Goal: Task Accomplishment & Management: Manage account settings

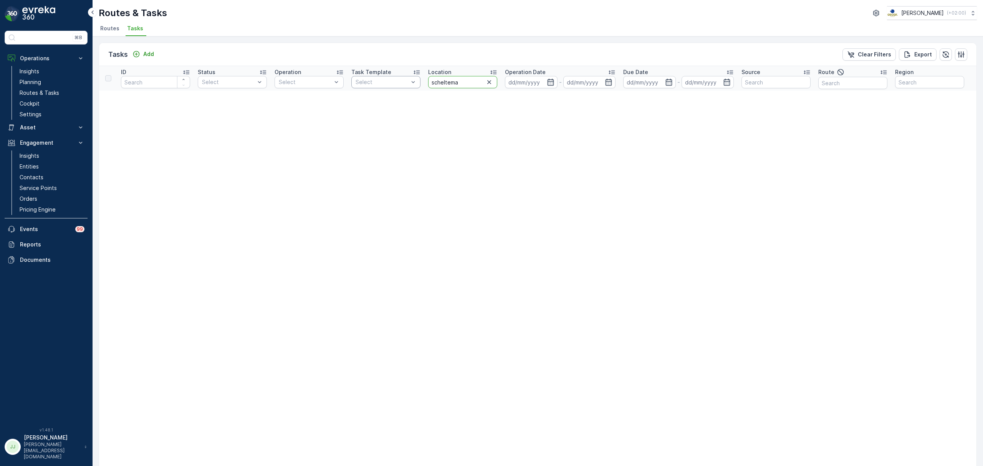
drag, startPoint x: 463, startPoint y: 83, endPoint x: 401, endPoint y: 81, distance: 62.2
click at [401, 81] on tr "ID Status Select Operation Select Task Template Select Location scheltema Opera…" at bounding box center [673, 78] width 1149 height 25
type input "uva"
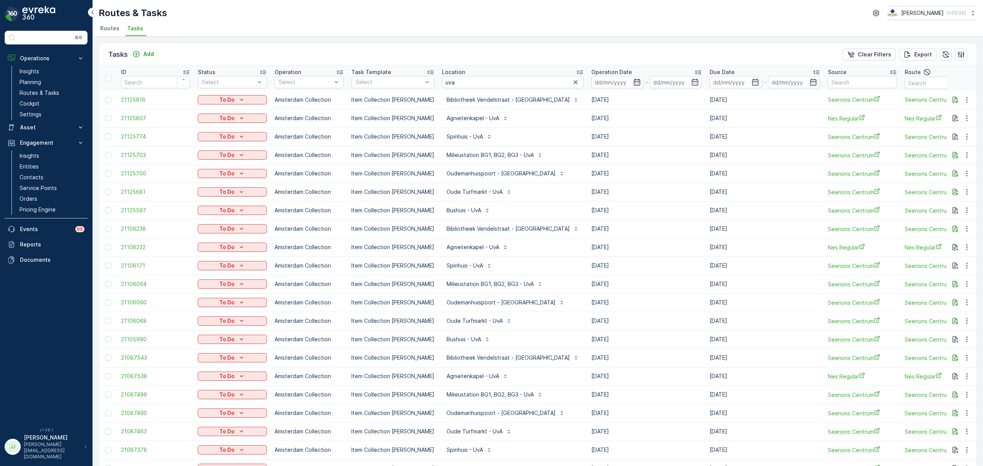
click at [633, 82] on icon "button" at bounding box center [637, 82] width 8 height 8
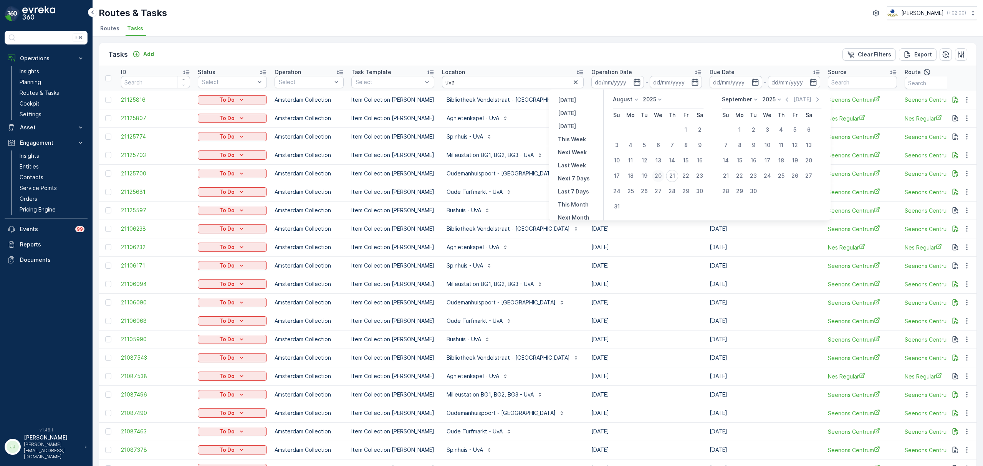
click at [659, 173] on div "20" at bounding box center [658, 176] width 12 height 12
type input "[DATE]"
click at [659, 173] on div "20" at bounding box center [658, 176] width 12 height 12
type input "[DATE]"
click at [659, 173] on div "20" at bounding box center [658, 176] width 12 height 12
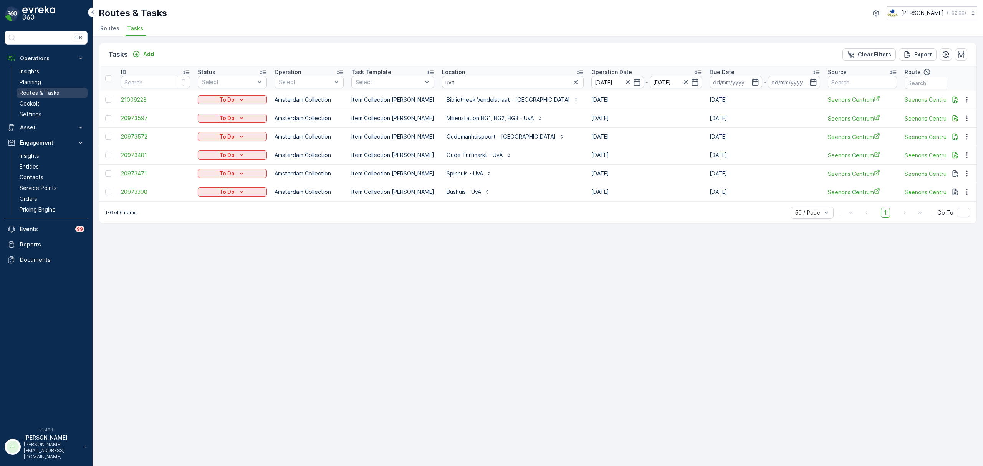
click at [55, 91] on p "Routes & Tasks" at bounding box center [40, 93] width 40 height 8
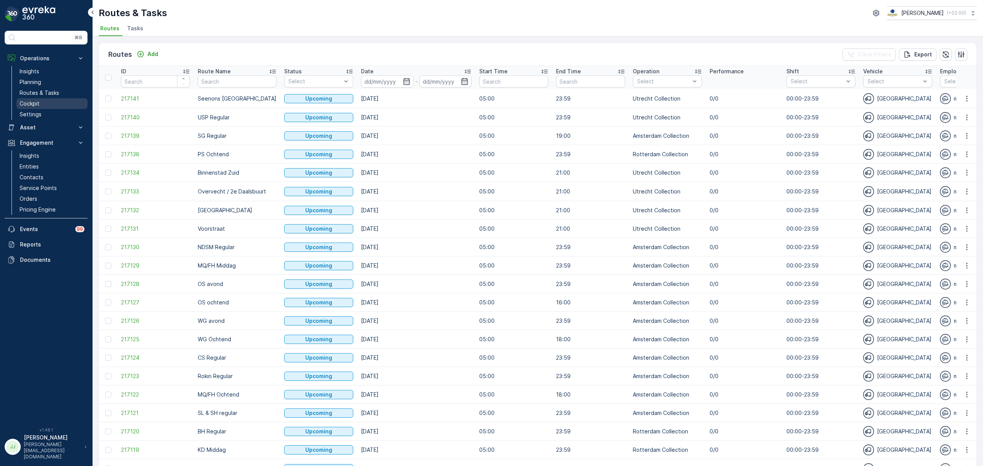
click at [25, 102] on p "Cockpit" at bounding box center [30, 104] width 20 height 8
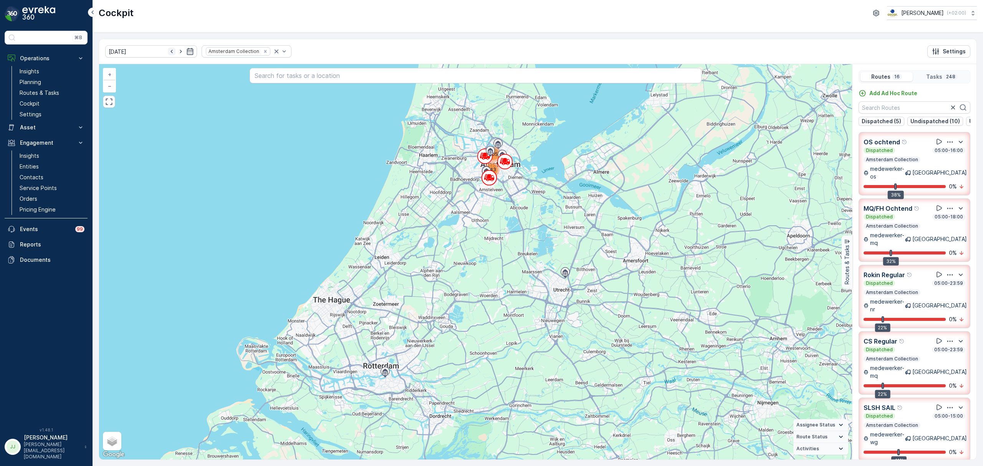
click at [168, 51] on icon "button" at bounding box center [172, 52] width 8 height 8
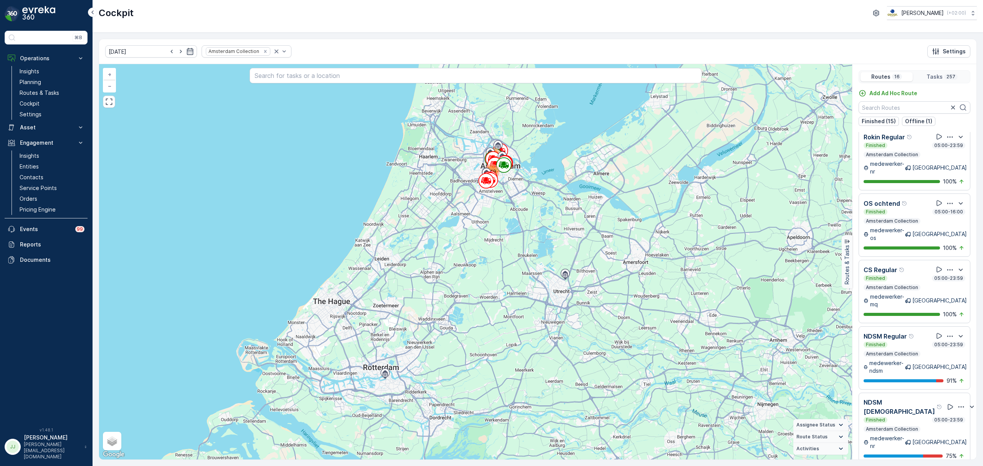
scroll to position [19, 0]
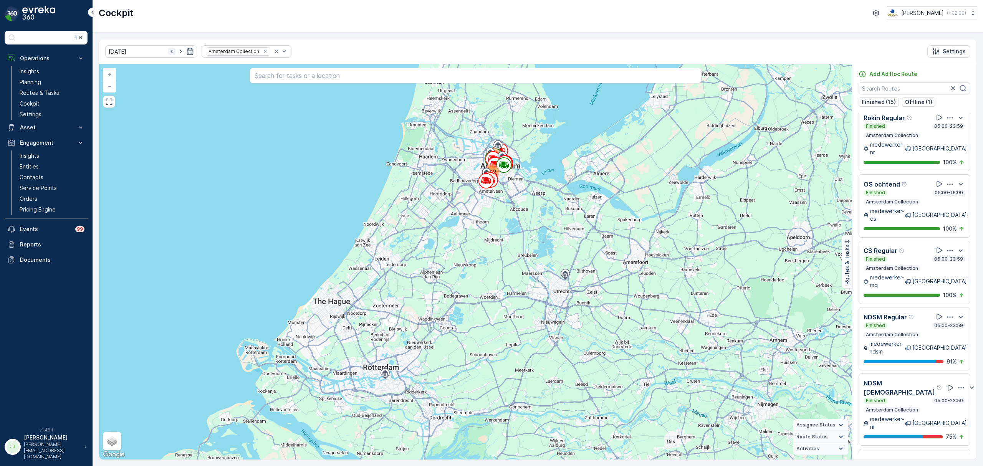
click at [170, 52] on icon "button" at bounding box center [171, 51] width 2 height 3
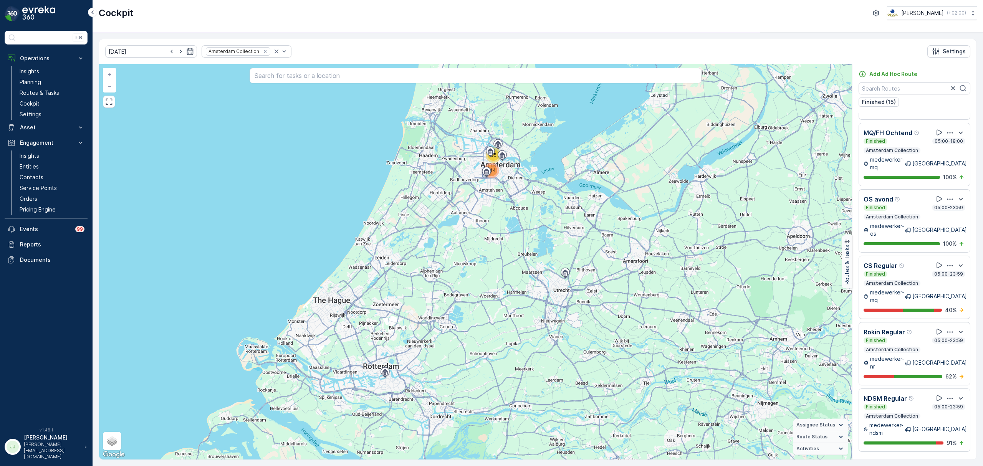
scroll to position [544, 0]
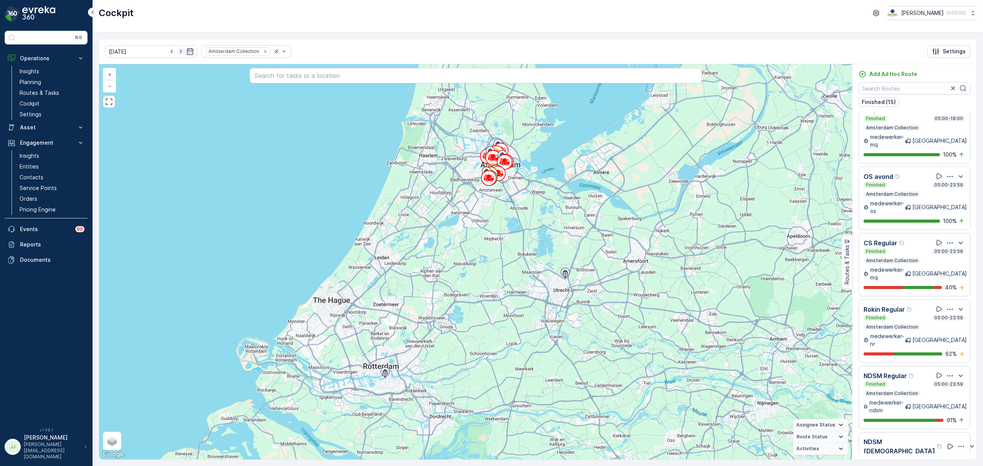
click at [177, 50] on icon "button" at bounding box center [181, 52] width 8 height 8
type input "20.08.2025"
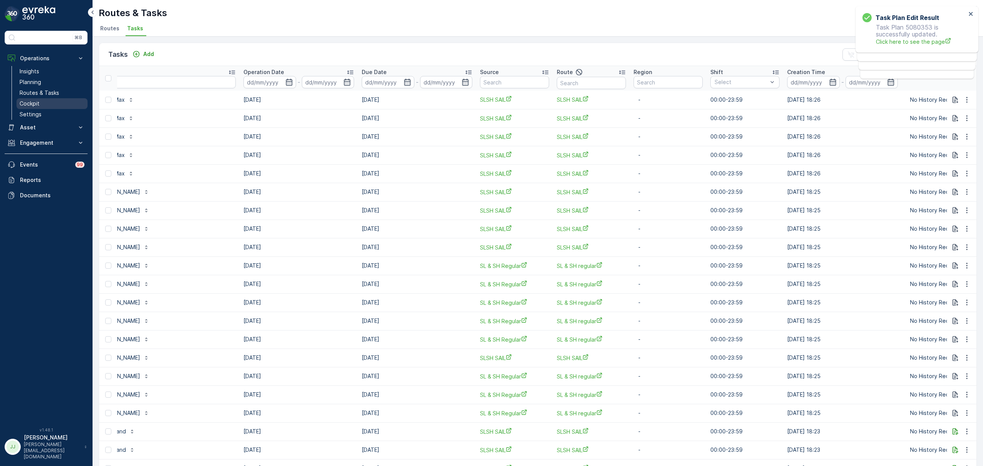
click at [39, 103] on p "Cockpit" at bounding box center [30, 104] width 20 height 8
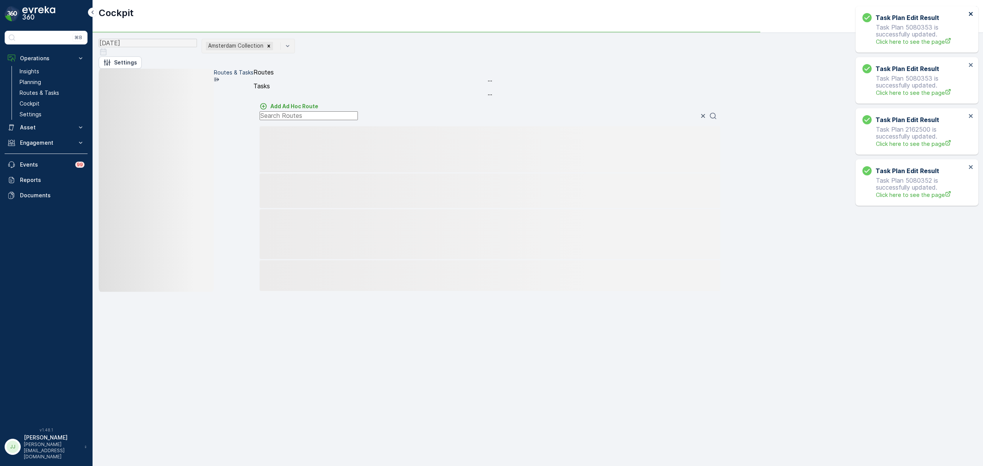
click at [930, 14] on icon "close" at bounding box center [970, 14] width 4 height 4
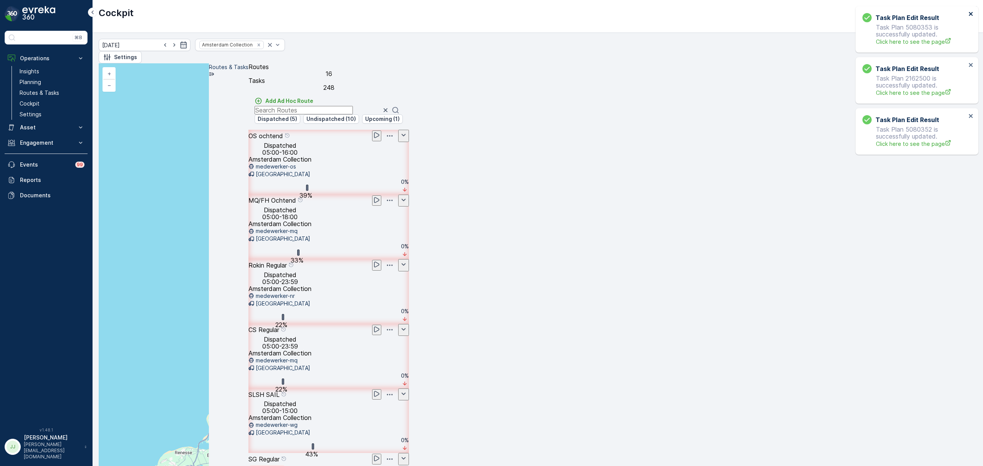
click at [930, 13] on icon "close" at bounding box center [970, 14] width 4 height 4
click at [930, 14] on icon "close" at bounding box center [970, 14] width 4 height 4
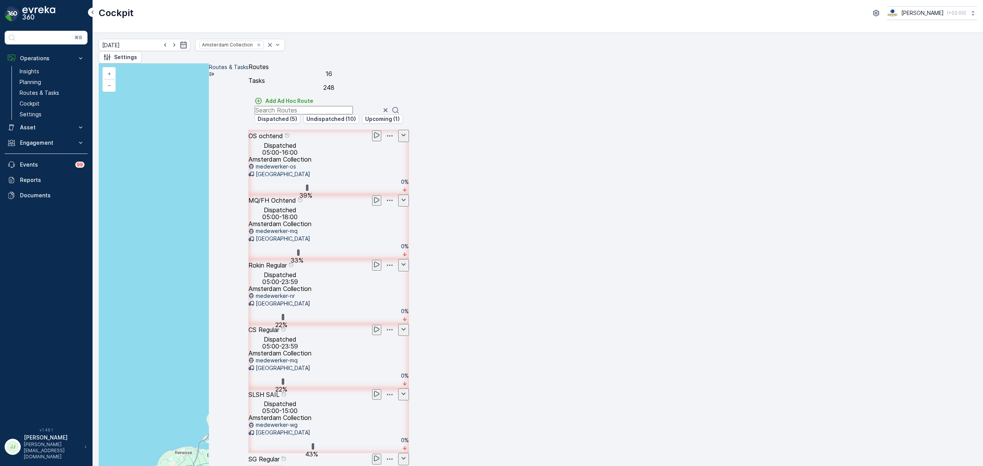
click at [353, 107] on input "text" at bounding box center [303, 110] width 98 height 8
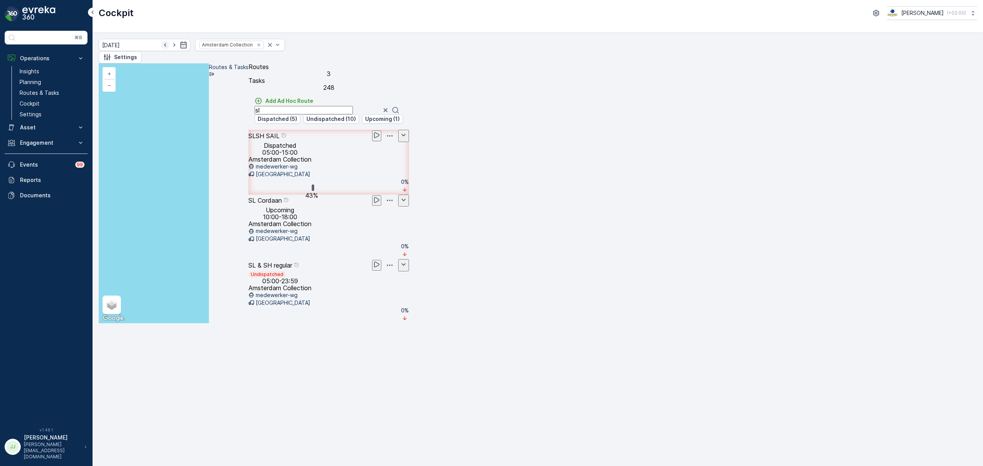
type input "sl"
click at [163, 49] on icon "button" at bounding box center [165, 45] width 8 height 8
type input "[DATE]"
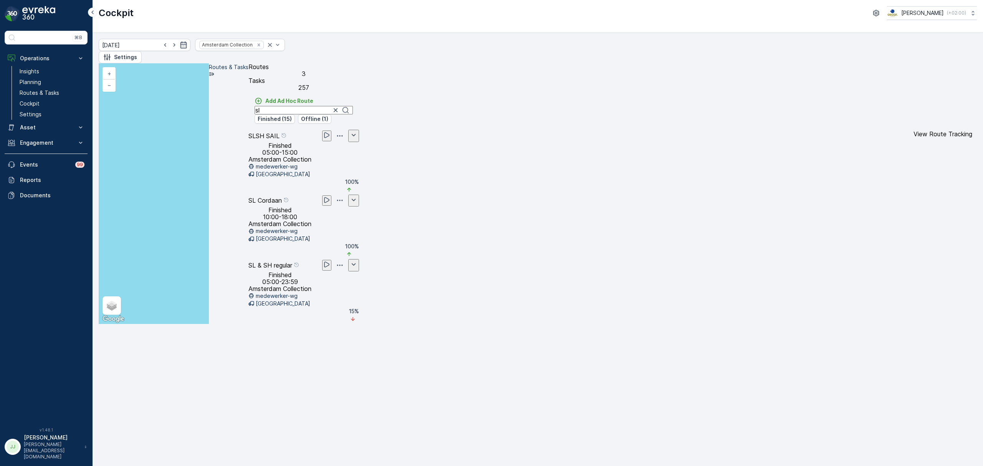
click at [330, 139] on icon at bounding box center [327, 135] width 8 height 8
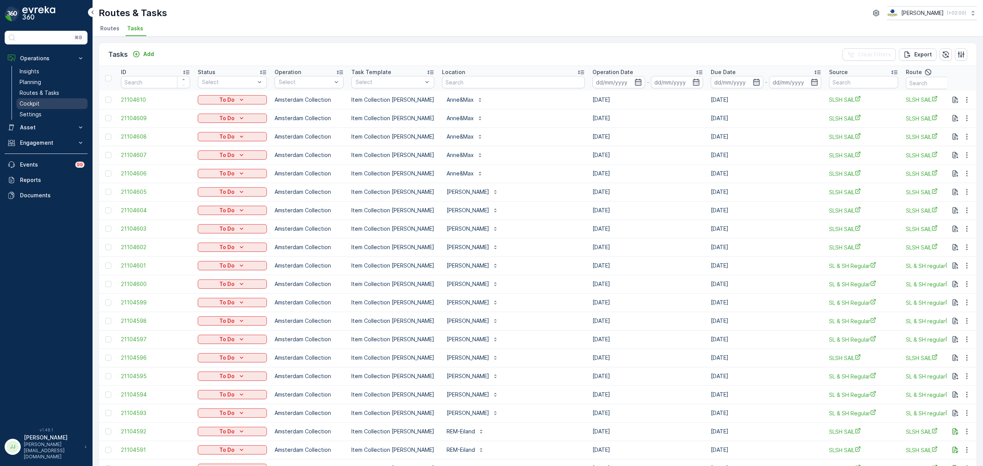
click at [54, 102] on link "Cockpit" at bounding box center [52, 103] width 71 height 11
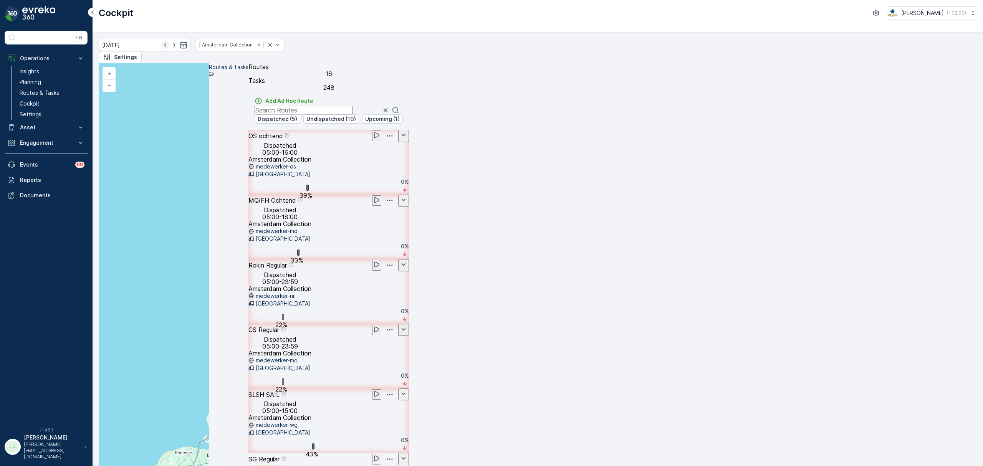
click at [162, 49] on icon "button" at bounding box center [165, 45] width 8 height 8
type input "[DATE]"
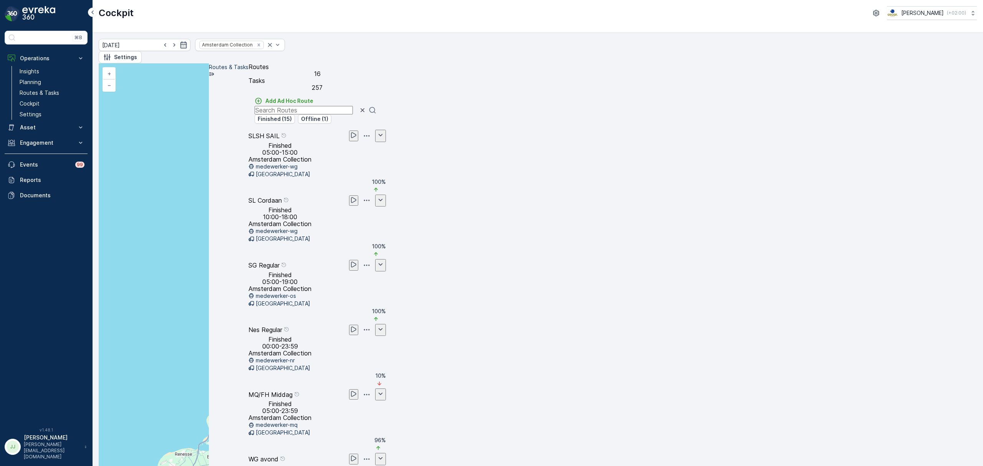
click at [353, 111] on input "text" at bounding box center [303, 110] width 98 height 8
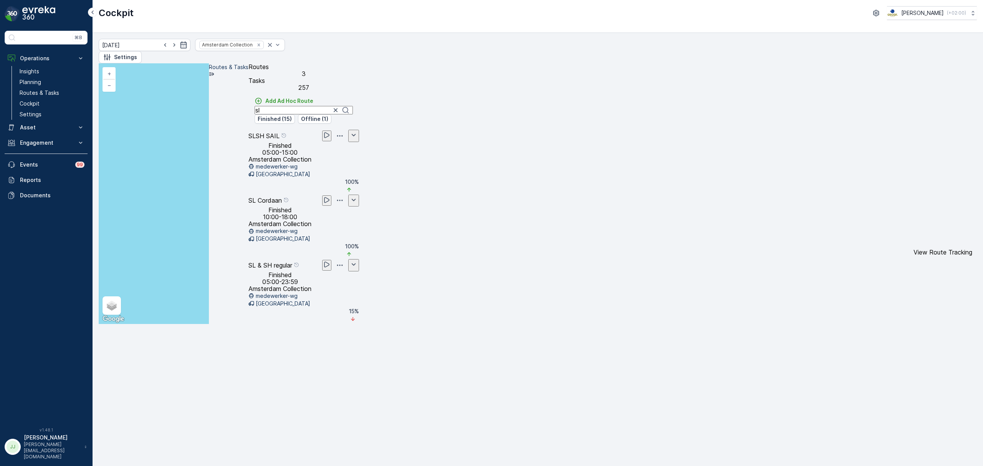
type input "sl"
click at [329, 262] on icon at bounding box center [326, 265] width 5 height 6
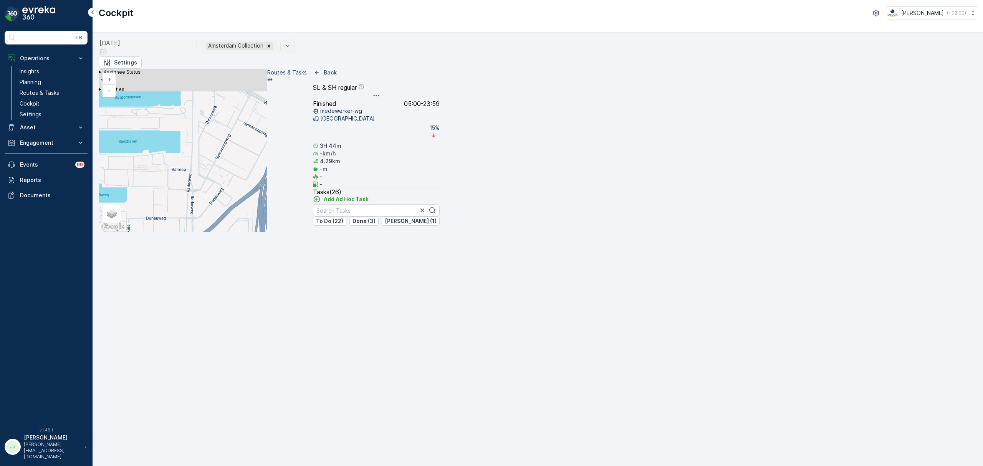
click at [580, 190] on div "2" at bounding box center [582, 188] width 15 height 15
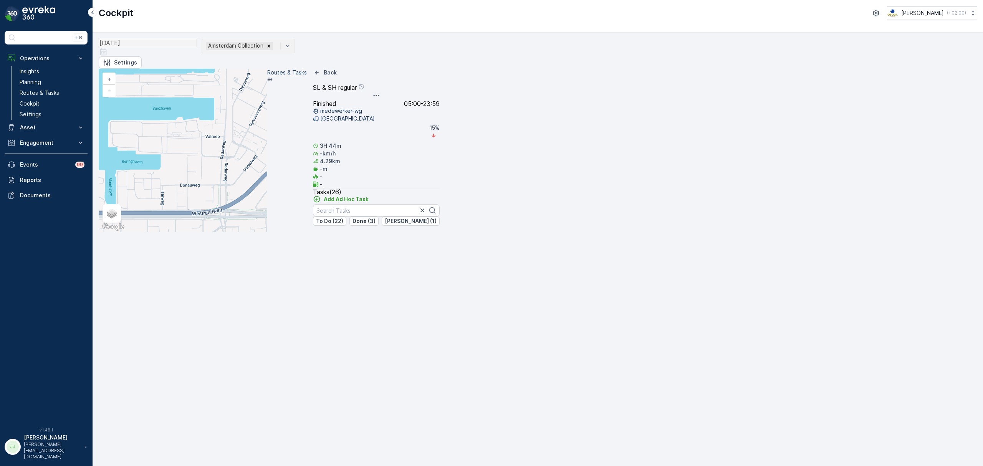
drag, startPoint x: 588, startPoint y: 215, endPoint x: 622, endPoint y: 182, distance: 47.2
click at [267, 182] on div "2 2 3 2 2 2 + − Satellite Roadmap Terrain Hybrid Leaflet Keyboard shortcuts Map…" at bounding box center [183, 150] width 168 height 163
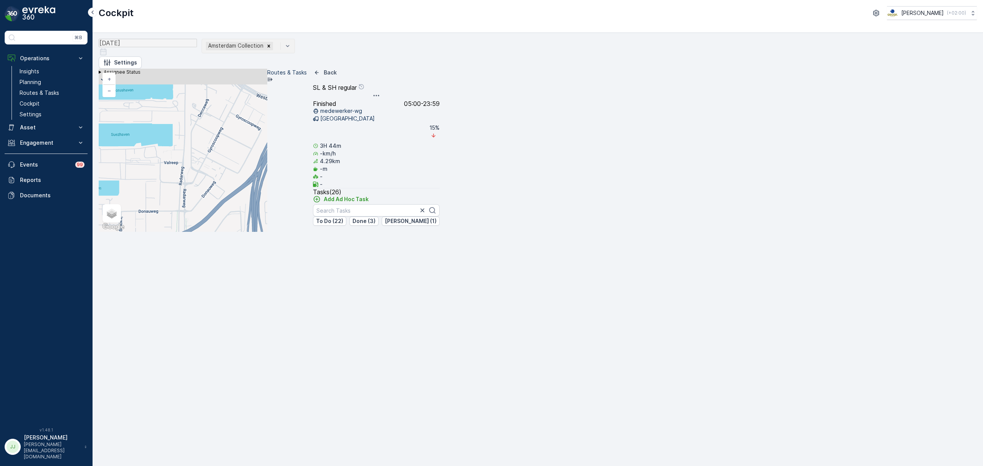
drag, startPoint x: 526, startPoint y: 138, endPoint x: 484, endPoint y: 188, distance: 64.9
click at [267, 188] on div "2 2 3 2 2 2 + − Satellite Roadmap Terrain Hybrid Leaflet Keyboard shortcuts Map…" at bounding box center [183, 150] width 168 height 163
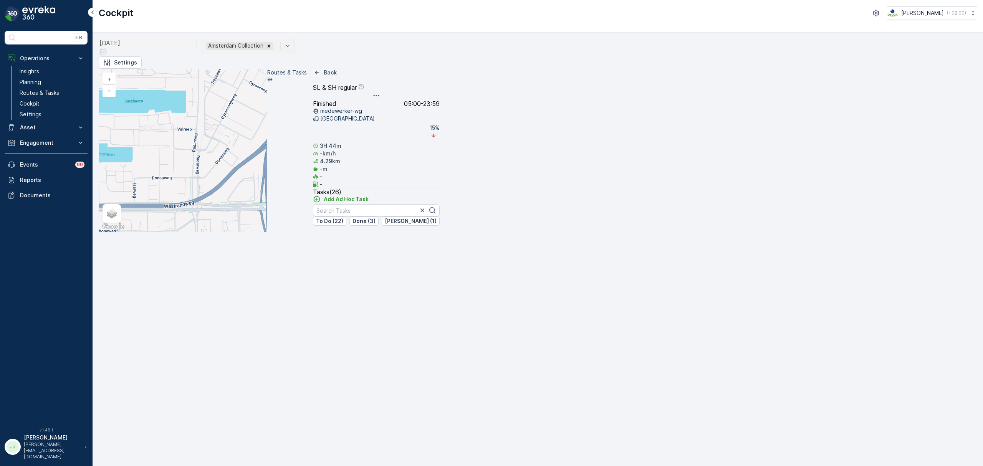
drag, startPoint x: 684, startPoint y: 330, endPoint x: 687, endPoint y: 294, distance: 36.6
click at [267, 232] on div "2 2 2 2 3 2 + − Satellite Roadmap Terrain Hybrid Leaflet Keyboard shortcuts Map…" at bounding box center [183, 150] width 168 height 163
click at [415, 216] on div "2" at bounding box center [407, 220] width 15 height 15
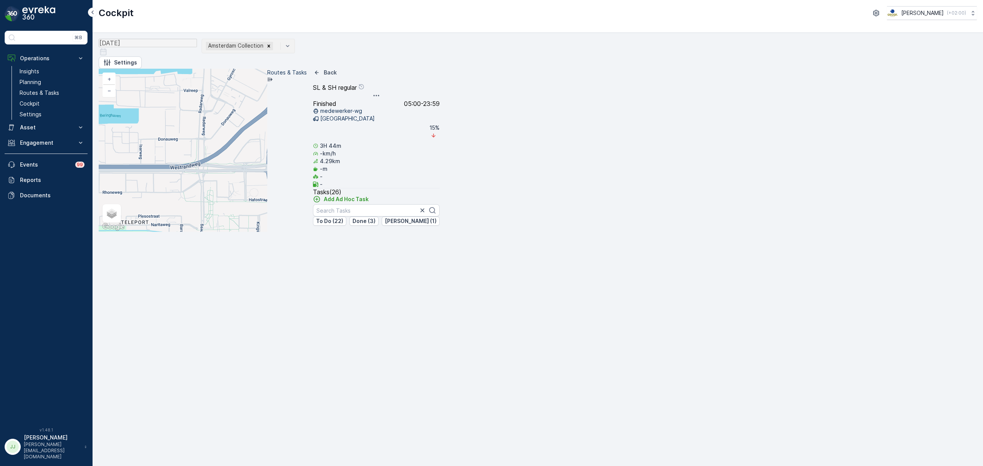
drag, startPoint x: 659, startPoint y: 234, endPoint x: 662, endPoint y: 215, distance: 19.1
click at [267, 215] on div "2 2 2 2 3 2 + − Satellite Roadmap Terrain Hybrid Leaflet Keyboard shortcuts Map…" at bounding box center [183, 150] width 168 height 163
click at [267, 232] on div "2 2 2 2 3 2 + − Satellite Roadmap Terrain Hybrid Leaflet Keyboard shortcuts Map…" at bounding box center [183, 150] width 168 height 163
click at [490, 275] on div "2" at bounding box center [495, 276] width 12 height 12
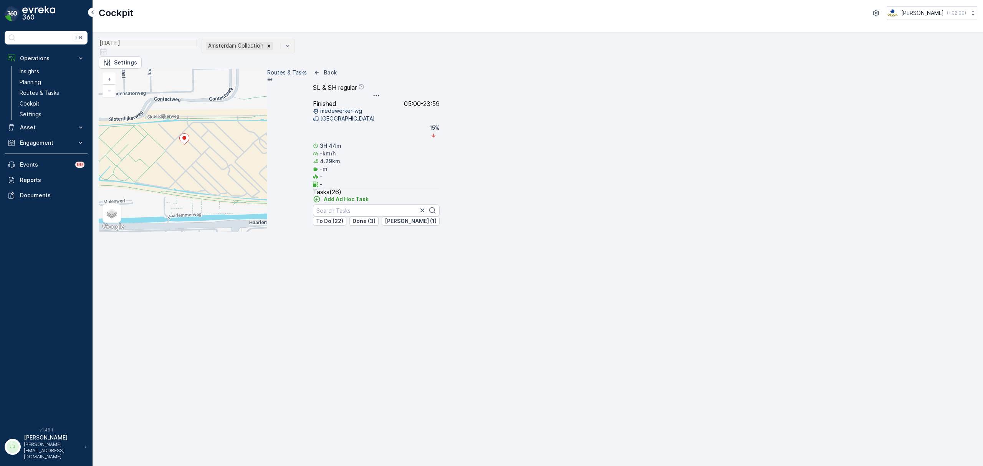
drag, startPoint x: 710, startPoint y: 210, endPoint x: 613, endPoint y: 319, distance: 146.2
click at [267, 232] on div "2 2 2 2 + − Satellite Roadmap Terrain Hybrid Leaflet Keyboard shortcuts Map Dat…" at bounding box center [183, 150] width 168 height 163
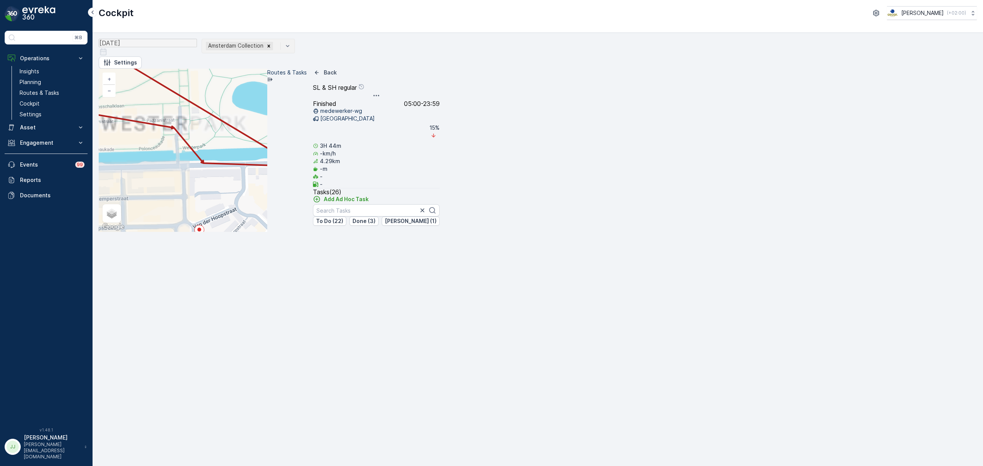
drag, startPoint x: 661, startPoint y: 284, endPoint x: 619, endPoint y: 254, distance: 51.7
click at [267, 232] on div "2 2 2 + − Satellite Roadmap Terrain Hybrid Leaflet Keyboard shortcuts Map Data …" at bounding box center [183, 150] width 168 height 163
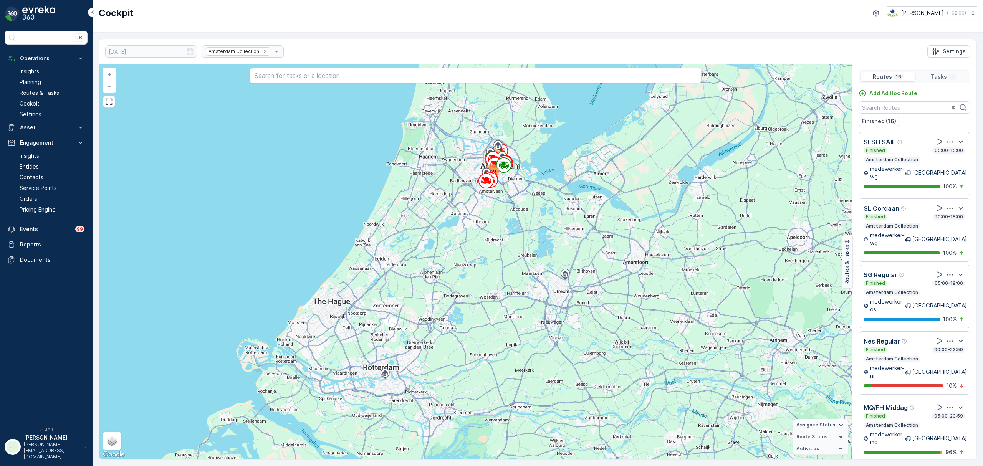
click at [52, 97] on p "Routes & Tasks" at bounding box center [40, 93] width 40 height 8
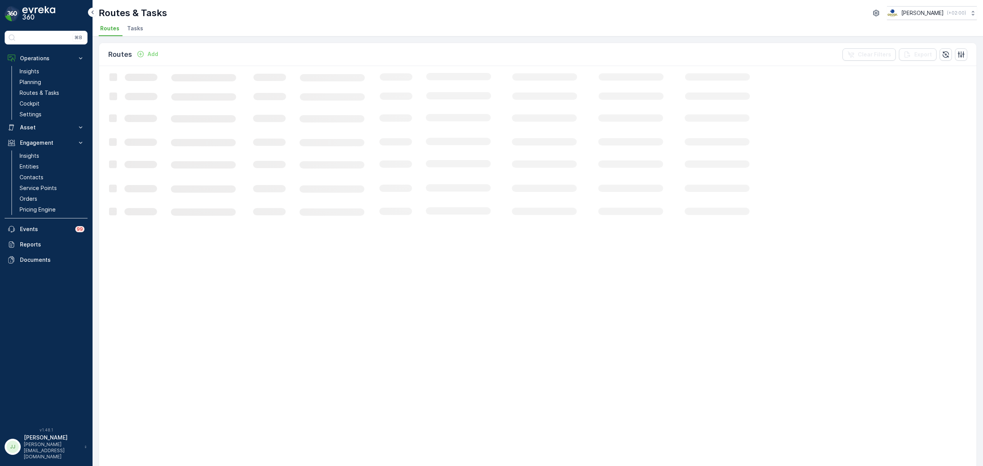
click at [135, 28] on span "Tasks" at bounding box center [135, 29] width 16 height 8
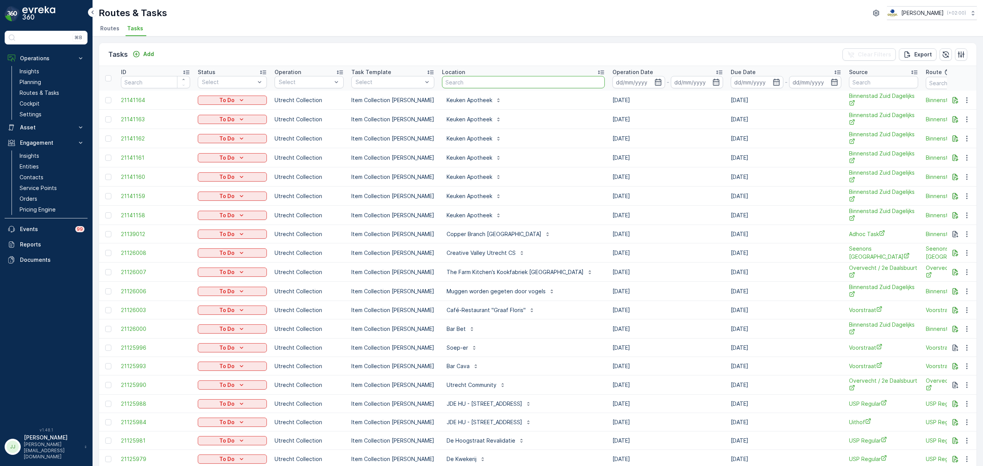
click at [474, 86] on input "text" at bounding box center [523, 82] width 163 height 12
type input "edge"
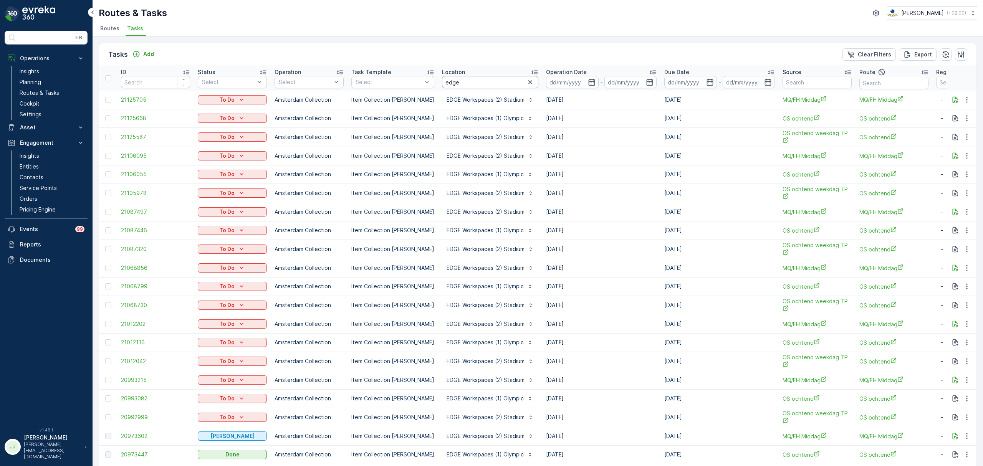
click at [462, 80] on input "edge" at bounding box center [490, 82] width 96 height 12
type input "edge st"
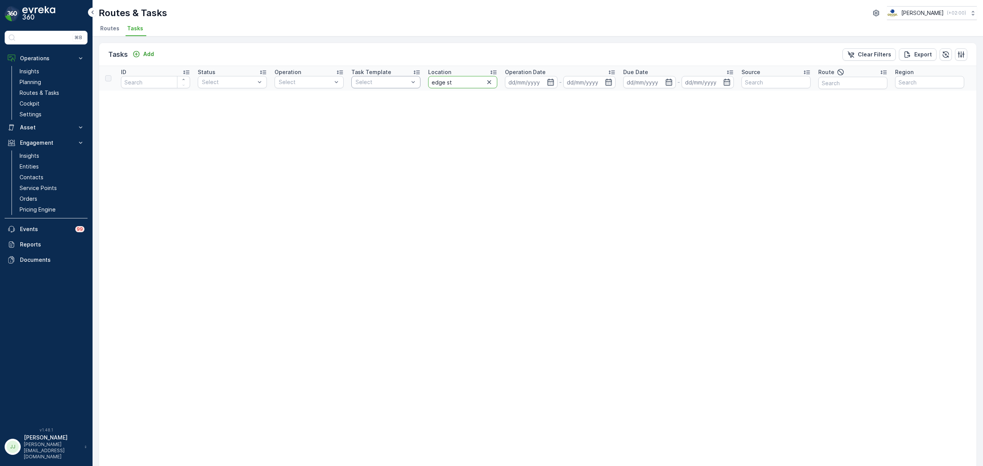
drag, startPoint x: 471, startPoint y: 80, endPoint x: 419, endPoint y: 81, distance: 51.4
click at [421, 81] on tr "ID Status Select Operation Select Task Template Select Location edge st Operati…" at bounding box center [673, 78] width 1149 height 25
type input "stadium"
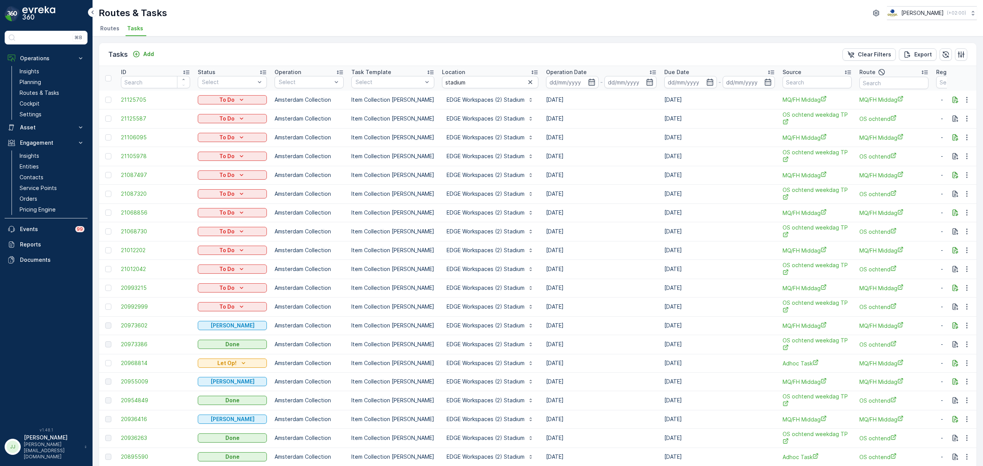
scroll to position [102, 0]
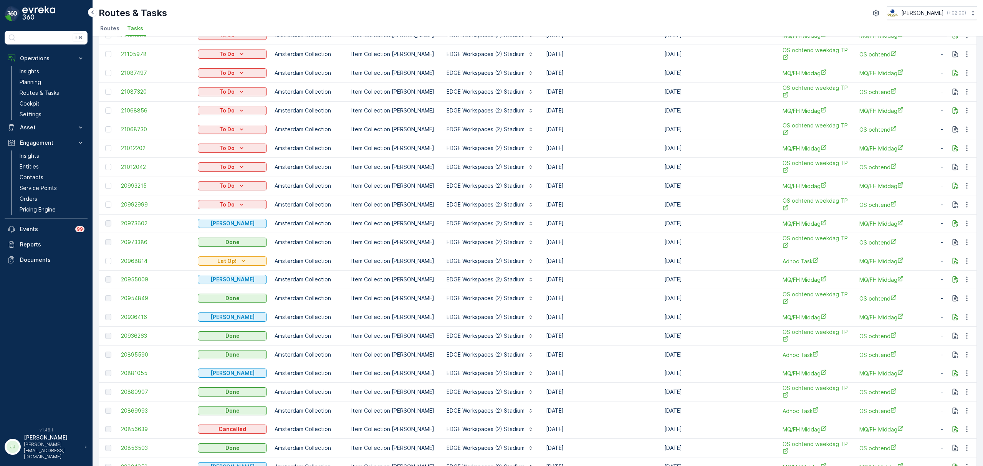
click at [129, 220] on span "20973602" at bounding box center [155, 224] width 69 height 8
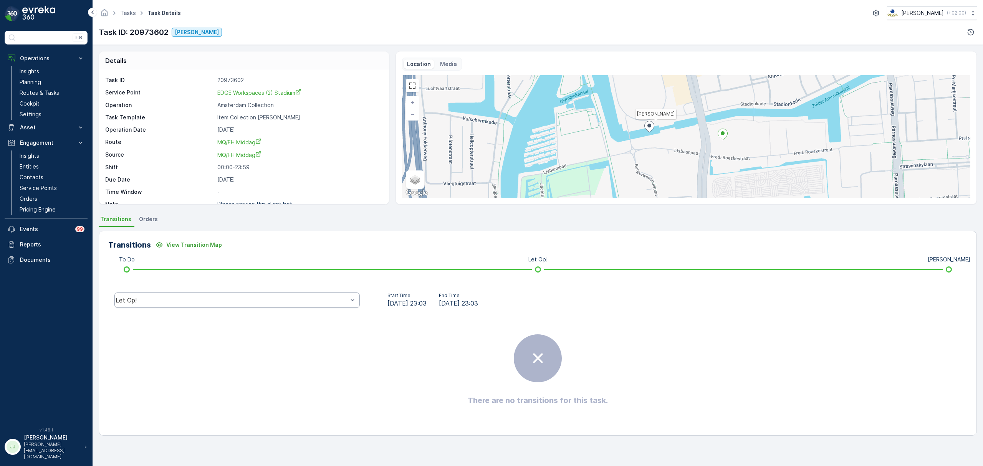
click at [306, 299] on div "Let Op!" at bounding box center [232, 300] width 232 height 7
click at [171, 243] on div "Done" at bounding box center [237, 242] width 236 height 7
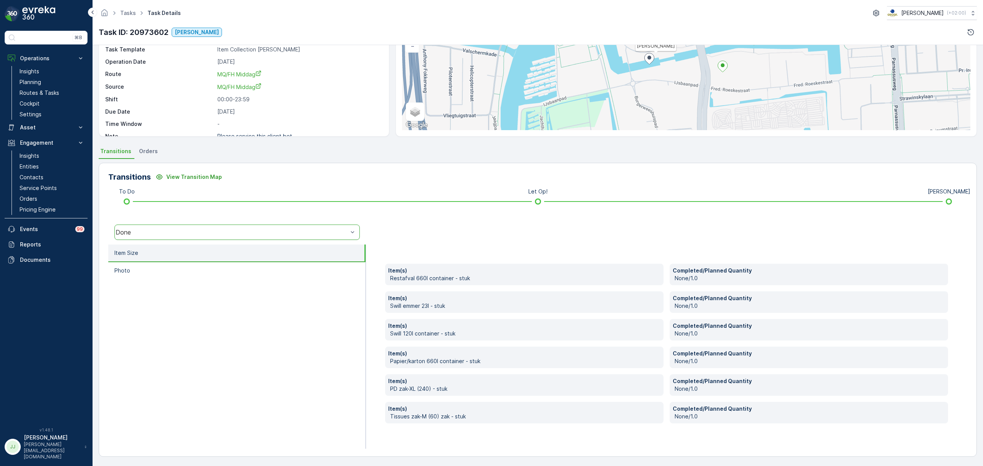
scroll to position [68, 0]
click at [201, 229] on div "Done" at bounding box center [232, 231] width 232 height 7
click at [145, 188] on span "[PERSON_NAME]" at bounding box center [144, 186] width 51 height 7
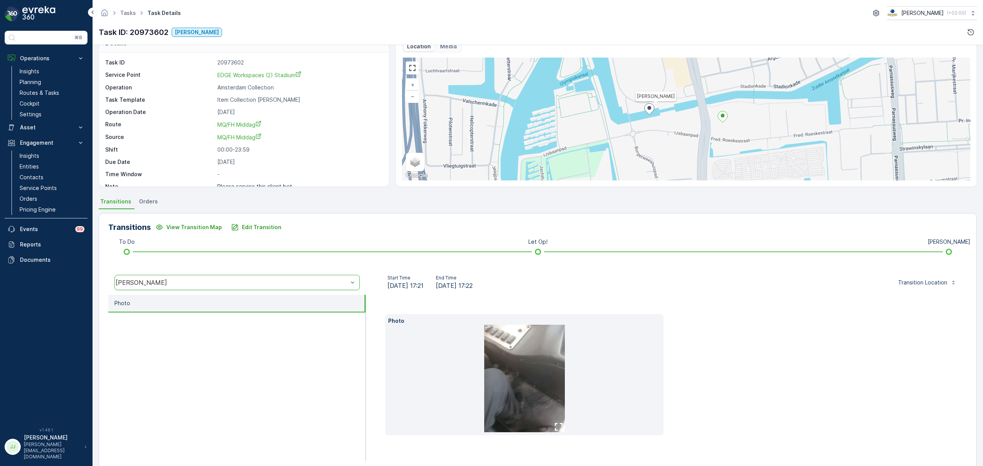
scroll to position [30, 0]
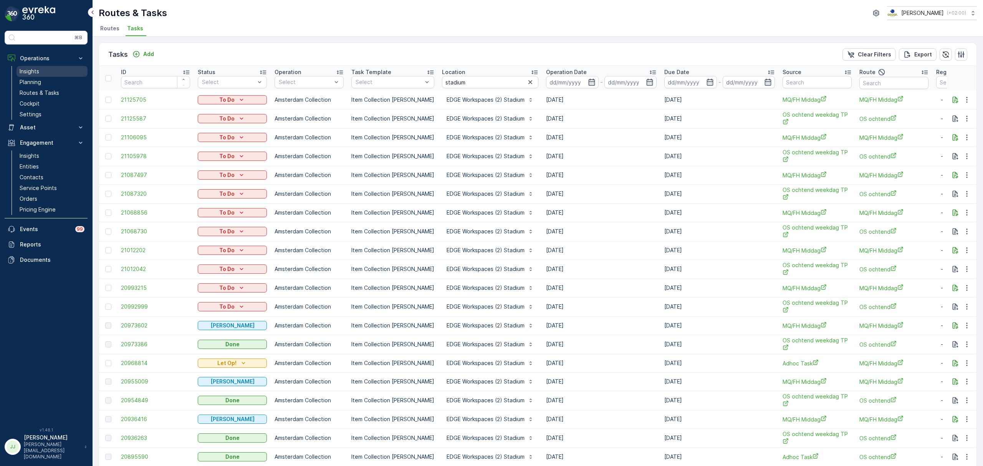
drag, startPoint x: 49, startPoint y: 88, endPoint x: 78, endPoint y: 67, distance: 35.6
click at [49, 88] on link "Routes & Tasks" at bounding box center [52, 93] width 71 height 11
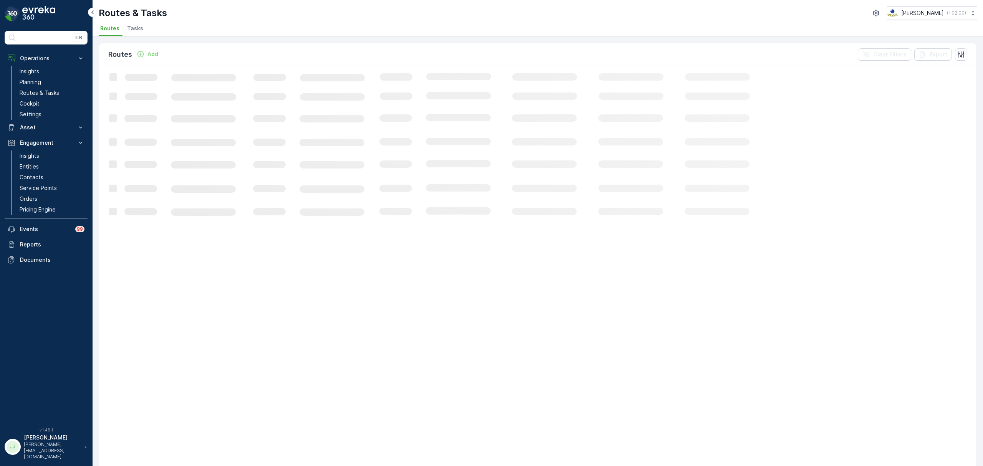
click at [131, 29] on span "Tasks" at bounding box center [135, 29] width 16 height 8
click at [45, 102] on link "Cockpit" at bounding box center [52, 103] width 71 height 11
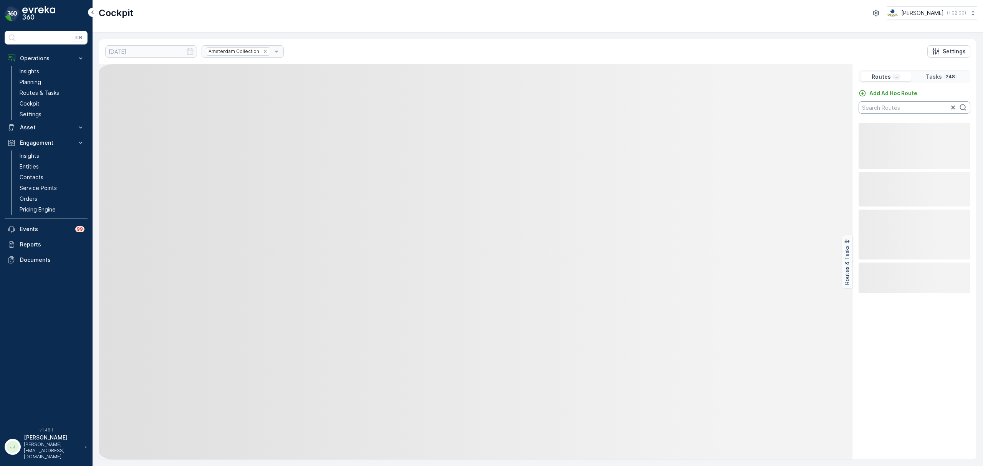
click at [900, 108] on input "text" at bounding box center [914, 107] width 112 height 12
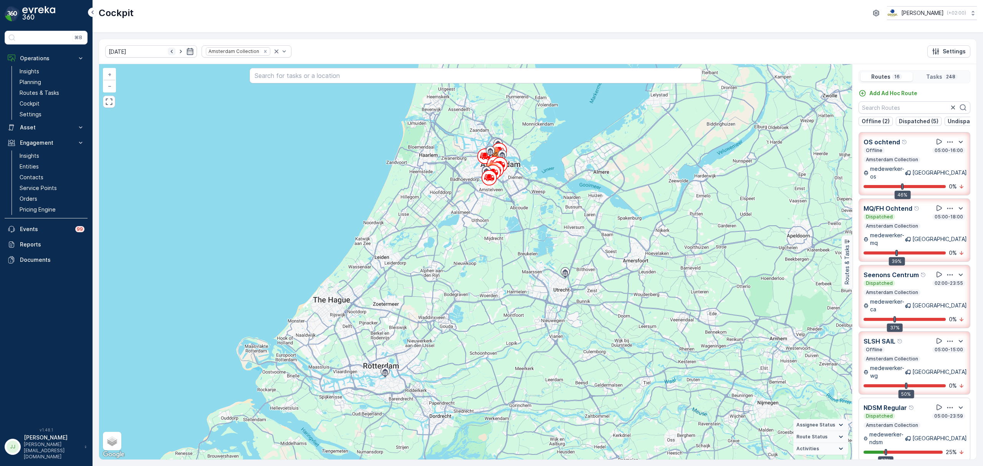
click at [168, 51] on icon "button" at bounding box center [172, 52] width 8 height 8
type input "[DATE]"
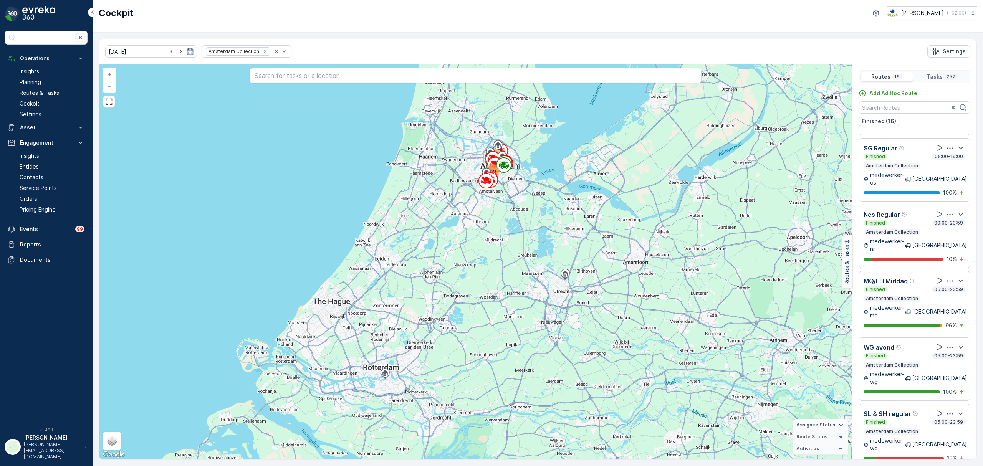
scroll to position [127, 0]
click at [936, 210] on icon at bounding box center [939, 214] width 8 height 8
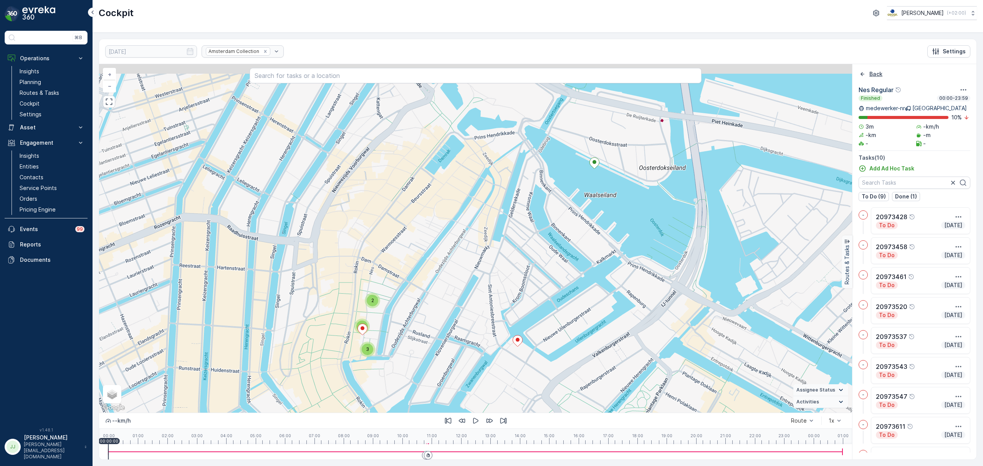
click at [865, 74] on icon "Back" at bounding box center [862, 74] width 8 height 8
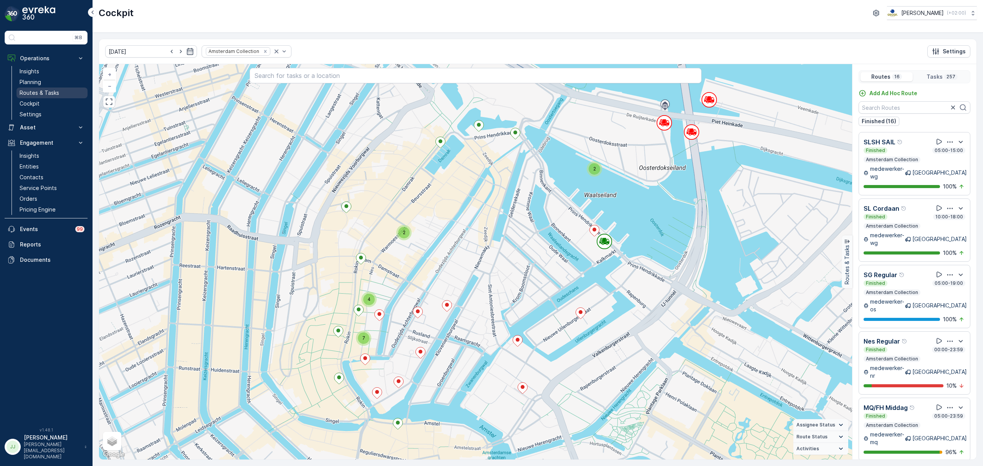
click at [43, 93] on p "Routes & Tasks" at bounding box center [40, 93] width 40 height 8
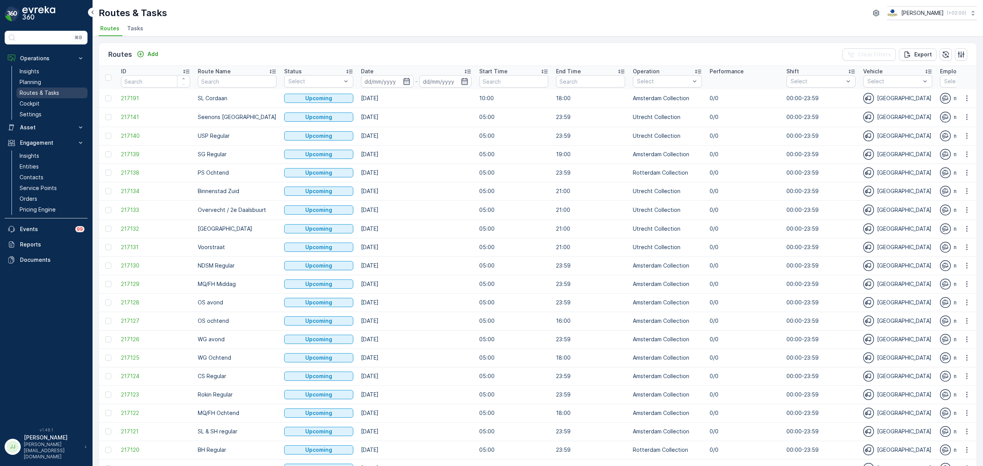
click at [45, 94] on p "Routes & Tasks" at bounding box center [40, 93] width 40 height 8
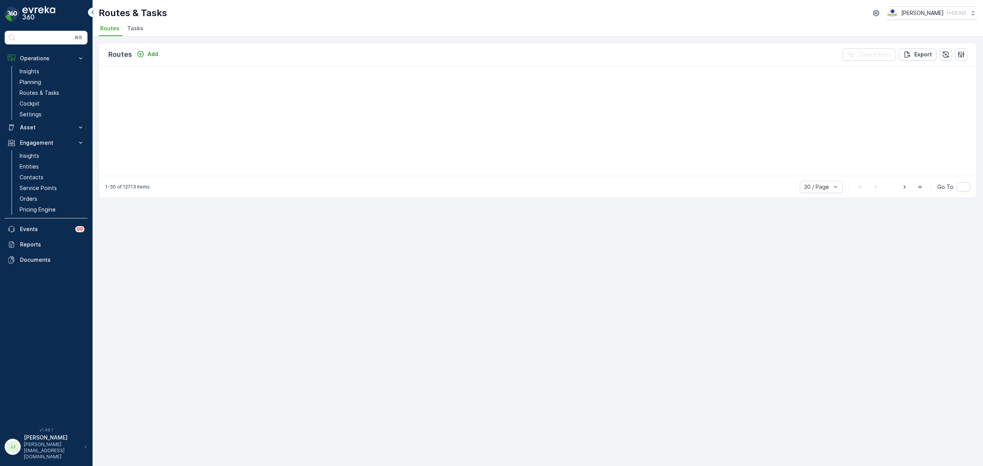
click at [134, 29] on span "Tasks" at bounding box center [135, 29] width 16 height 8
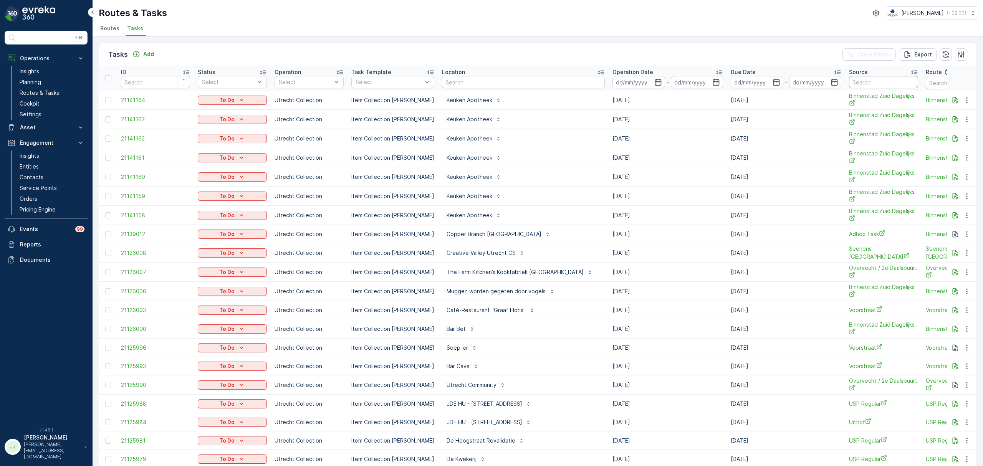
click at [859, 82] on input "text" at bounding box center [883, 82] width 69 height 12
type input "adhoc"
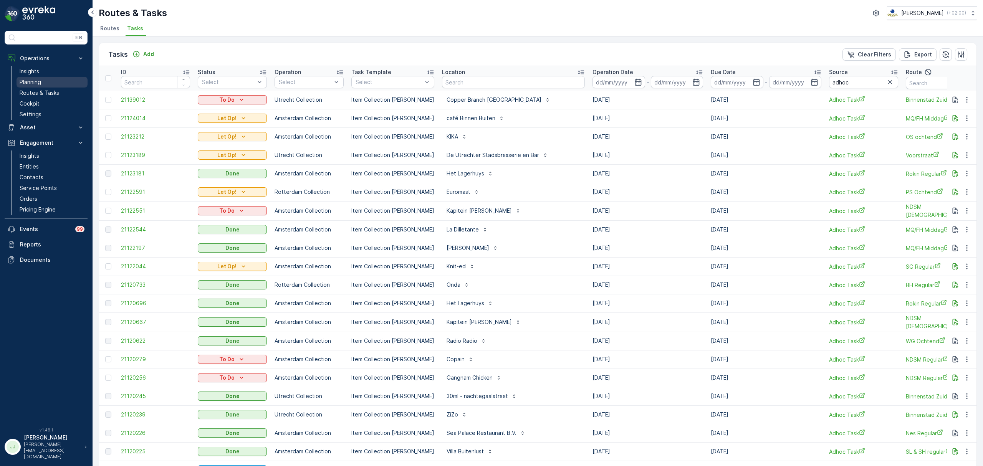
click at [47, 82] on link "Planning" at bounding box center [52, 82] width 71 height 11
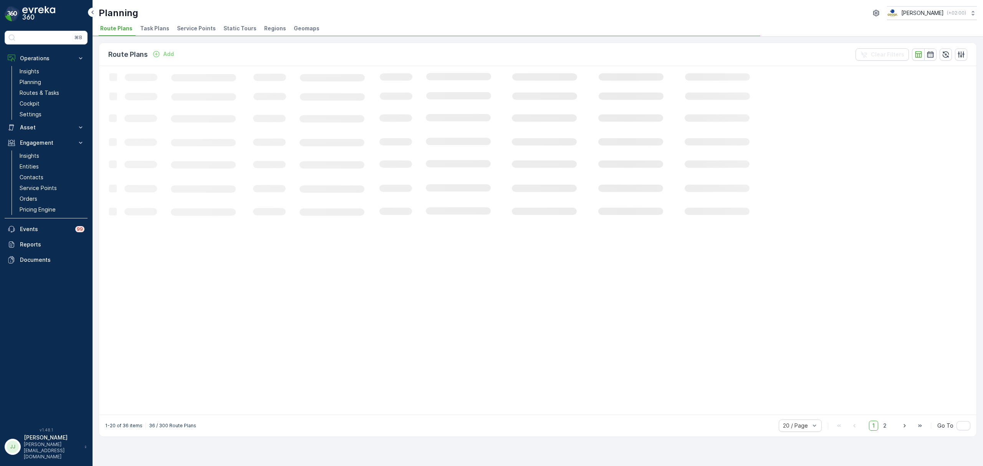
click at [186, 31] on span "Service Points" at bounding box center [196, 29] width 39 height 8
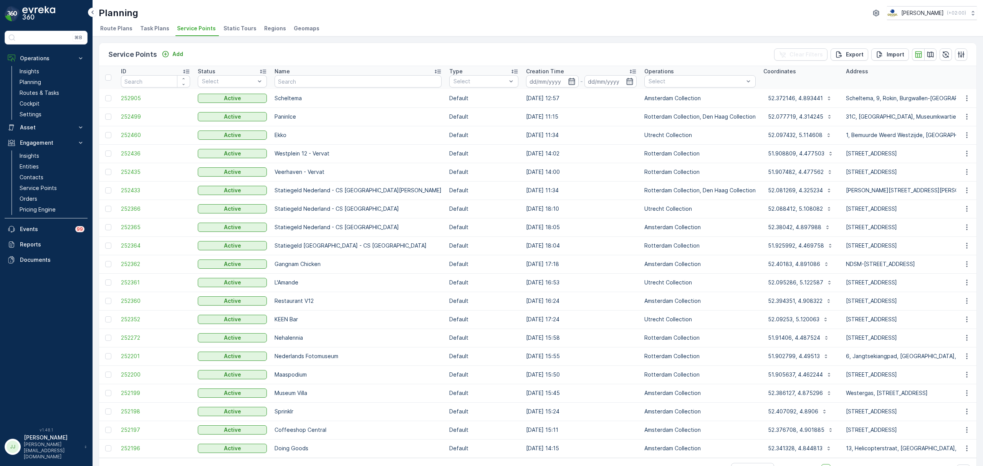
click at [538, 129] on td "07.08.2025 11:34" at bounding box center [581, 135] width 118 height 18
click at [309, 83] on input "text" at bounding box center [357, 81] width 167 height 12
type input "stadium"
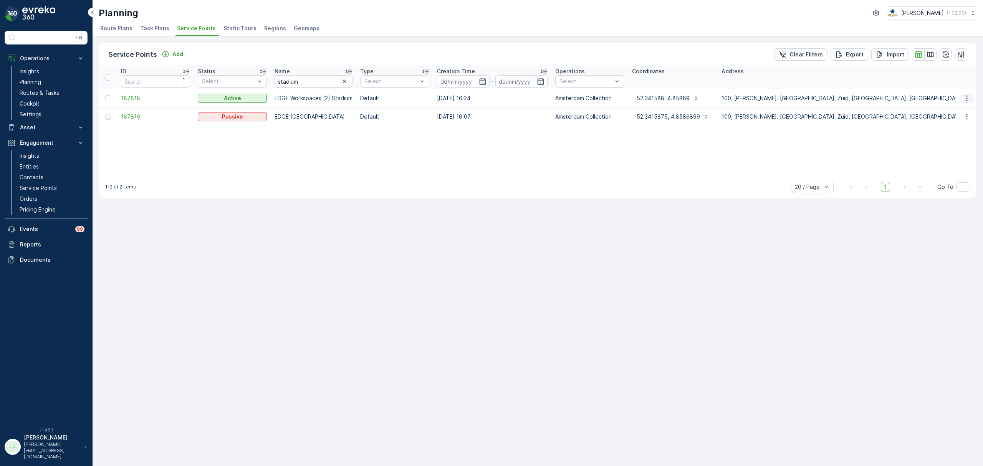
click at [963, 95] on icon "button" at bounding box center [967, 98] width 8 height 8
click at [956, 120] on span "Edit Service Point" at bounding box center [944, 121] width 46 height 8
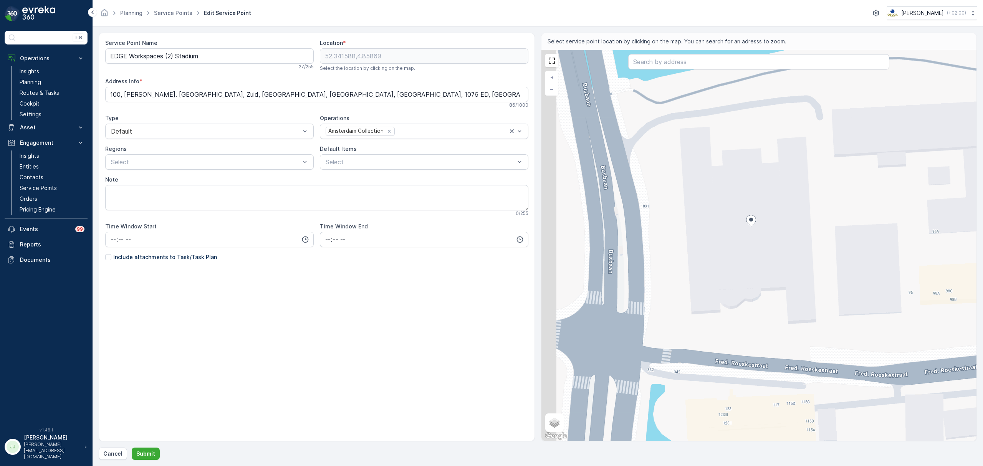
drag, startPoint x: 728, startPoint y: 270, endPoint x: 746, endPoint y: 255, distance: 24.0
click at [746, 255] on div "+ − Satellite Roadmap Terrain Hybrid Leaflet Keyboard shortcuts Map Data Map da…" at bounding box center [758, 245] width 435 height 391
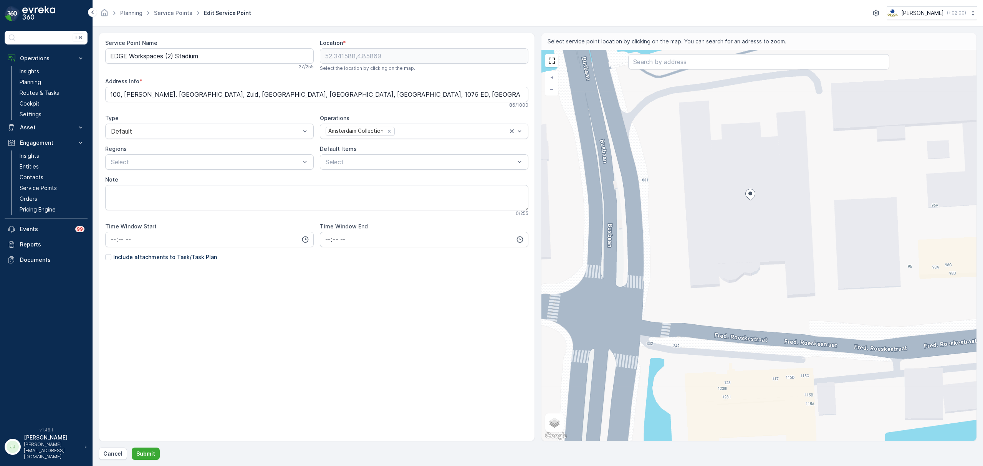
drag, startPoint x: 783, startPoint y: 256, endPoint x: 784, endPoint y: 208, distance: 48.4
click at [784, 208] on div "+ − Satellite Roadmap Terrain Hybrid Leaflet Keyboard shortcuts Map Data Map da…" at bounding box center [758, 245] width 435 height 391
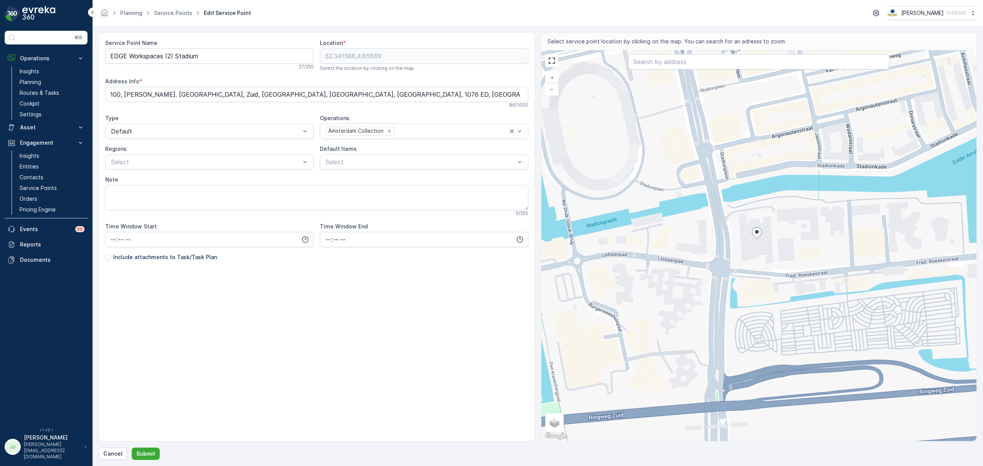
drag, startPoint x: 692, startPoint y: 197, endPoint x: 672, endPoint y: 236, distance: 43.6
click at [672, 236] on div "+ − Satellite Roadmap Terrain Hybrid Leaflet Keyboard shortcuts Map Data Map da…" at bounding box center [758, 245] width 435 height 391
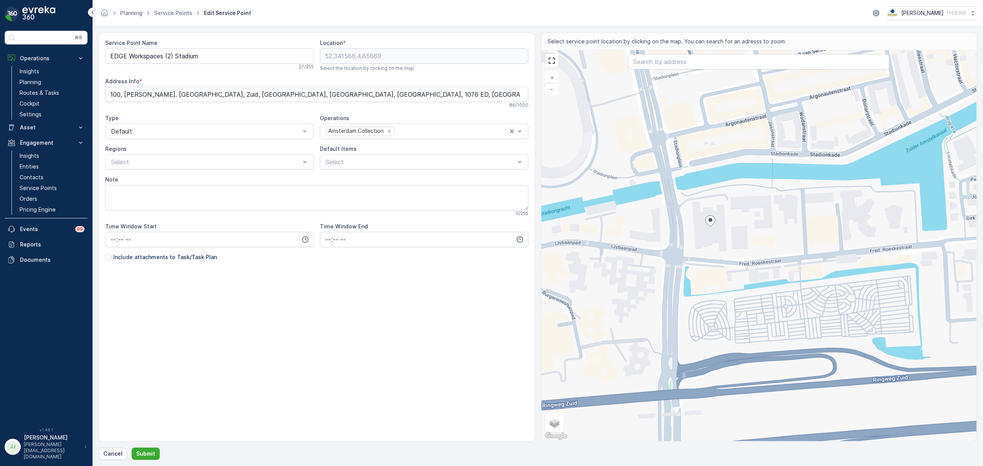
drag, startPoint x: 762, startPoint y: 283, endPoint x: 716, endPoint y: 271, distance: 47.9
click at [716, 271] on div "+ − Satellite Roadmap Terrain Hybrid Leaflet Keyboard shortcuts Map Data Map da…" at bounding box center [758, 245] width 435 height 391
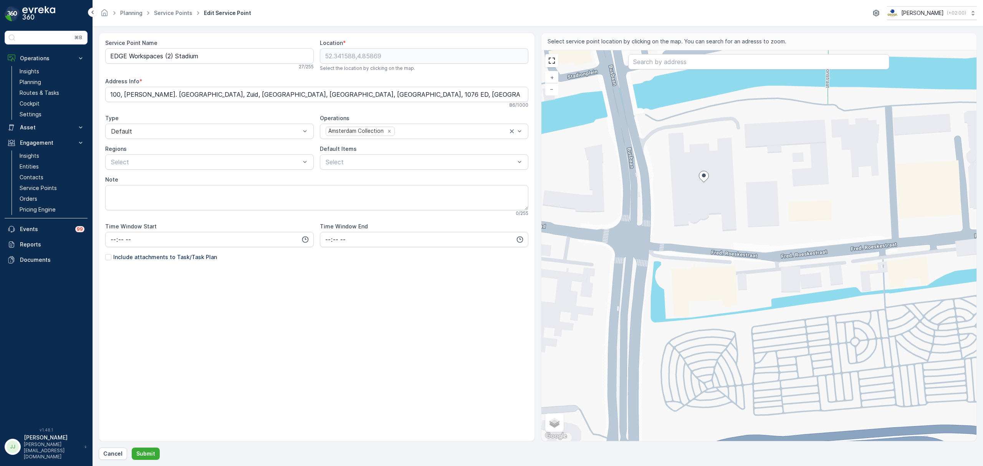
click at [140, 254] on p "Include attachments to Task/Task Plan" at bounding box center [165, 257] width 104 height 8
click at [105, 253] on input "Include attachments to Task/Task Plan" at bounding box center [105, 253] width 0 height 0
click at [146, 453] on p "Submit" at bounding box center [145, 454] width 19 height 8
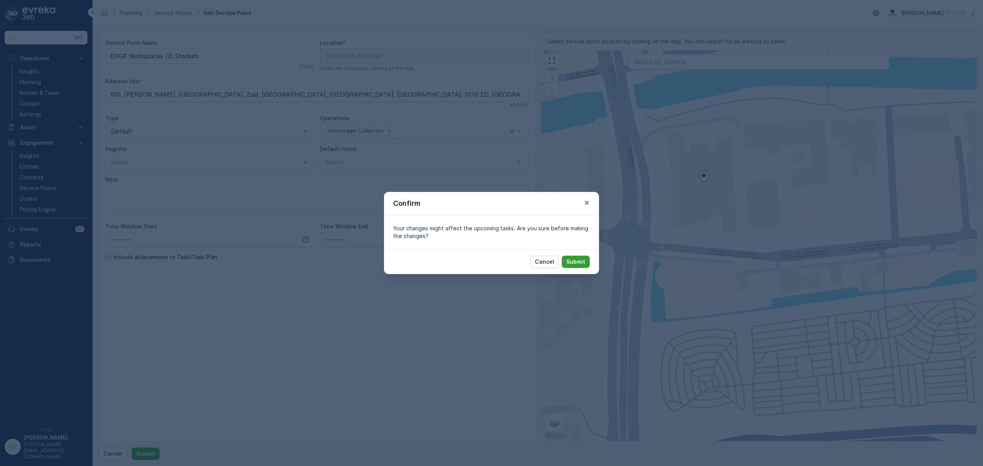
click at [581, 262] on p "Submit" at bounding box center [575, 262] width 19 height 8
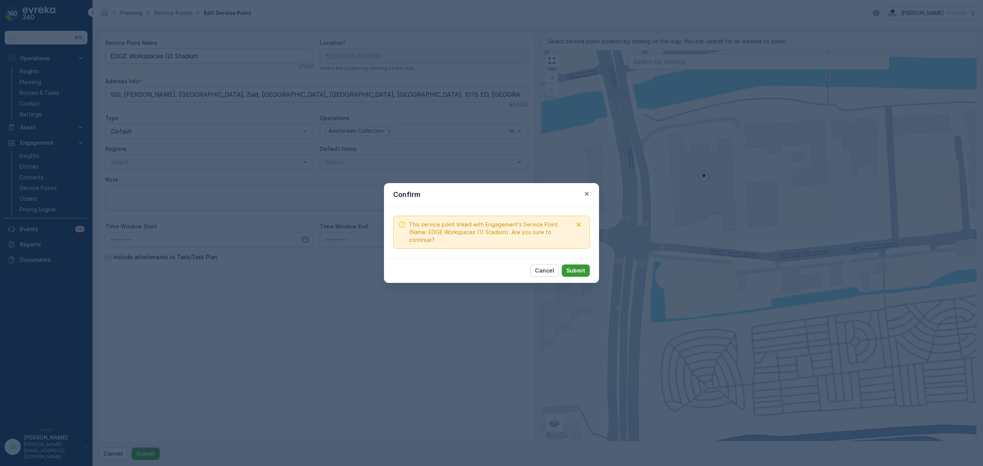
click at [571, 272] on p "Submit" at bounding box center [575, 271] width 19 height 8
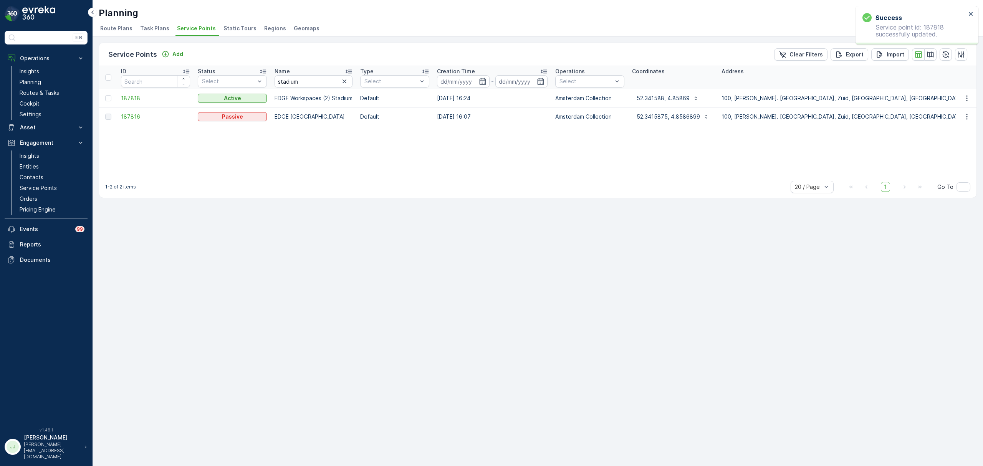
click at [309, 97] on td "EDGE Workspaces (2) Stadium" at bounding box center [314, 98] width 86 height 18
click at [963, 100] on icon "button" at bounding box center [967, 98] width 8 height 8
click at [943, 120] on span "Edit Service Point" at bounding box center [944, 121] width 46 height 8
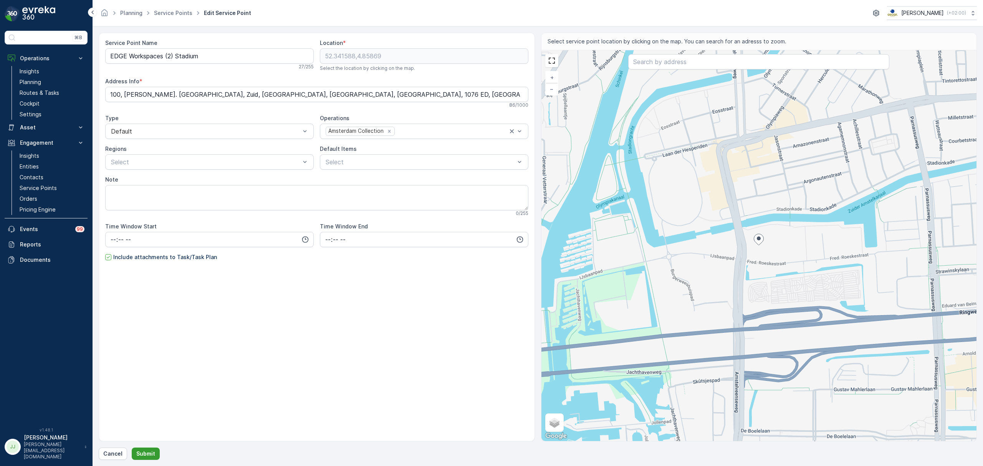
click at [155, 453] on button "Submit" at bounding box center [146, 454] width 28 height 12
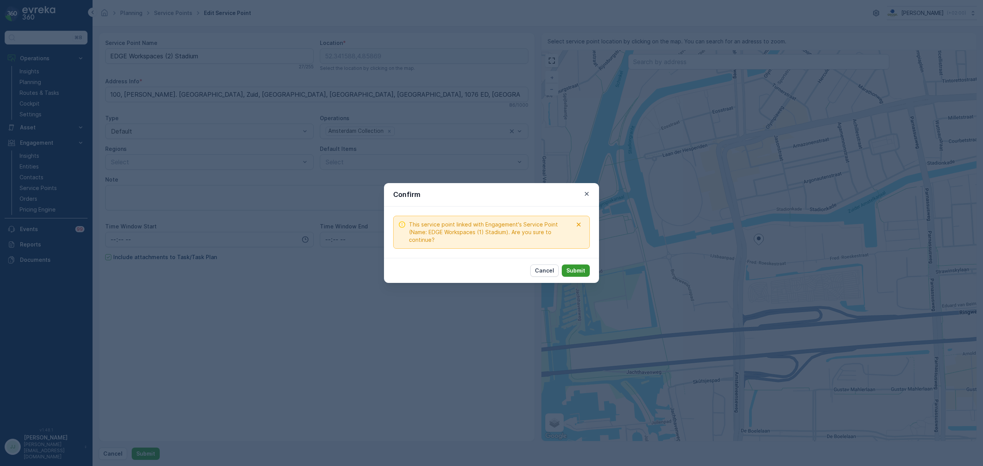
click at [573, 269] on p "Submit" at bounding box center [575, 271] width 19 height 8
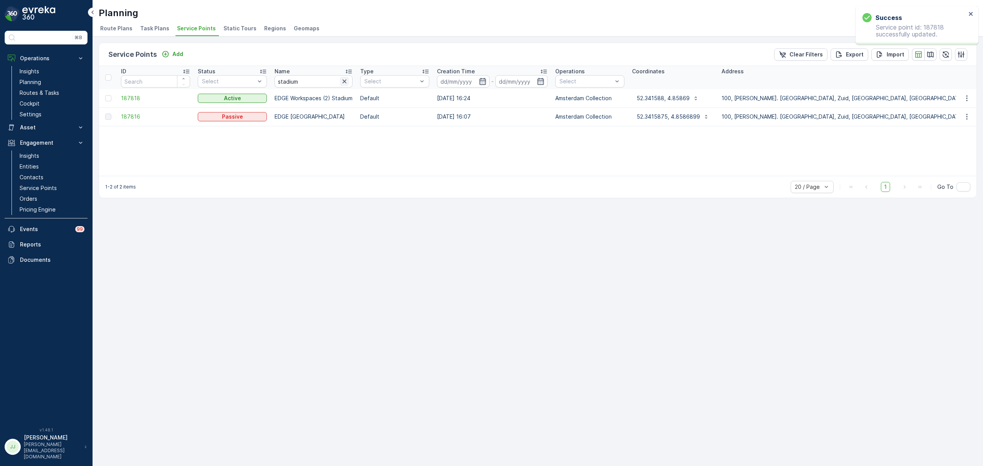
click at [343, 82] on icon "button" at bounding box center [344, 82] width 8 height 8
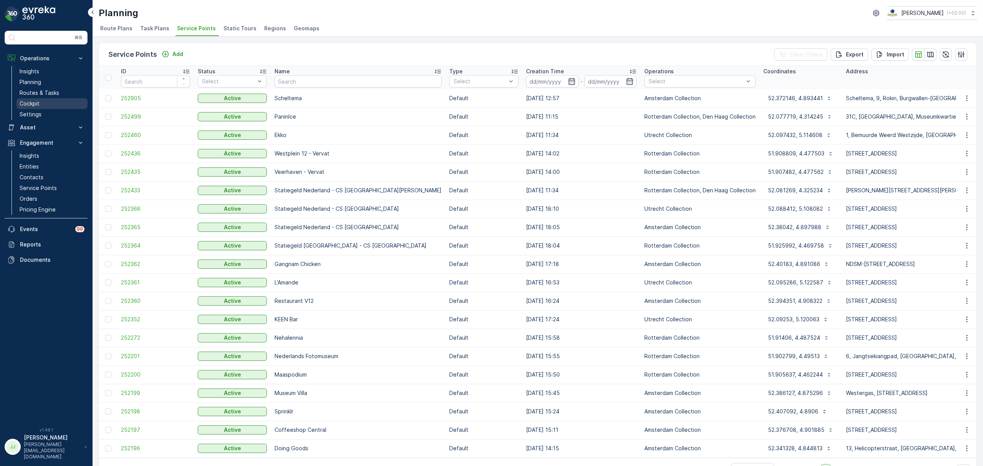
click at [31, 101] on p "Cockpit" at bounding box center [30, 104] width 20 height 8
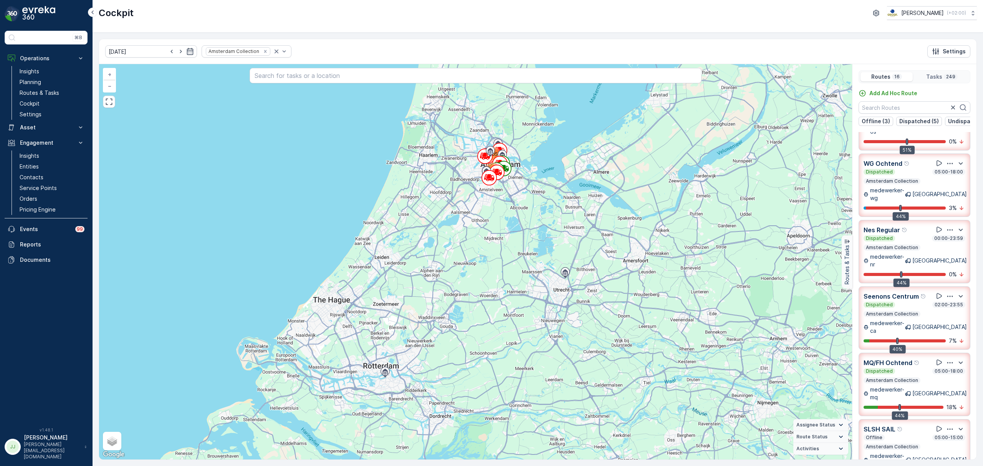
scroll to position [51, 0]
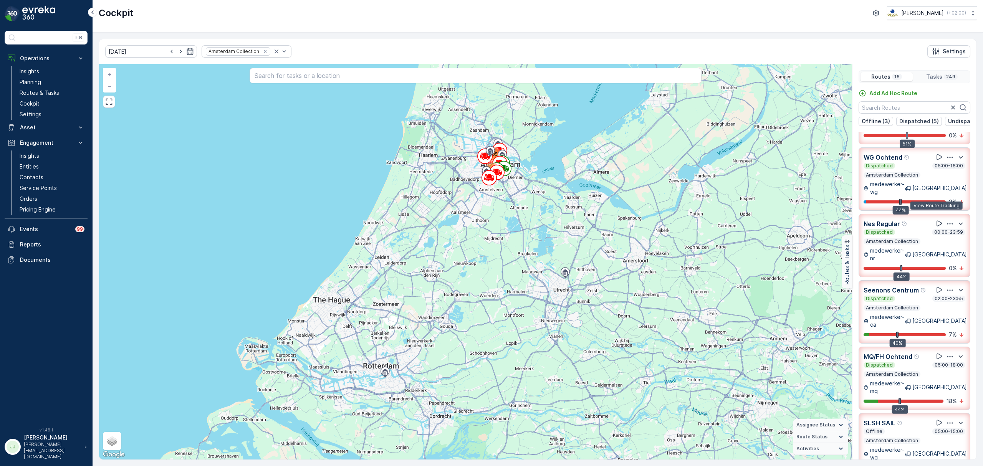
click at [936, 221] on icon at bounding box center [938, 224] width 5 height 6
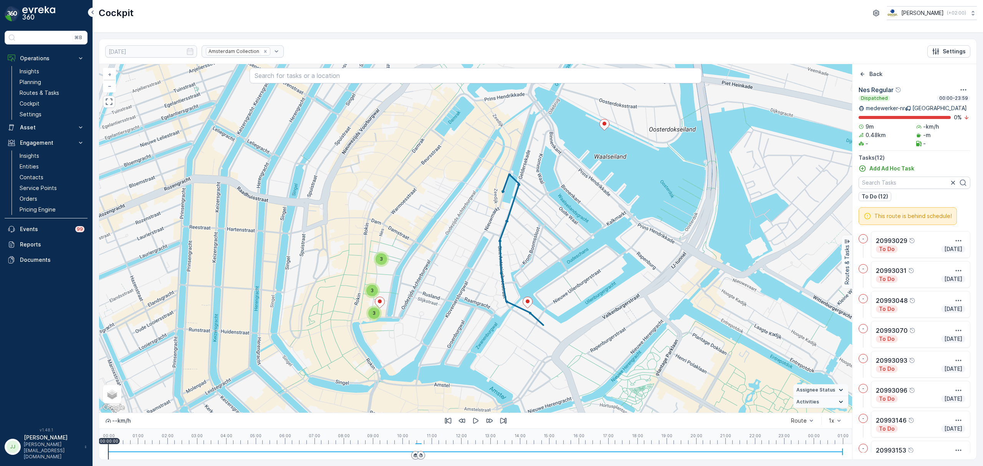
drag, startPoint x: 552, startPoint y: 286, endPoint x: 553, endPoint y: 278, distance: 8.3
click at [553, 278] on div "3 3 3 + − Satellite Roadmap Terrain Hybrid Leaflet Keyboard shortcuts Map Data …" at bounding box center [475, 238] width 753 height 348
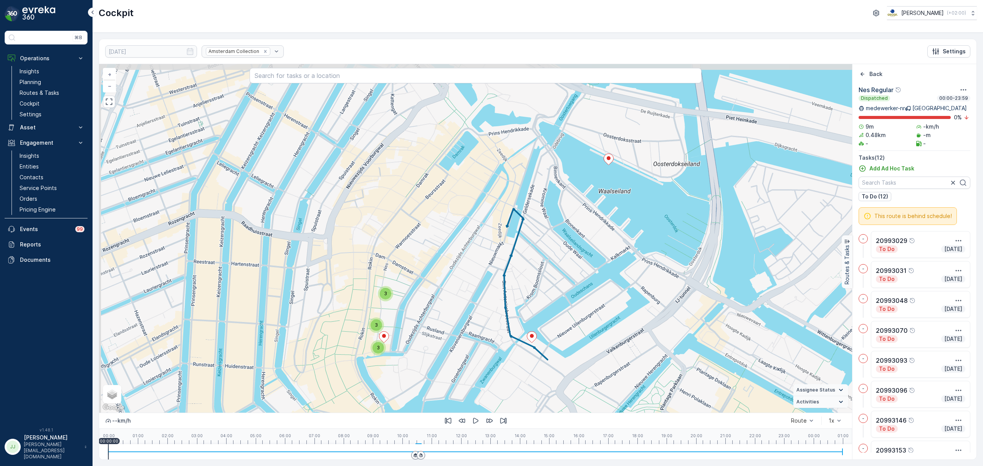
drag, startPoint x: 598, startPoint y: 201, endPoint x: 613, endPoint y: 213, distance: 20.0
click at [610, 223] on div "3 3 3 + − Satellite Roadmap Terrain Hybrid Leaflet Keyboard shortcuts Map Data …" at bounding box center [475, 238] width 753 height 348
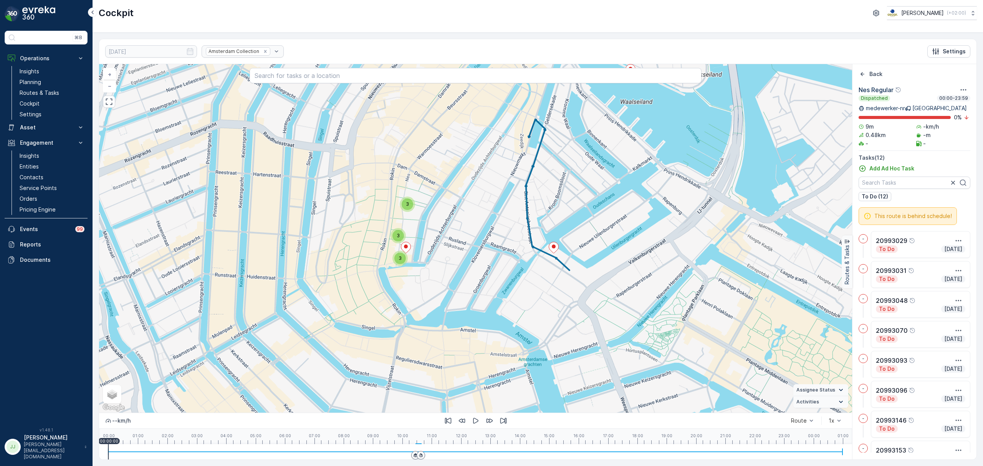
drag, startPoint x: 576, startPoint y: 273, endPoint x: 578, endPoint y: 329, distance: 55.7
click at [578, 329] on div "3 3 3 + − Satellite Roadmap Terrain Hybrid Leaflet Keyboard shortcuts Map Data …" at bounding box center [475, 238] width 753 height 348
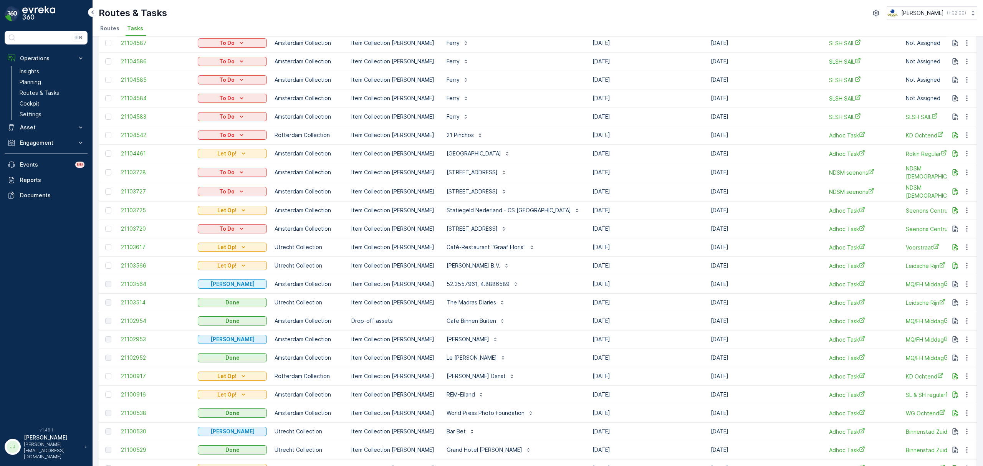
scroll to position [481, 0]
click at [44, 91] on p "Routes & Tasks" at bounding box center [40, 93] width 40 height 8
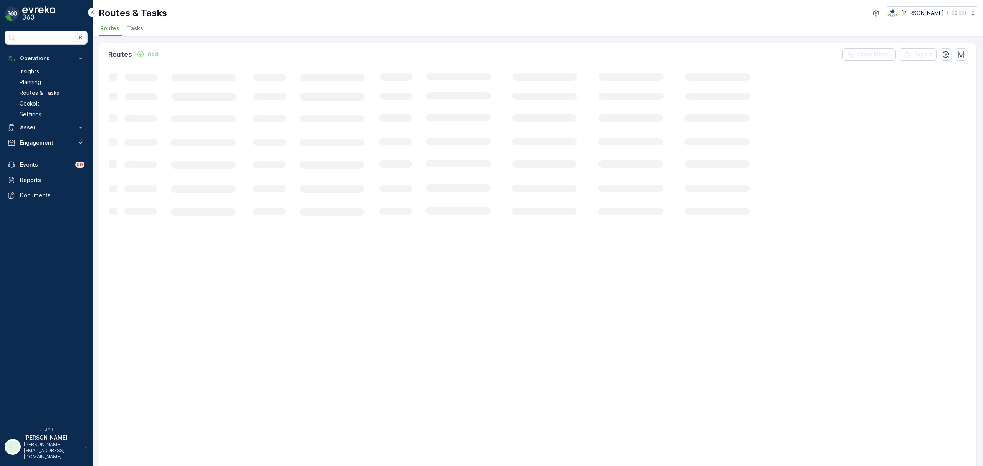
click at [132, 32] on span "Tasks" at bounding box center [135, 29] width 16 height 8
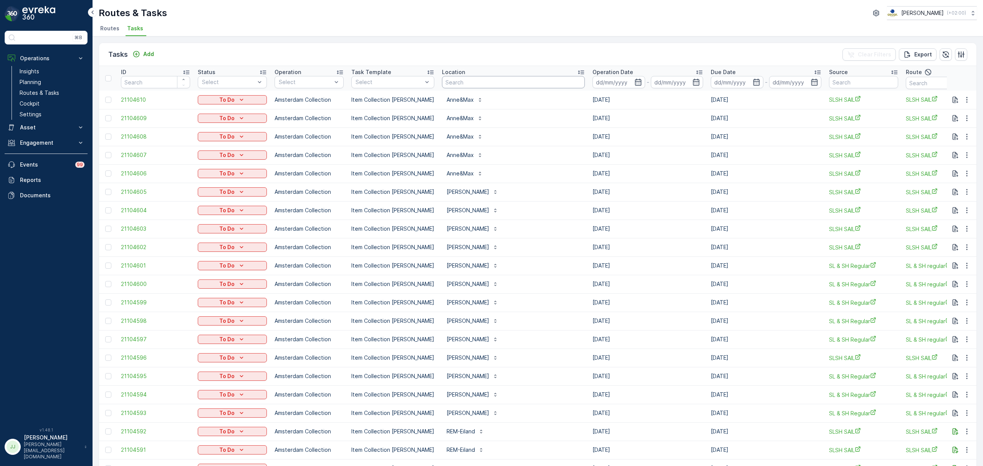
click at [448, 84] on input "text" at bounding box center [513, 82] width 143 height 12
type input "sea pal"
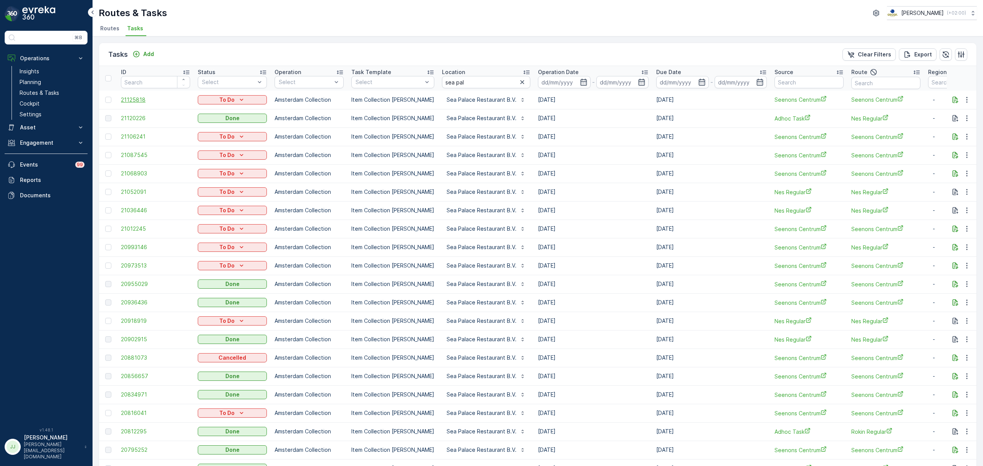
click at [128, 99] on span "21125818" at bounding box center [155, 100] width 69 height 8
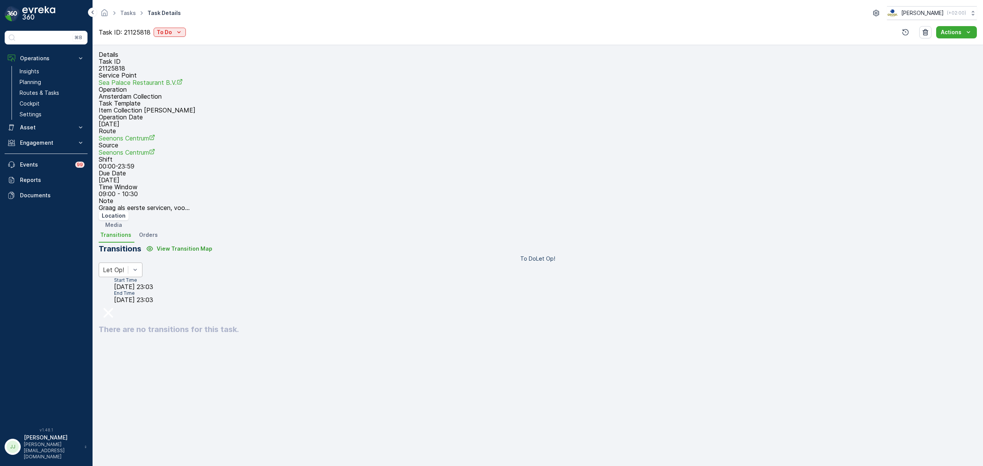
click at [124, 273] on div "Let Op!" at bounding box center [113, 269] width 21 height 7
click at [155, 295] on div "Done" at bounding box center [128, 298] width 51 height 7
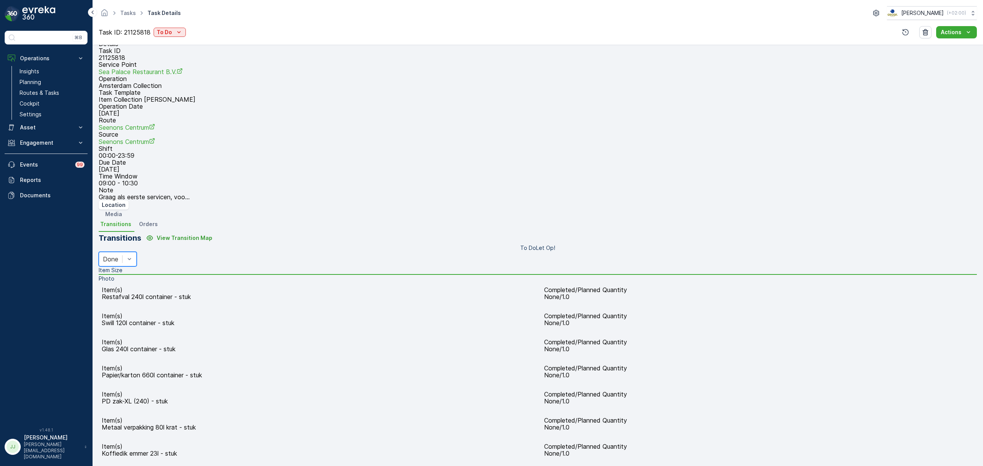
scroll to position [96, 0]
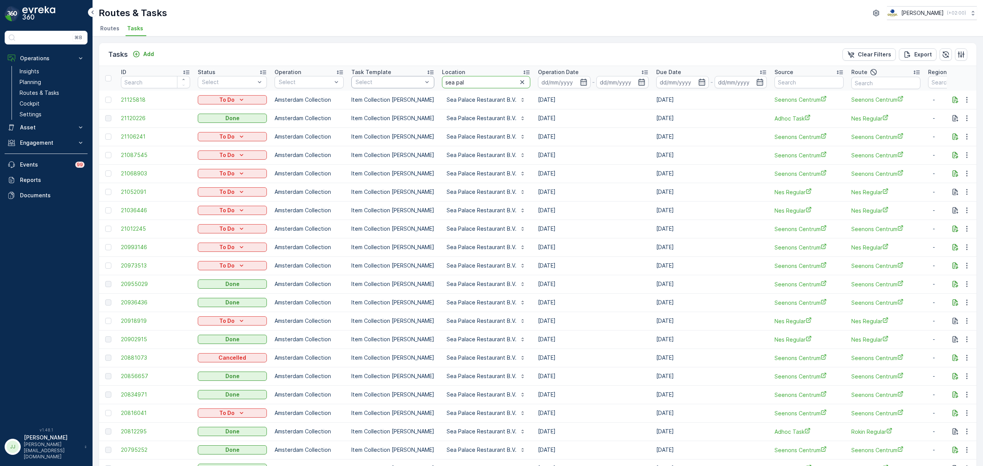
drag, startPoint x: 459, startPoint y: 82, endPoint x: 421, endPoint y: 82, distance: 38.0
click at [421, 82] on tr "ID Status Select Operation Select Task Template Select Location sea pal Operati…" at bounding box center [700, 78] width 1203 height 25
type input "ijdok"
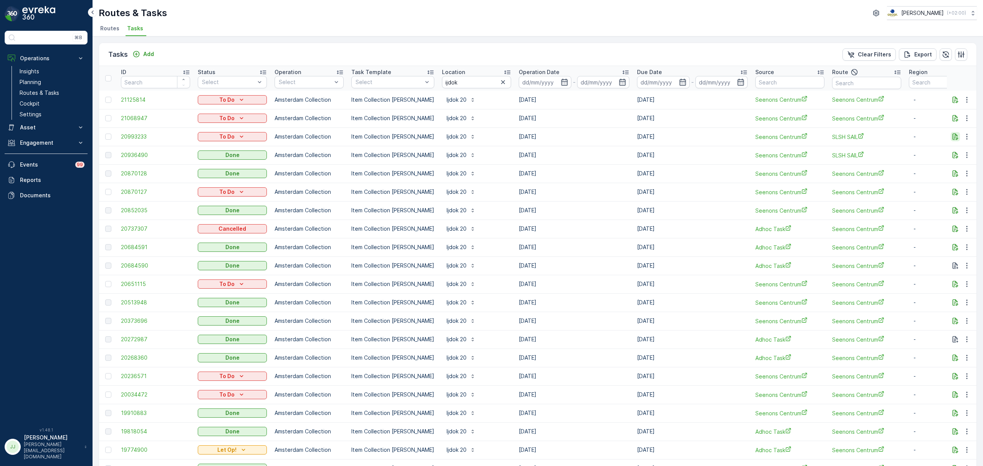
click at [951, 135] on icon "button" at bounding box center [955, 137] width 8 height 8
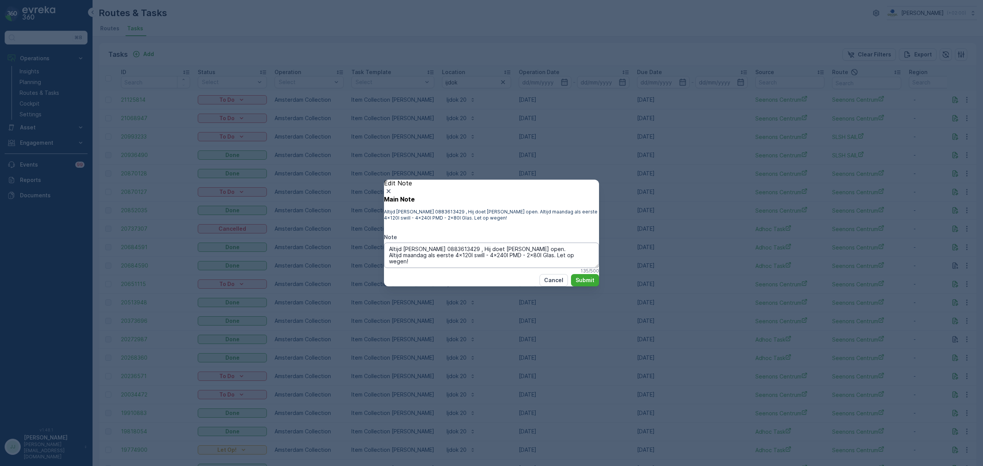
drag, startPoint x: 476, startPoint y: 245, endPoint x: 444, endPoint y: 247, distance: 31.6
click at [444, 247] on textarea "Altijd Omar bellen 0883613429 , Hij doet de poort open. Altijd maandag als eers…" at bounding box center [491, 255] width 215 height 25
click at [443, 263] on textarea "Altijd Omar bellen 0883613429 , Hij doet de poort open. Altijd maandag als eers…" at bounding box center [491, 255] width 215 height 25
click at [392, 187] on icon "button" at bounding box center [389, 191] width 8 height 8
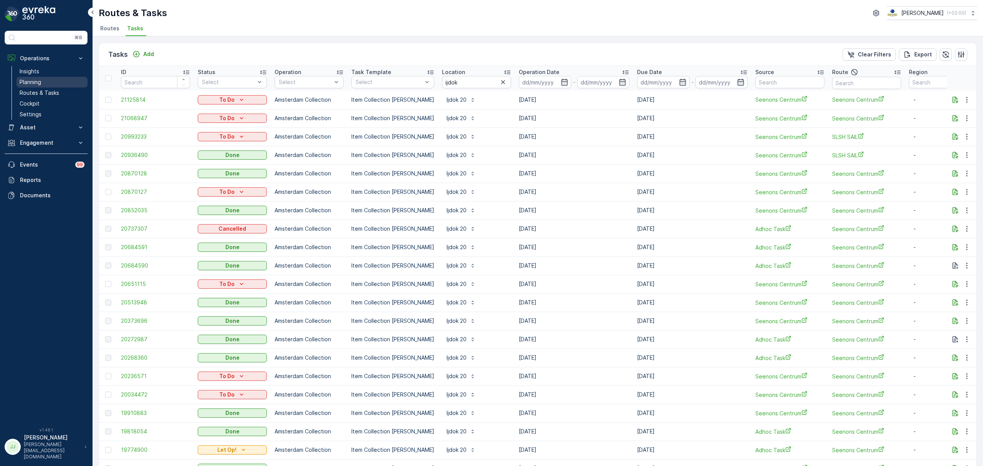
click at [34, 81] on p "Planning" at bounding box center [30, 82] width 21 height 8
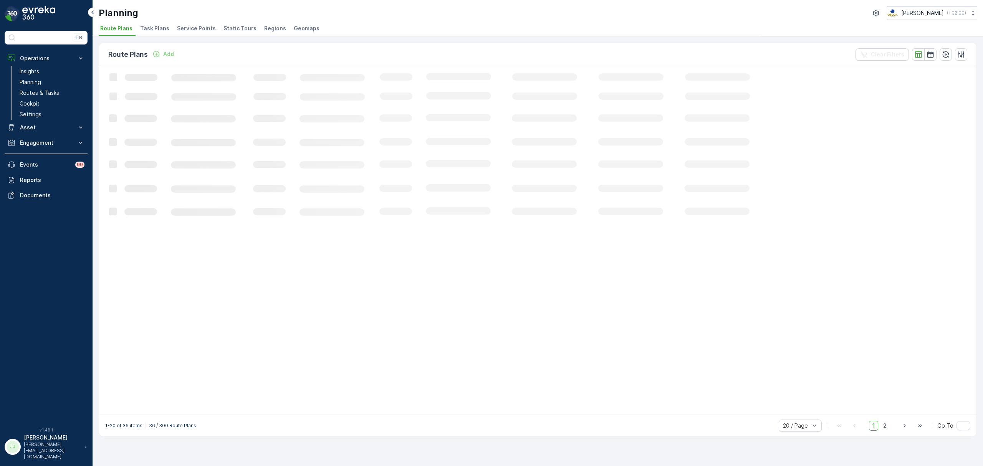
click at [157, 28] on span "Task Plans" at bounding box center [154, 29] width 29 height 8
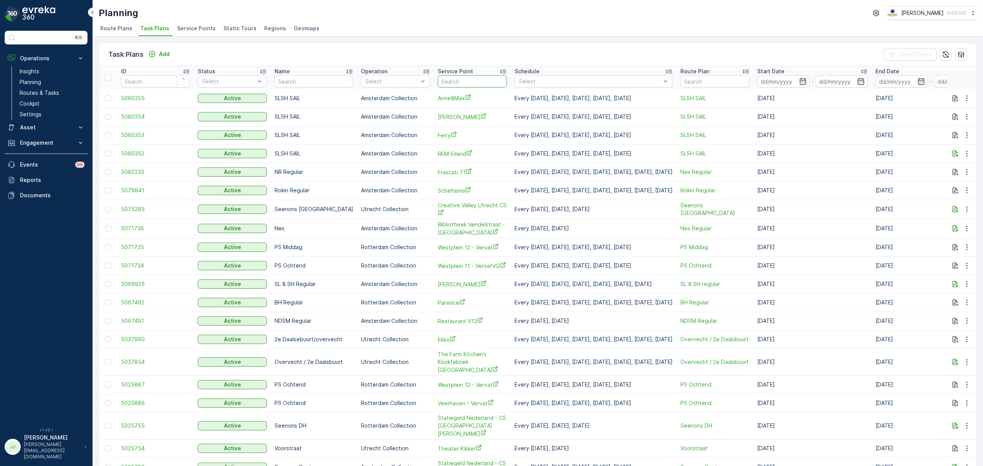
click at [486, 83] on input "text" at bounding box center [472, 81] width 69 height 12
type input "ijdok"
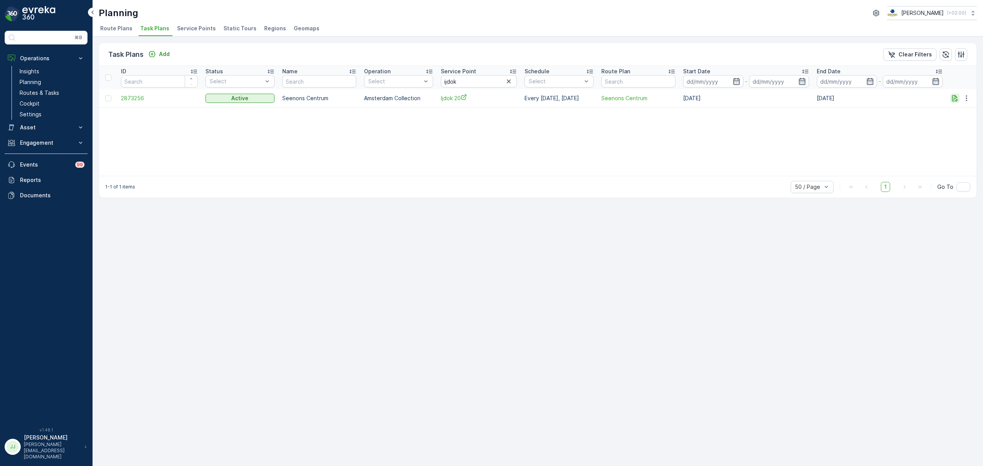
click at [952, 101] on icon "button" at bounding box center [954, 98] width 6 height 7
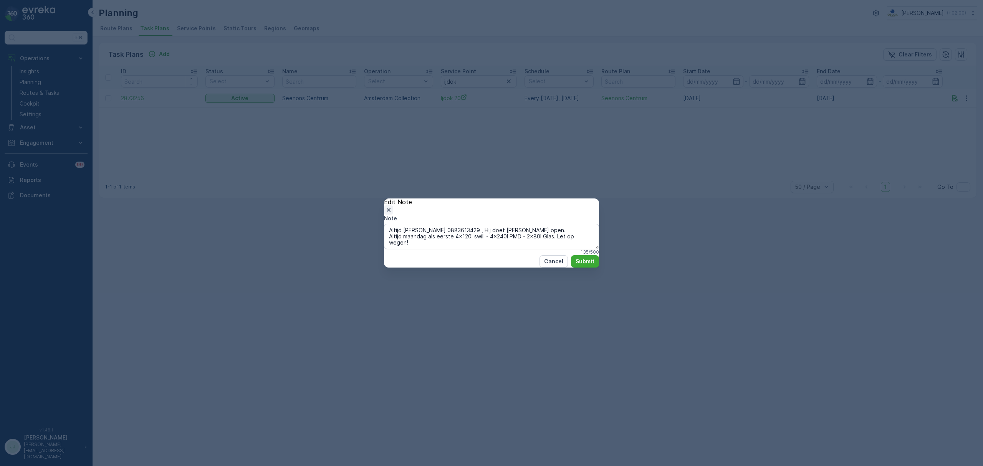
click at [392, 206] on icon "button" at bounding box center [389, 210] width 8 height 8
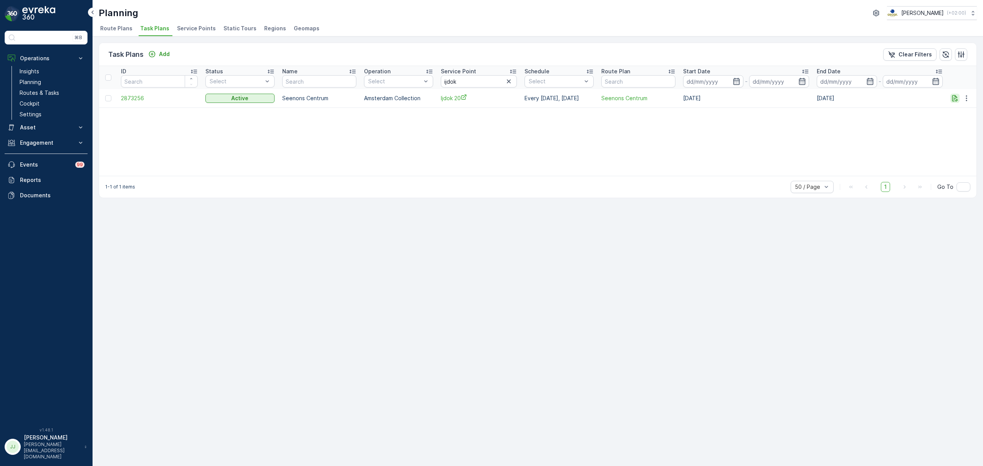
click at [956, 99] on icon "button" at bounding box center [955, 98] width 8 height 8
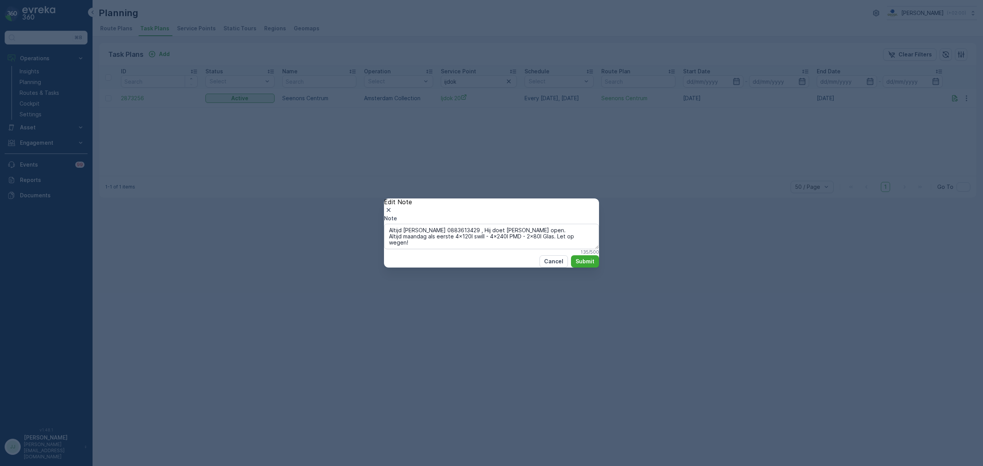
click at [586, 198] on div "Edit Note" at bounding box center [491, 206] width 215 height 16
click at [392, 206] on icon "button" at bounding box center [389, 210] width 8 height 8
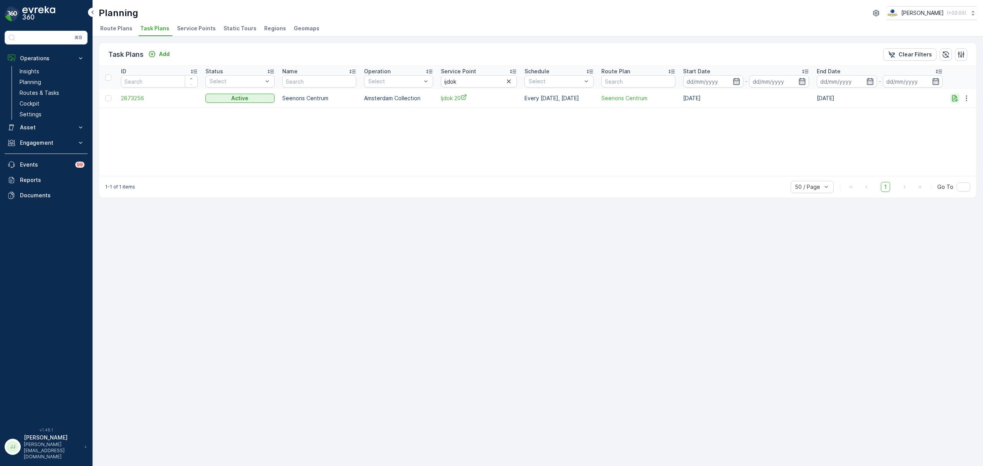
click at [956, 97] on icon "button" at bounding box center [954, 98] width 6 height 7
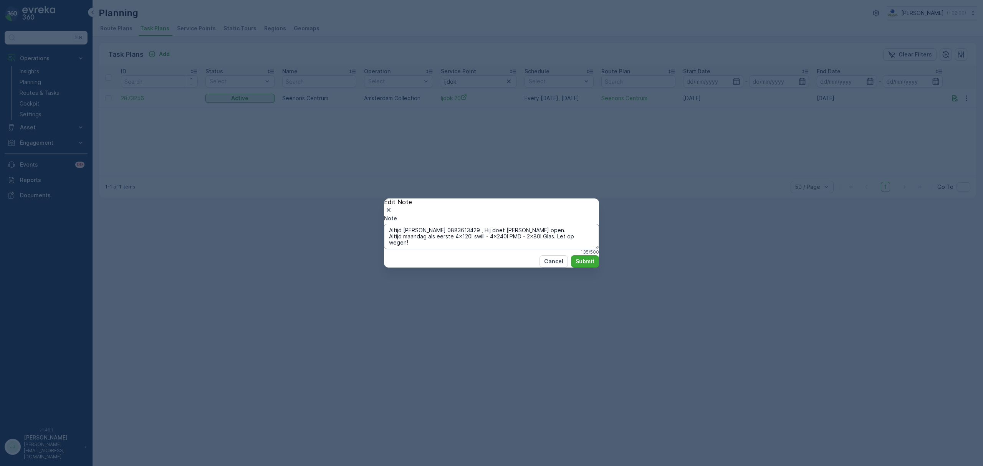
drag, startPoint x: 443, startPoint y: 225, endPoint x: 477, endPoint y: 226, distance: 34.2
click at [477, 226] on textarea "Altijd Omar bellen 0883613429 , Hij doet de poort open. Altijd maandag als eers…" at bounding box center [491, 236] width 215 height 25
click at [426, 224] on textarea "Altijd Omar bellen 0883613429 , Hij doet de poort open. Altijd maandag als eers…" at bounding box center [491, 236] width 215 height 25
drag, startPoint x: 426, startPoint y: 223, endPoint x: 414, endPoint y: 224, distance: 11.5
click at [414, 224] on textarea "Altijd Omar bellen 0883613429 , Hij doet de poort open. Altijd maandag als eers…" at bounding box center [491, 236] width 215 height 25
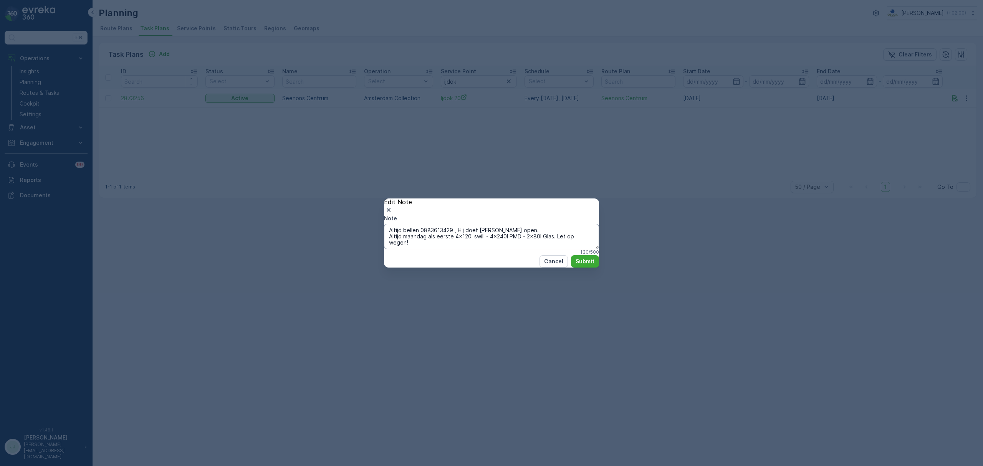
click at [428, 225] on textarea "Altijd bellen 0883613429 , Hij doet de poort open. Altijd maandag als eerste 4x…" at bounding box center [491, 236] width 215 height 25
drag, startPoint x: 474, startPoint y: 229, endPoint x: 441, endPoint y: 224, distance: 33.3
click at [441, 224] on textarea "Altijd bellen naar 0883613429 , Hij doet de poort open. Altijd maandag als eers…" at bounding box center [491, 236] width 215 height 25
type textarea "Altijd bellen naar 0883613429 , Hij doet de poort open. Altijd maandag als eers…"
click at [575, 265] on p "Submit" at bounding box center [584, 262] width 19 height 8
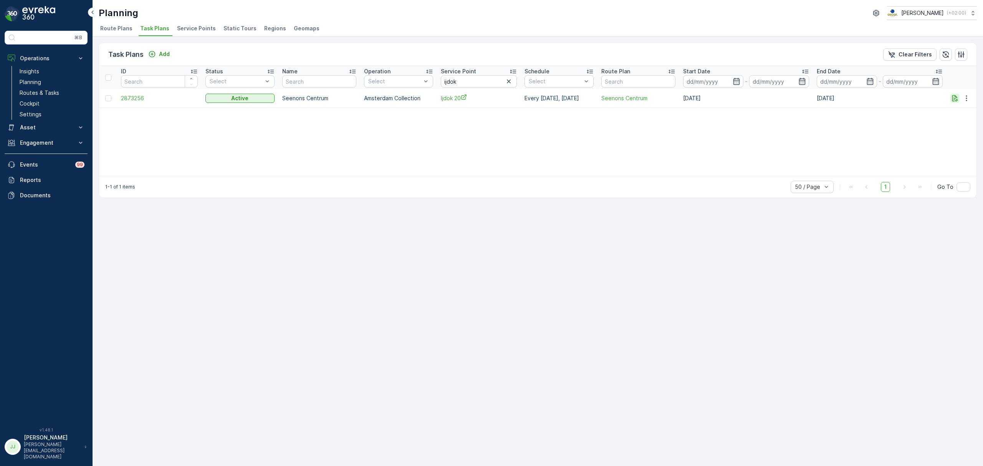
click at [952, 99] on icon "button" at bounding box center [955, 98] width 8 height 8
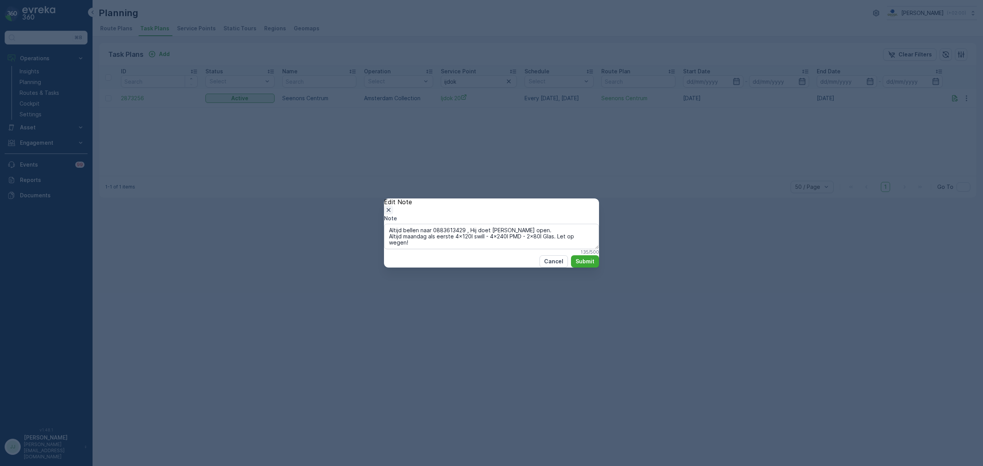
click at [392, 206] on icon "button" at bounding box center [389, 210] width 8 height 8
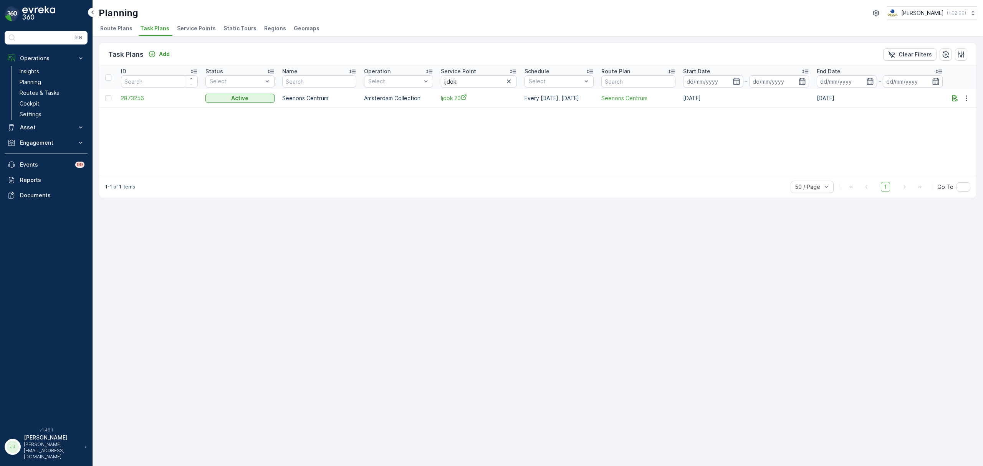
click at [189, 33] on li "Service Points" at bounding box center [196, 29] width 43 height 13
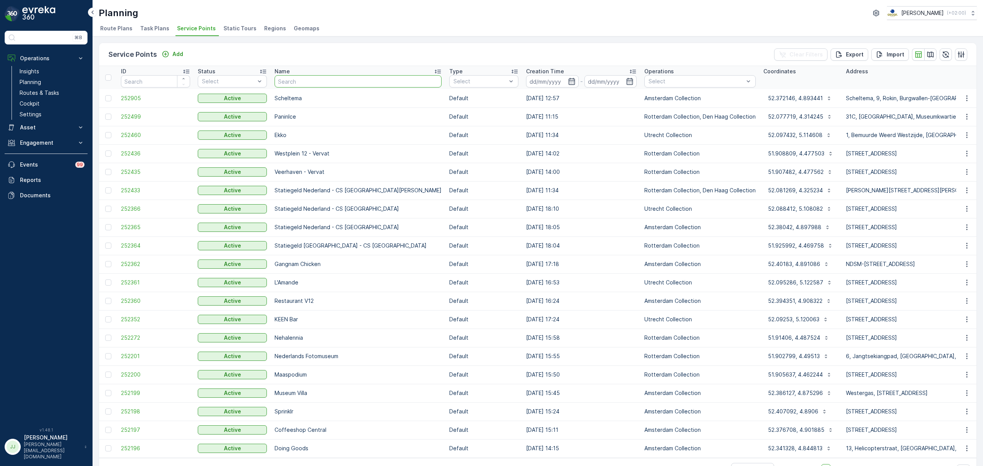
click at [336, 77] on input "text" at bounding box center [357, 81] width 167 height 12
type input "ijdok"
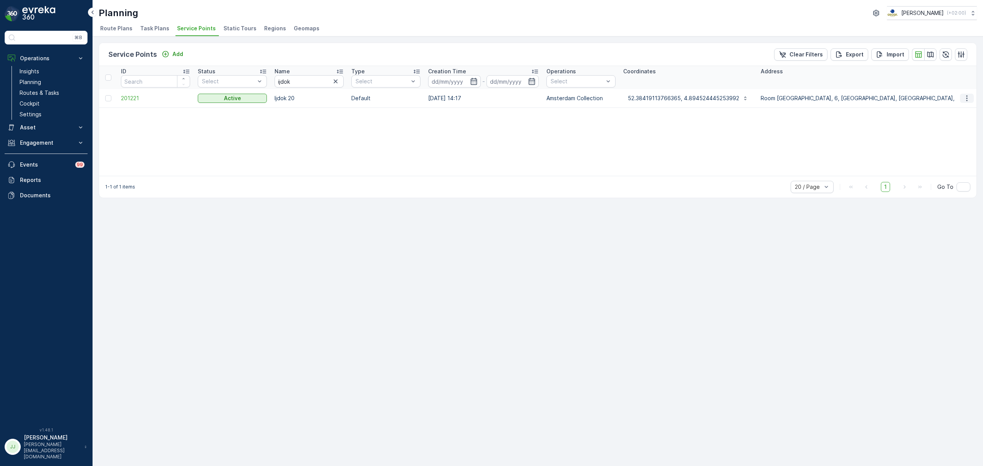
click at [968, 97] on icon "button" at bounding box center [967, 98] width 8 height 8
click at [943, 121] on span "Edit Service Point" at bounding box center [944, 121] width 46 height 8
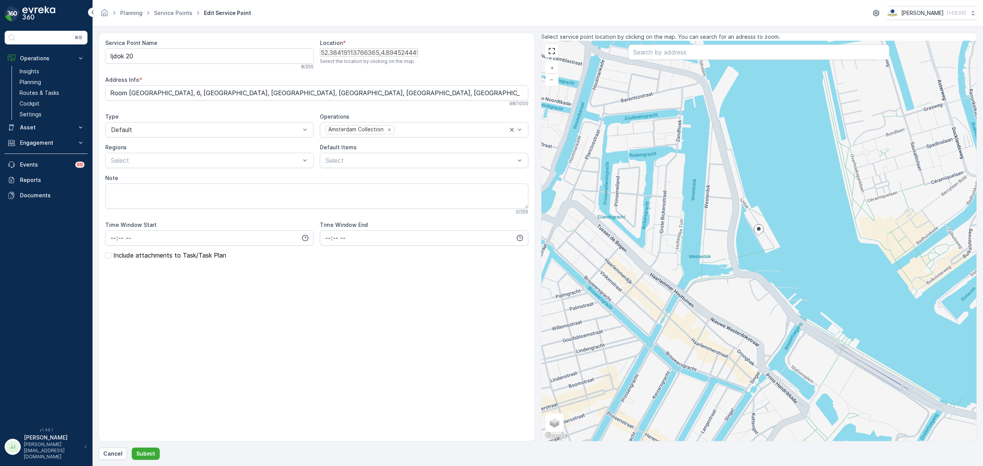
click at [177, 257] on p "Include attachments to Task/Task Plan" at bounding box center [169, 255] width 113 height 7
click at [105, 252] on input "Include attachments to Task/Task Plan" at bounding box center [105, 252] width 0 height 0
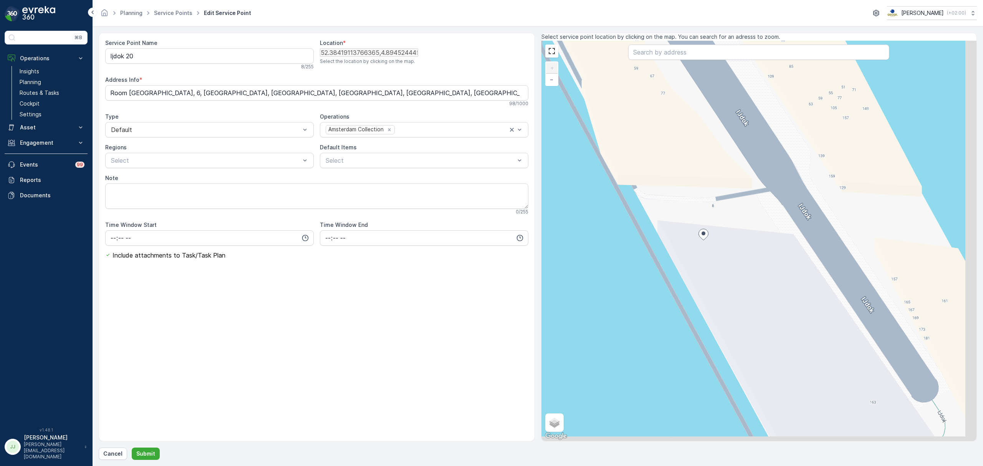
drag, startPoint x: 771, startPoint y: 243, endPoint x: 695, endPoint y: 159, distance: 114.4
click at [695, 159] on div "+ − Satellite Roadmap Terrain Hybrid Leaflet Keyboard shortcuts Map Data Map da…" at bounding box center [758, 241] width 435 height 400
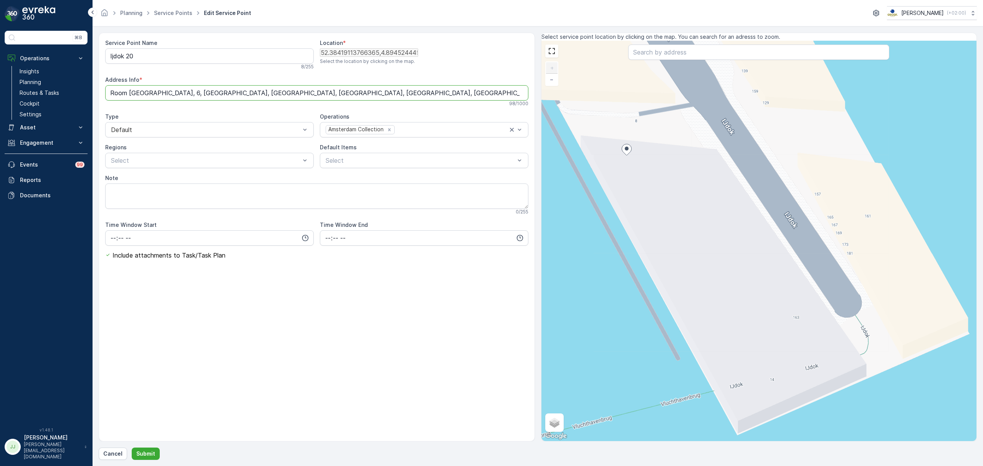
click at [435, 94] on Info "Room Mate Aitana Hotel, 6, IJdok, Centrum, Amsterdam, Noord-Holland, Nederland,…" at bounding box center [316, 92] width 423 height 15
drag, startPoint x: 433, startPoint y: 94, endPoint x: 97, endPoint y: 104, distance: 336.7
click at [102, 106] on div "Service Point Name Ijdok 20 8 / 255 Location * 52.38419113766365,4.894524445253…" at bounding box center [317, 237] width 436 height 409
paste Info "IJdok 20, 1013 MM Amsterdam"
type Info "IJdok 20, 1013 MM Amsterdam"
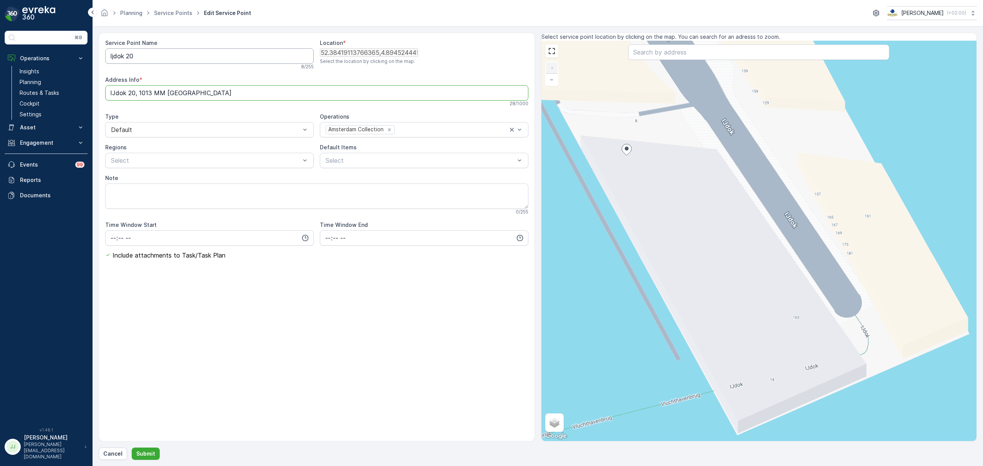
click at [177, 51] on Name "Ijdok 20" at bounding box center [209, 55] width 208 height 15
type Name "Ijdok 20 - Rechtbank Amsterdam"
click at [174, 193] on textarea "Note" at bounding box center [316, 198] width 423 height 25
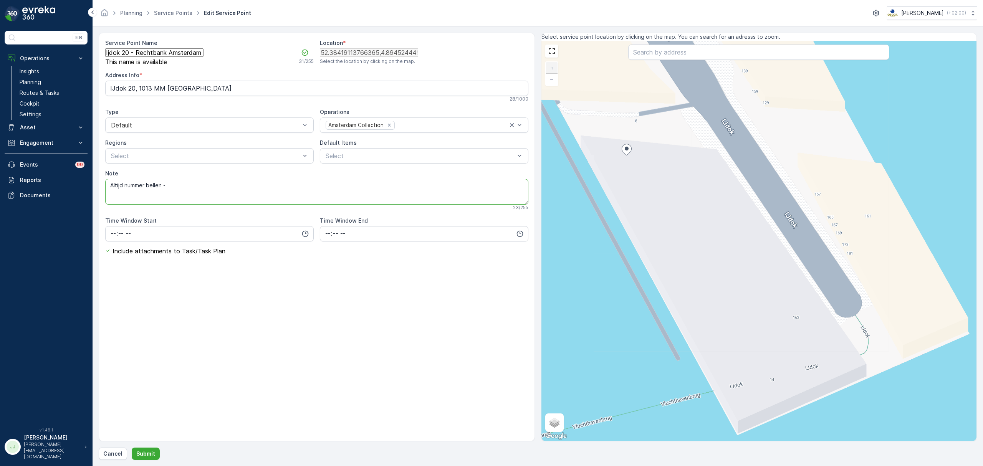
paste textarea "IJdok 20, 1013 MM Amsterdam"
drag, startPoint x: 218, startPoint y: 188, endPoint x: 172, endPoint y: 190, distance: 46.5
click at [172, 190] on textarea "Altijd nummer bellen - IJdok 20, 1013 MM Amsterdam" at bounding box center [316, 191] width 423 height 25
paste textarea "0883613429"
type textarea "Altijd nummer bellen - 0883613429"
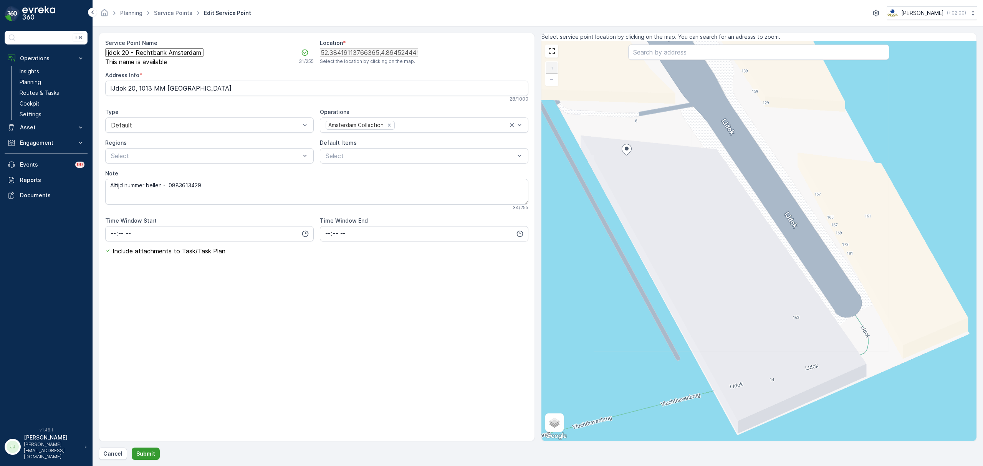
click at [147, 452] on p "Submit" at bounding box center [145, 454] width 19 height 8
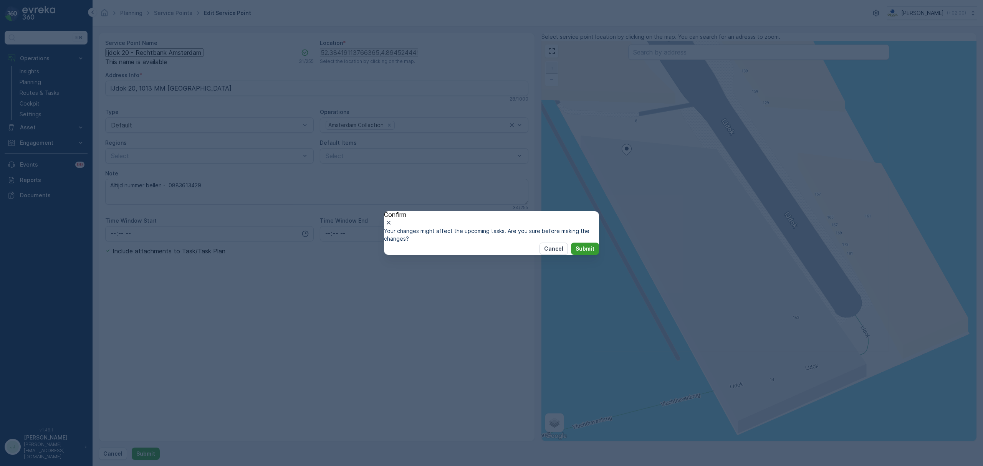
click at [571, 255] on button "Submit" at bounding box center [585, 249] width 28 height 12
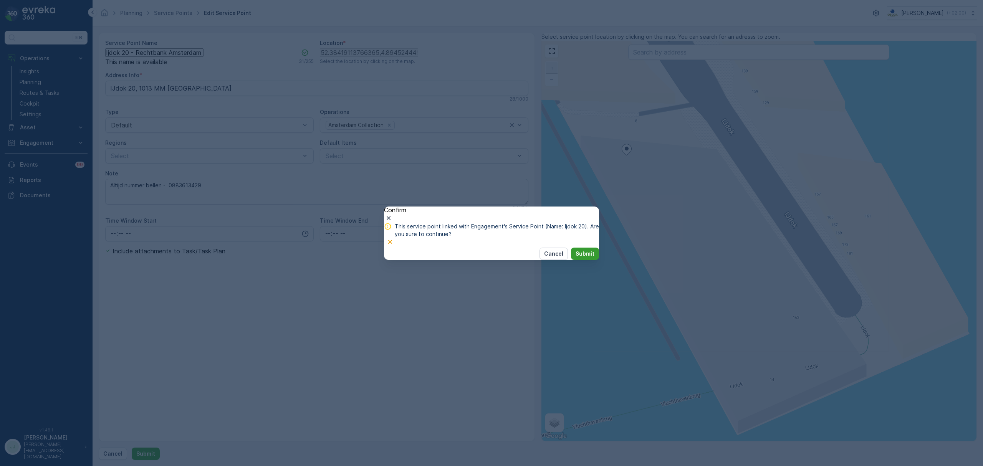
click at [575, 258] on p "Submit" at bounding box center [584, 254] width 19 height 8
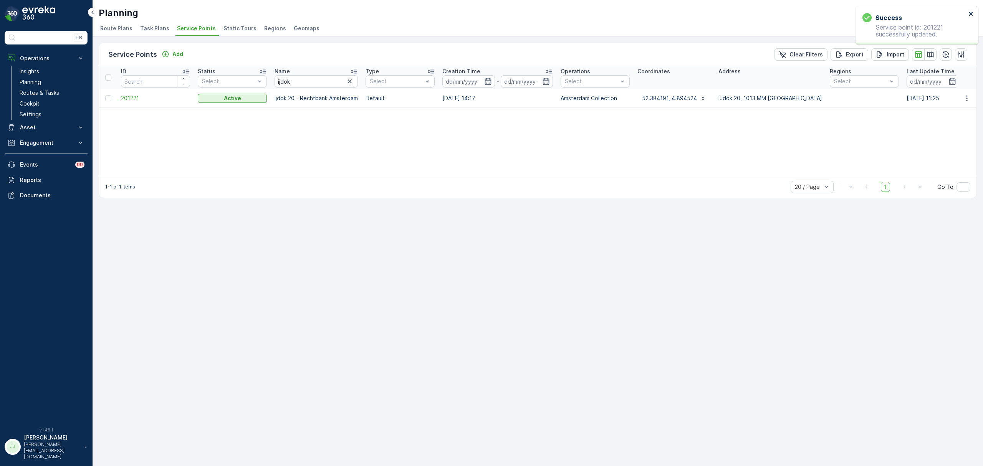
click at [972, 11] on icon "close" at bounding box center [970, 14] width 5 height 6
click at [351, 83] on icon "button" at bounding box center [350, 81] width 4 height 4
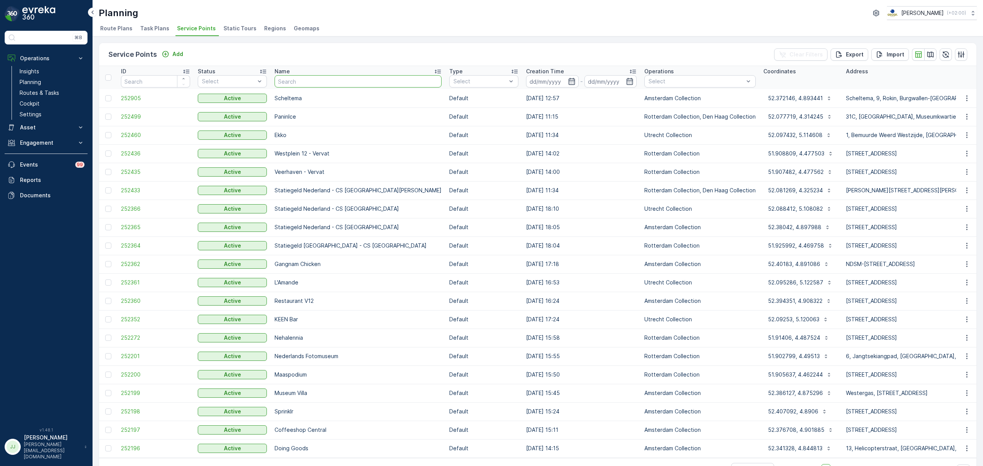
click at [310, 82] on input "text" at bounding box center [357, 81] width 167 height 12
type input "ijdok"
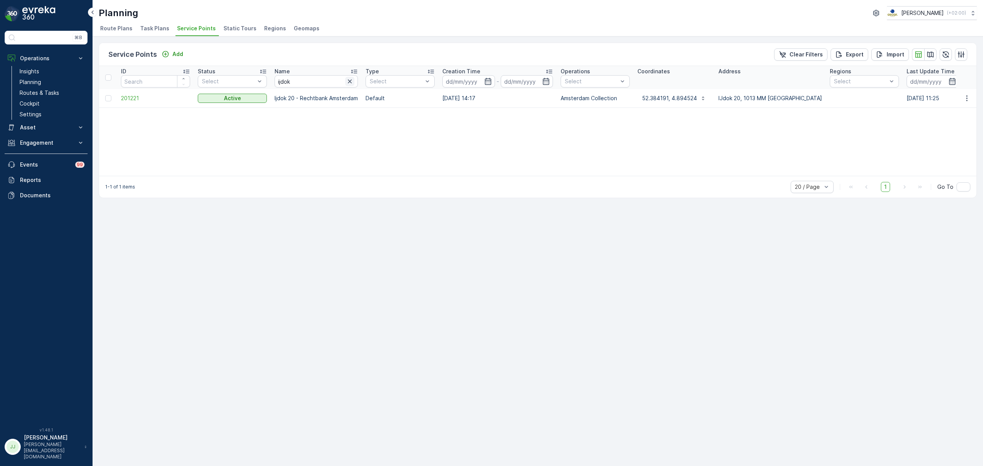
click at [349, 79] on icon "button" at bounding box center [350, 82] width 8 height 8
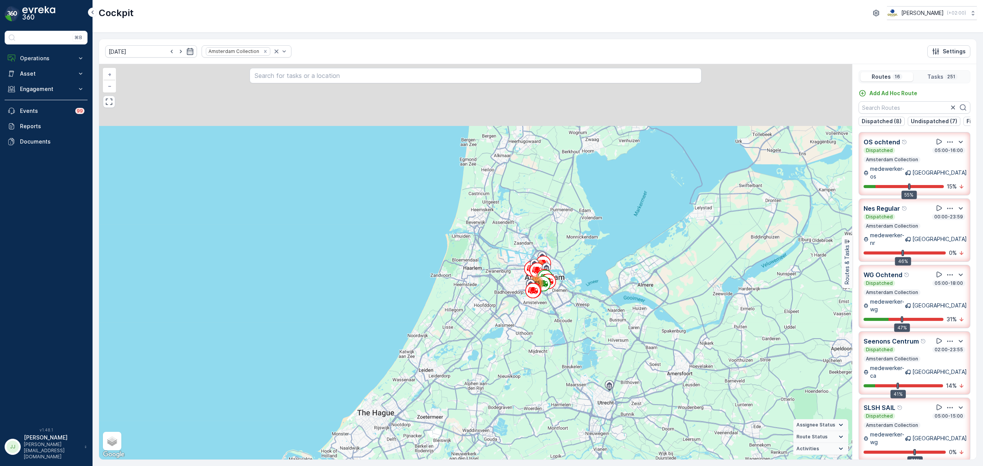
drag, startPoint x: 539, startPoint y: 217, endPoint x: 583, endPoint y: 330, distance: 121.2
click at [583, 330] on div "106 145 + − Satellite Roadmap Terrain Hybrid Leaflet Keyboard shortcuts Map Dat…" at bounding box center [475, 261] width 753 height 395
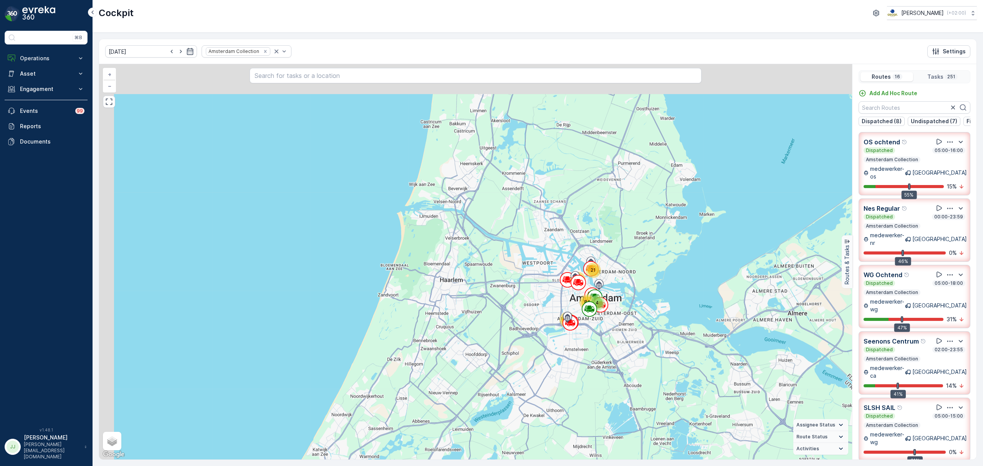
drag, startPoint x: 557, startPoint y: 326, endPoint x: 614, endPoint y: 361, distance: 67.3
click at [614, 361] on div "21 4 81 84 61 + − Satellite Roadmap Terrain Hybrid Leaflet Keyboard shortcuts M…" at bounding box center [475, 261] width 753 height 395
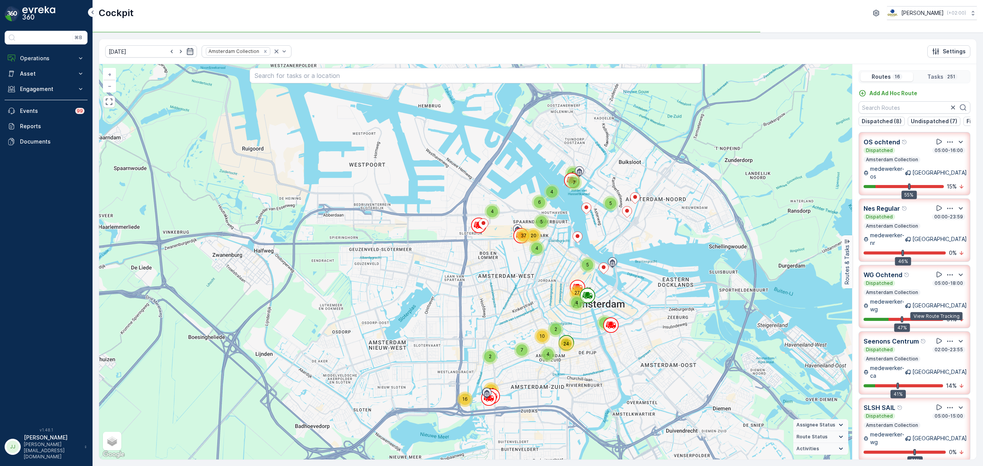
drag, startPoint x: 936, startPoint y: 325, endPoint x: 920, endPoint y: 322, distance: 16.0
click at [935, 337] on icon at bounding box center [939, 341] width 8 height 8
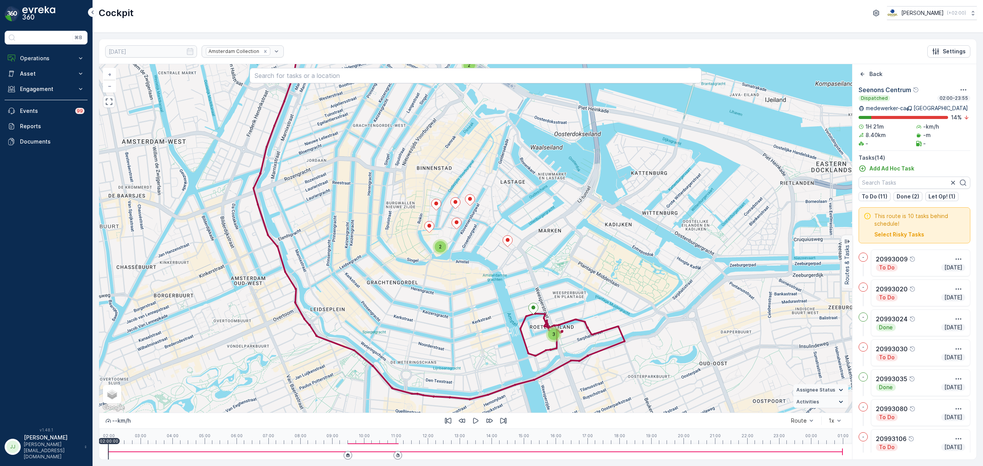
drag, startPoint x: 547, startPoint y: 251, endPoint x: 570, endPoint y: 229, distance: 31.8
click at [570, 229] on div "2 3 2 + − Satellite Roadmap Terrain Hybrid Leaflet Keyboard shortcuts Map Data …" at bounding box center [475, 238] width 753 height 348
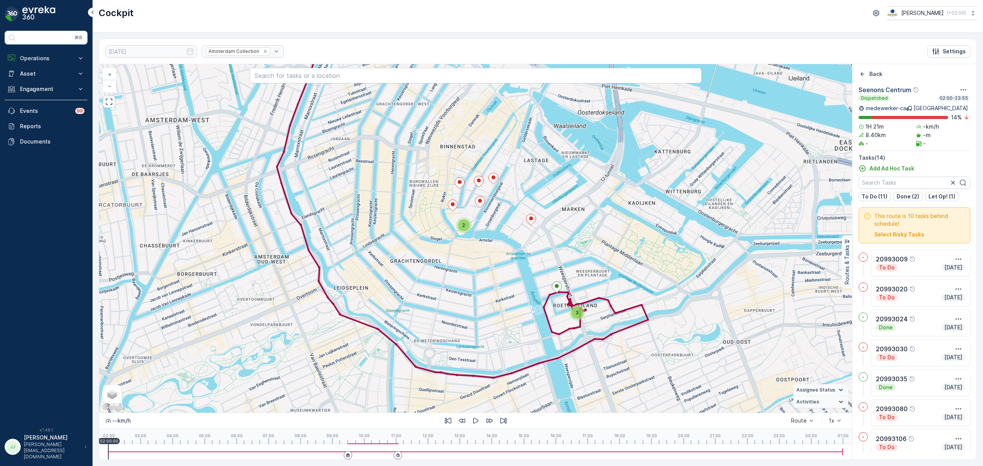
drag, startPoint x: 337, startPoint y: 268, endPoint x: 401, endPoint y: 346, distance: 101.7
click at [401, 346] on div "2 3 2 + − Satellite Roadmap Terrain Hybrid Leaflet Keyboard shortcuts Map Data …" at bounding box center [475, 238] width 753 height 348
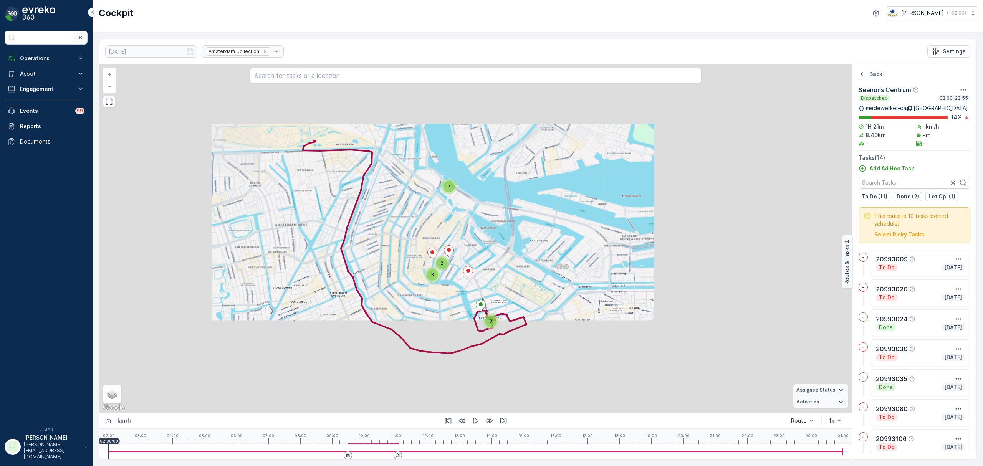
drag, startPoint x: 441, startPoint y: 341, endPoint x: 412, endPoint y: 299, distance: 51.1
click at [412, 299] on div "2 3 3 2 + − Satellite Roadmap Terrain Hybrid Leaflet Keyboard shortcuts Map Dat…" at bounding box center [475, 238] width 753 height 348
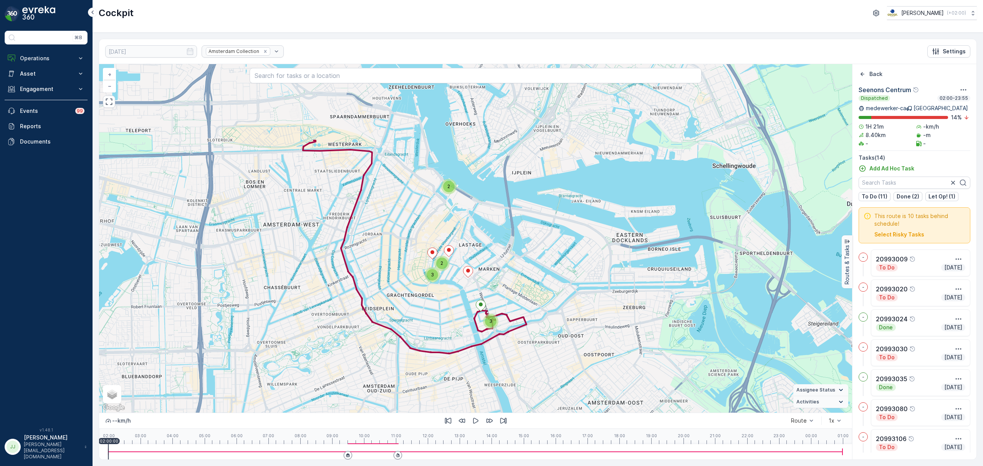
click at [493, 324] on div "3" at bounding box center [491, 321] width 12 height 12
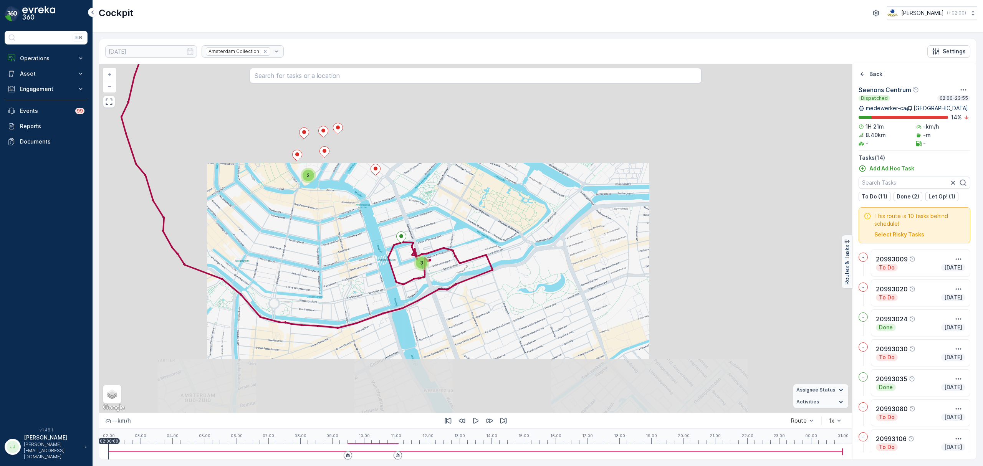
click at [392, 315] on div "2 3 2 + − Satellite Roadmap Terrain Hybrid Leaflet Keyboard shortcuts Map Data …" at bounding box center [475, 238] width 753 height 348
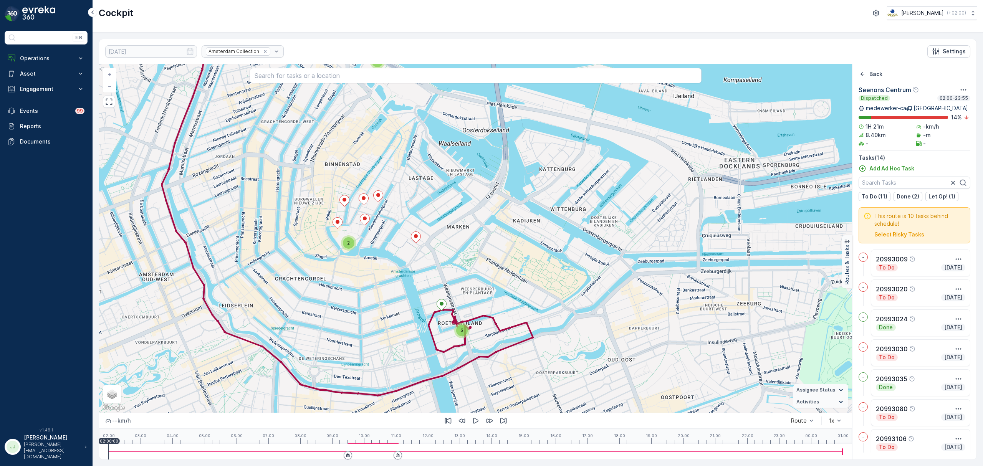
click at [452, 329] on div "2 3 2 + − Satellite Roadmap Terrain Hybrid Leaflet Keyboard shortcuts Map Data …" at bounding box center [475, 238] width 753 height 348
click at [458, 334] on div "3" at bounding box center [462, 331] width 12 height 12
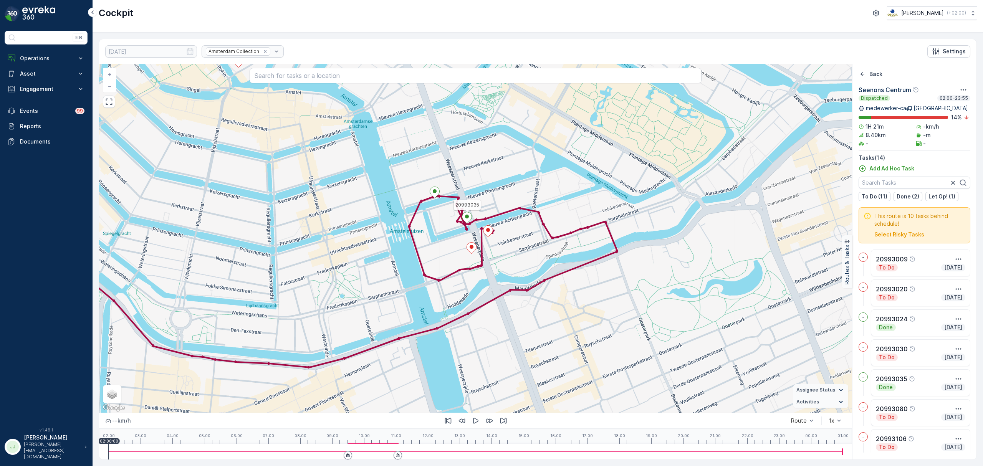
click at [467, 218] on ellipse at bounding box center [467, 217] width 4 height 4
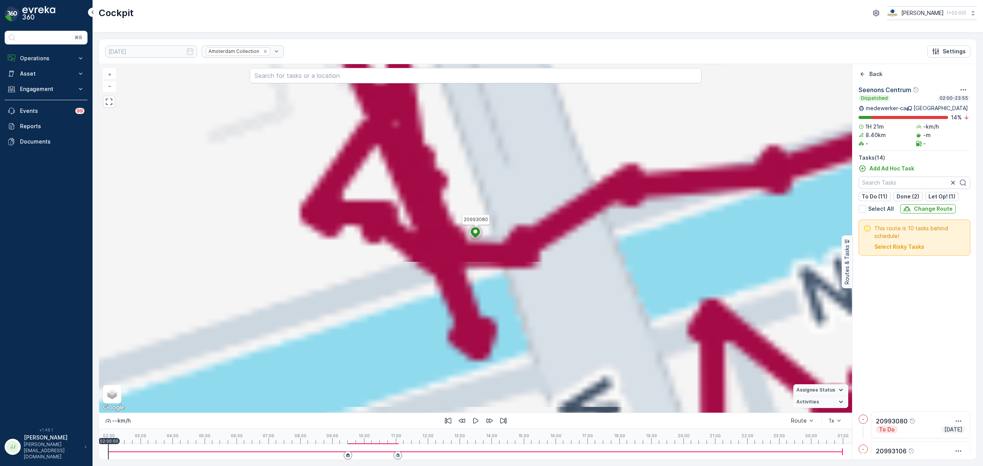
scroll to position [216, 0]
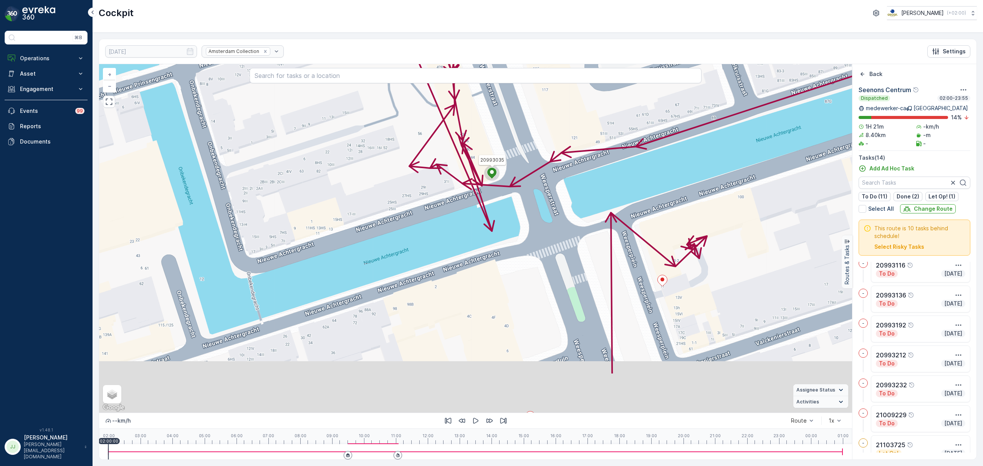
drag, startPoint x: 543, startPoint y: 314, endPoint x: 550, endPoint y: 246, distance: 67.9
click at [550, 246] on div "2 20993035 + − Satellite Roadmap Terrain Hybrid Leaflet Keyboard shortcuts Map …" at bounding box center [475, 238] width 753 height 348
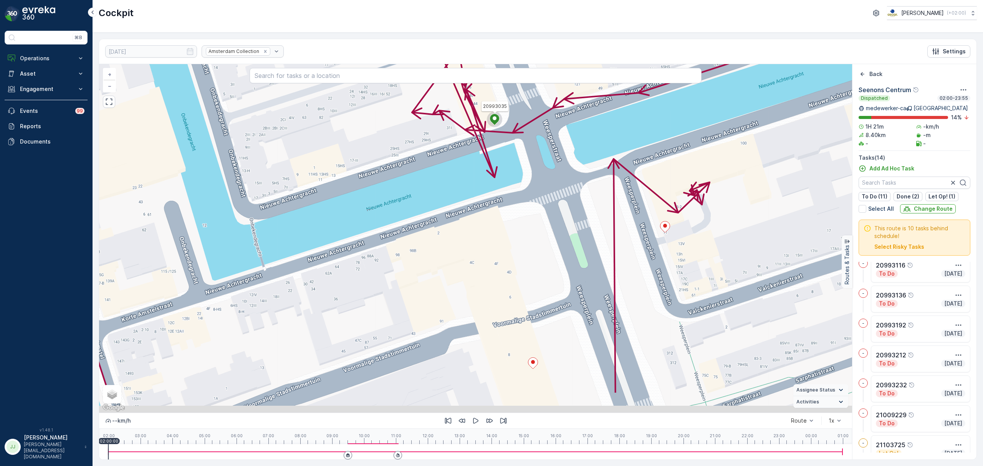
drag, startPoint x: 544, startPoint y: 240, endPoint x: 539, endPoint y: 226, distance: 14.7
click at [539, 221] on div "2 20993035 + − Satellite Roadmap Terrain Hybrid Leaflet Keyboard shortcuts Map …" at bounding box center [475, 238] width 753 height 348
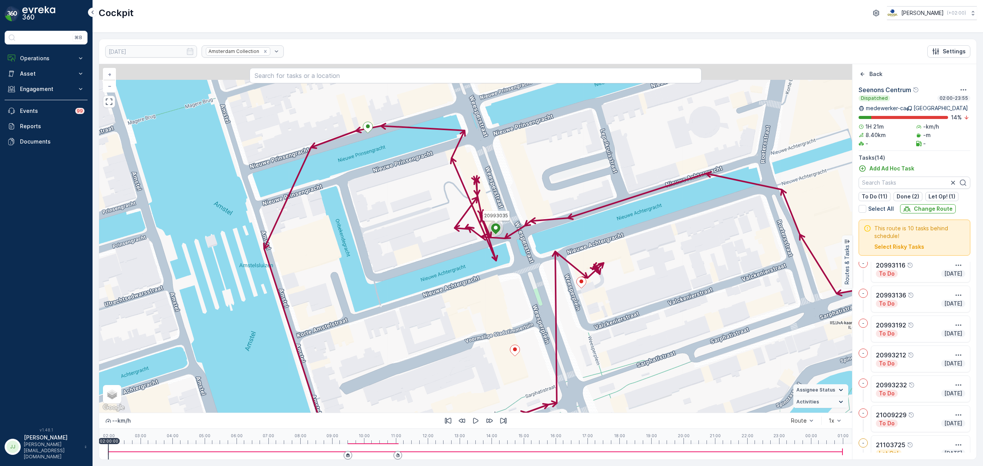
drag, startPoint x: 520, startPoint y: 233, endPoint x: 500, endPoint y: 276, distance: 47.4
click at [504, 276] on div "2 20993035 + − Satellite Roadmap Terrain Hybrid Leaflet Keyboard shortcuts Map …" at bounding box center [475, 238] width 753 height 348
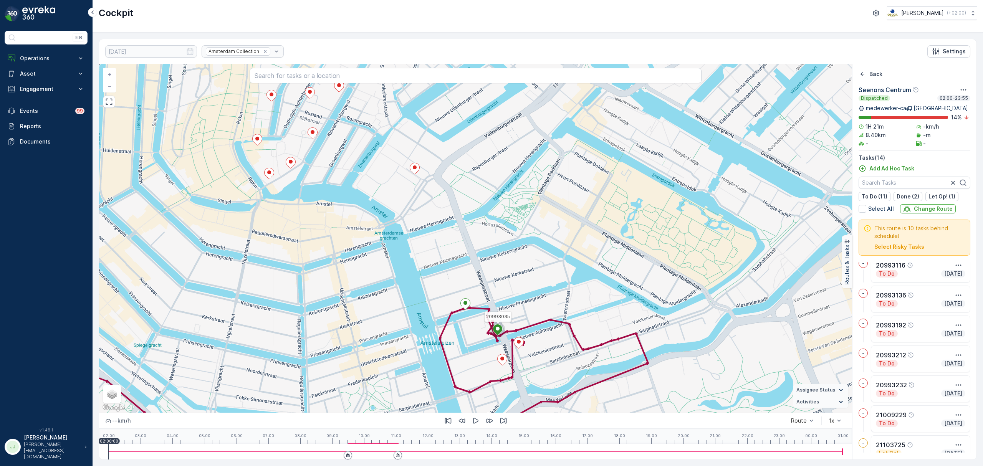
drag, startPoint x: 509, startPoint y: 217, endPoint x: 522, endPoint y: 250, distance: 35.8
click at [522, 250] on div "2 20993035 + − Satellite Roadmap Terrain Hybrid Leaflet Keyboard shortcuts Map …" at bounding box center [475, 238] width 753 height 348
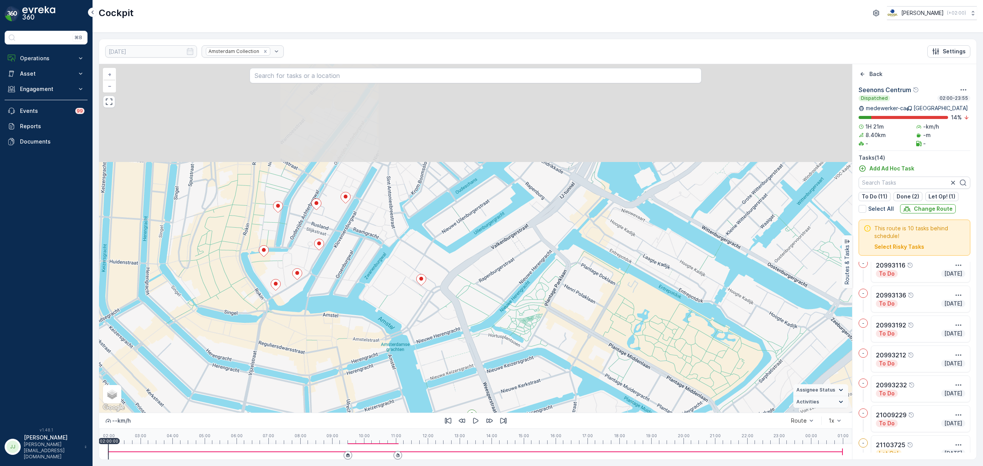
click at [458, 378] on div "2 20993035 + − Satellite Roadmap Terrain Hybrid Leaflet Keyboard shortcuts Map …" at bounding box center [475, 238] width 753 height 348
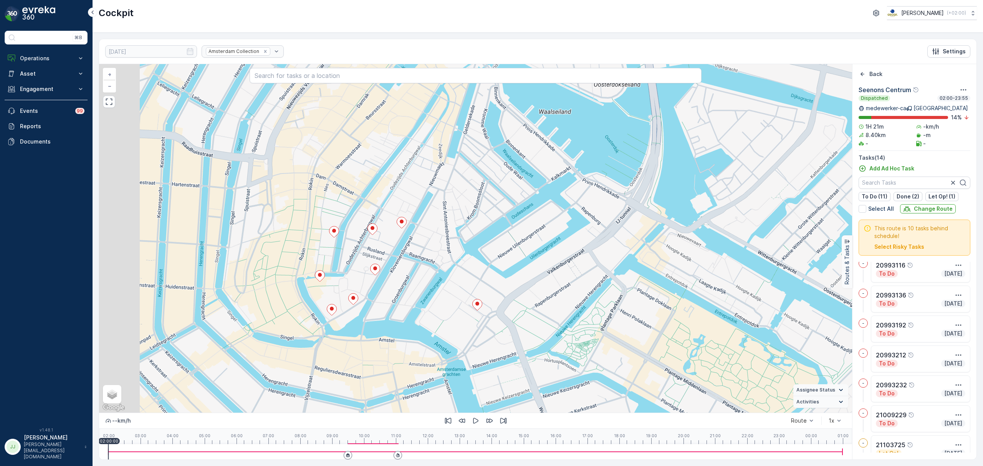
drag, startPoint x: 337, startPoint y: 286, endPoint x: 394, endPoint y: 274, distance: 58.0
click at [394, 274] on div "2 20993035 + − Satellite Roadmap Terrain Hybrid Leaflet Keyboard shortcuts Map …" at bounding box center [475, 238] width 753 height 348
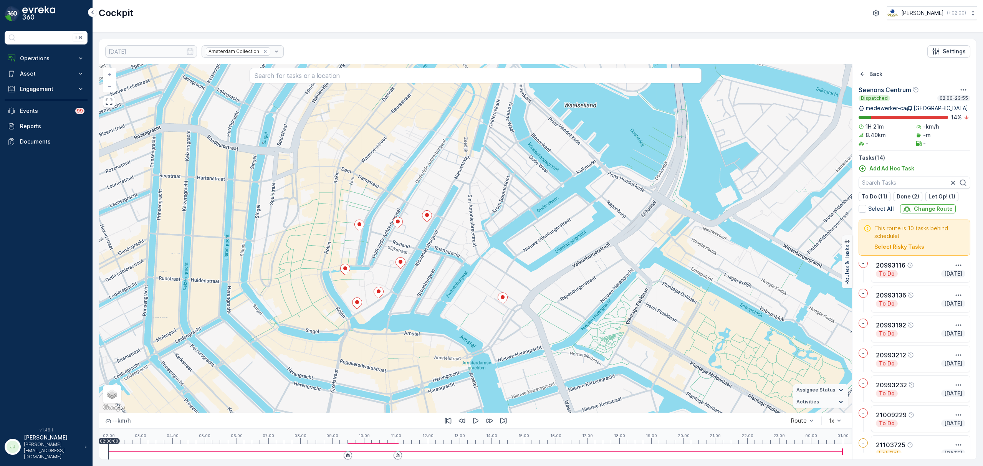
drag, startPoint x: 390, startPoint y: 268, endPoint x: 414, endPoint y: 263, distance: 24.8
click at [414, 263] on div "2 20993035 + − Satellite Roadmap Terrain Hybrid Leaflet Keyboard shortcuts Map …" at bounding box center [475, 238] width 753 height 348
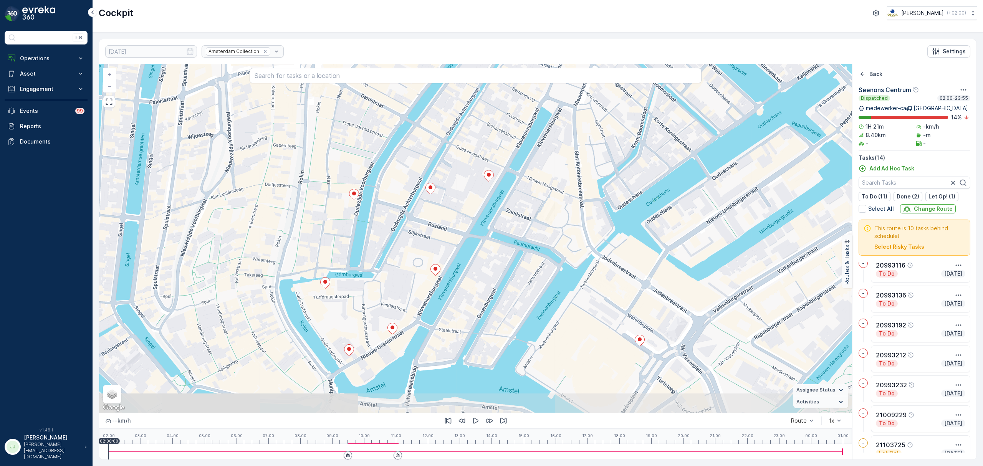
drag, startPoint x: 410, startPoint y: 252, endPoint x: 416, endPoint y: 248, distance: 8.0
click at [416, 248] on div "2 20993035 + − Satellite Roadmap Terrain Hybrid Leaflet Keyboard shortcuts Map …" at bounding box center [475, 238] width 753 height 348
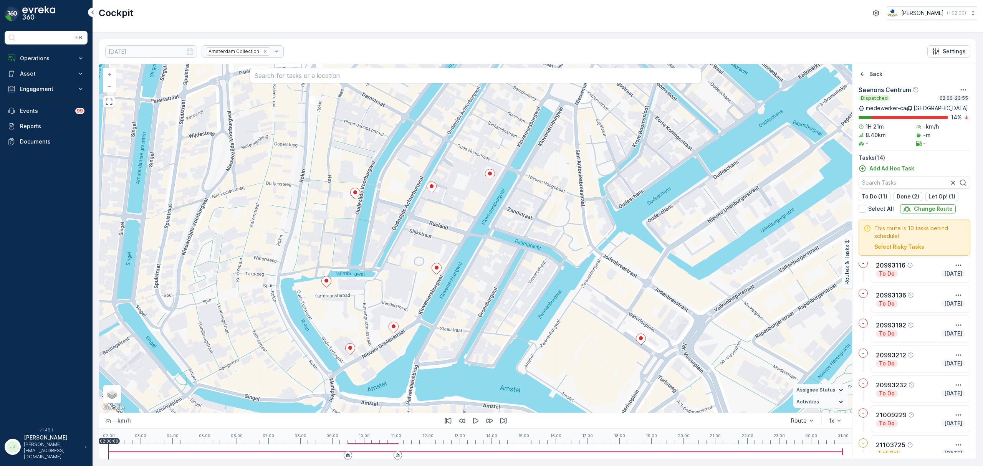
drag, startPoint x: 492, startPoint y: 191, endPoint x: 490, endPoint y: 186, distance: 5.5
click at [490, 183] on div "2 20993035 20993192 + − Satellite Roadmap Terrain Hybrid Leaflet Keyboard short…" at bounding box center [475, 238] width 753 height 348
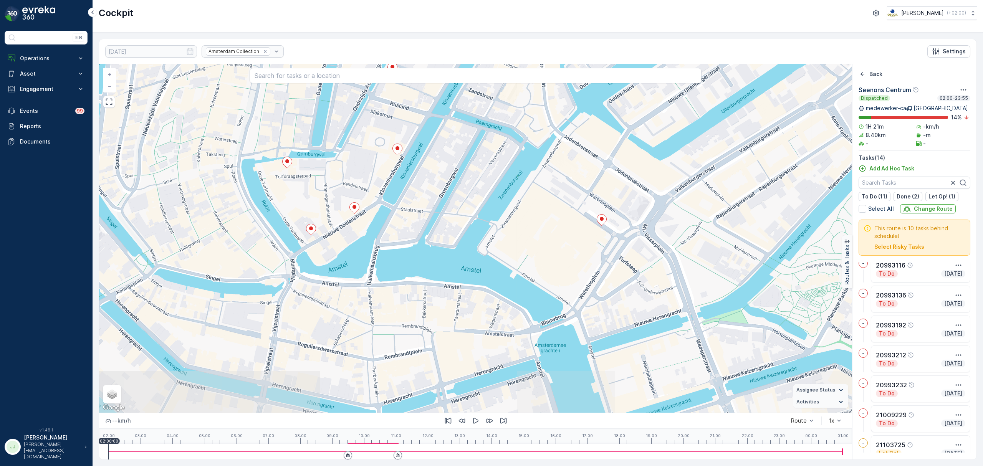
drag, startPoint x: 516, startPoint y: 267, endPoint x: 521, endPoint y: 322, distance: 54.7
click at [543, 344] on div "2 20993035 + − Satellite Roadmap Terrain Hybrid Leaflet Keyboard shortcuts Map …" at bounding box center [475, 238] width 753 height 348
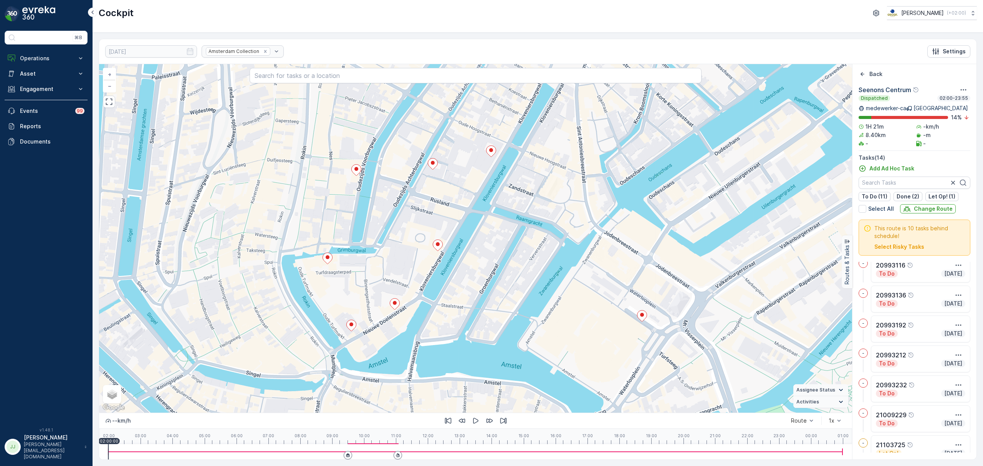
drag, startPoint x: 509, startPoint y: 309, endPoint x: 523, endPoint y: 326, distance: 21.8
click at [523, 326] on div "2 20993035 + − Satellite Roadmap Terrain Hybrid Leaflet Keyboard shortcuts Map …" at bounding box center [475, 238] width 753 height 348
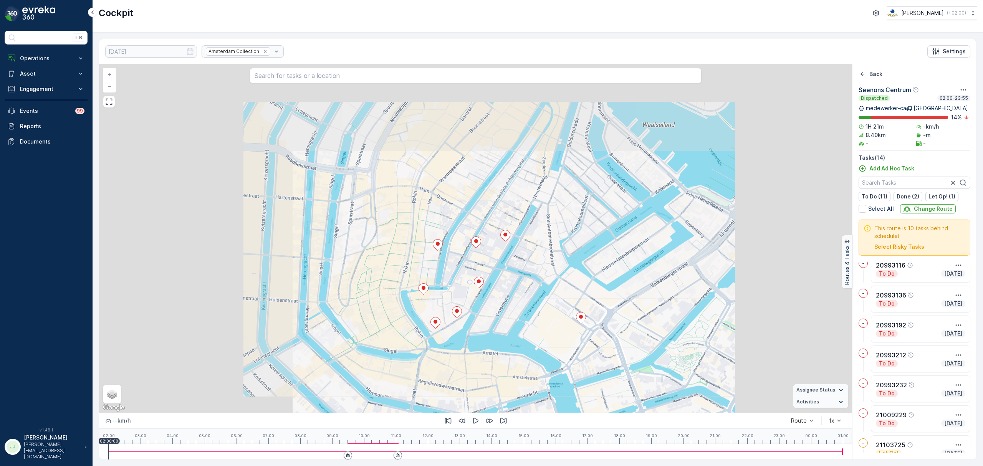
click at [518, 221] on div "2 20993035 + − Satellite Roadmap Terrain Hybrid Leaflet Keyboard shortcuts Map …" at bounding box center [475, 238] width 753 height 348
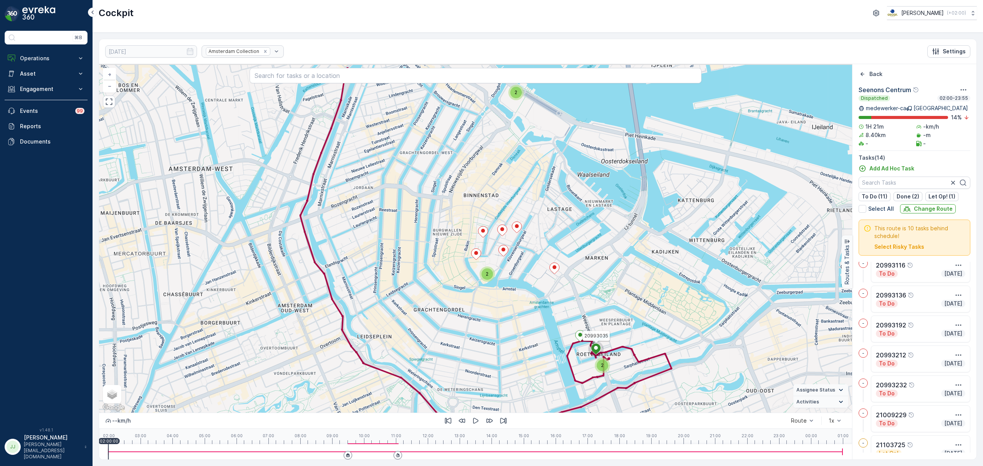
drag, startPoint x: 415, startPoint y: 312, endPoint x: 466, endPoint y: 366, distance: 74.1
click at [466, 366] on div "2 2 2 20993035 + − Satellite Roadmap Terrain Hybrid Leaflet Keyboard shortcuts …" at bounding box center [475, 238] width 753 height 348
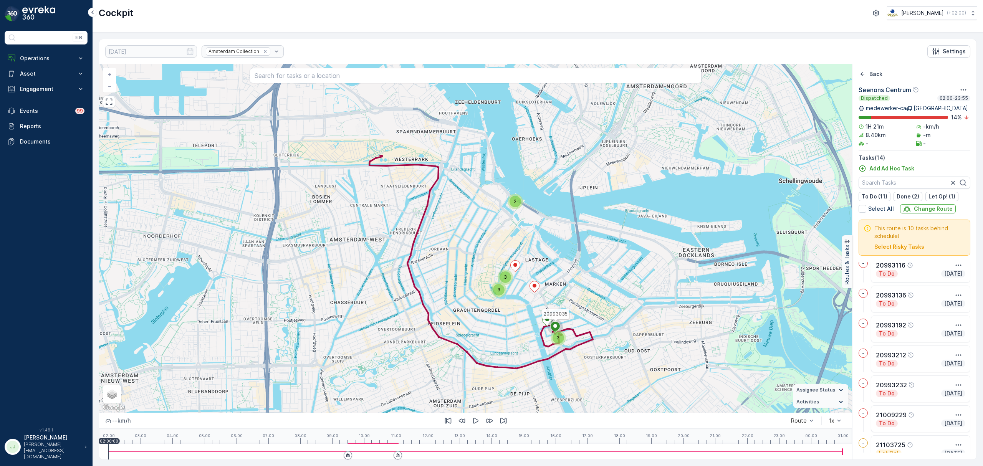
drag, startPoint x: 497, startPoint y: 243, endPoint x: 500, endPoint y: 233, distance: 10.4
click at [500, 233] on div "2 2 3 3 20993035 + − Satellite Roadmap Terrain Hybrid Leaflet Keyboard shortcut…" at bounding box center [475, 238] width 753 height 348
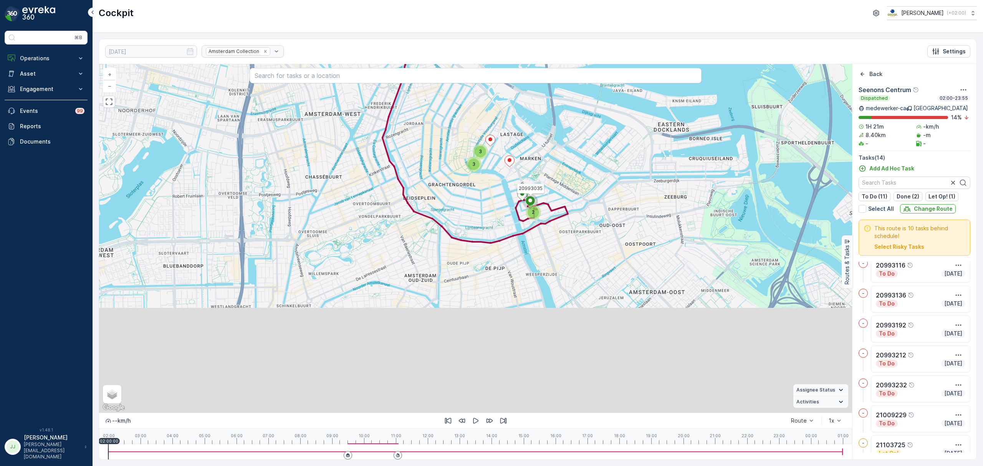
drag, startPoint x: 478, startPoint y: 266, endPoint x: 465, endPoint y: 215, distance: 52.6
click at [465, 215] on div "2 2 3 3 20993035 + − Satellite Roadmap Terrain Hybrid Leaflet Keyboard shortcut…" at bounding box center [475, 238] width 753 height 348
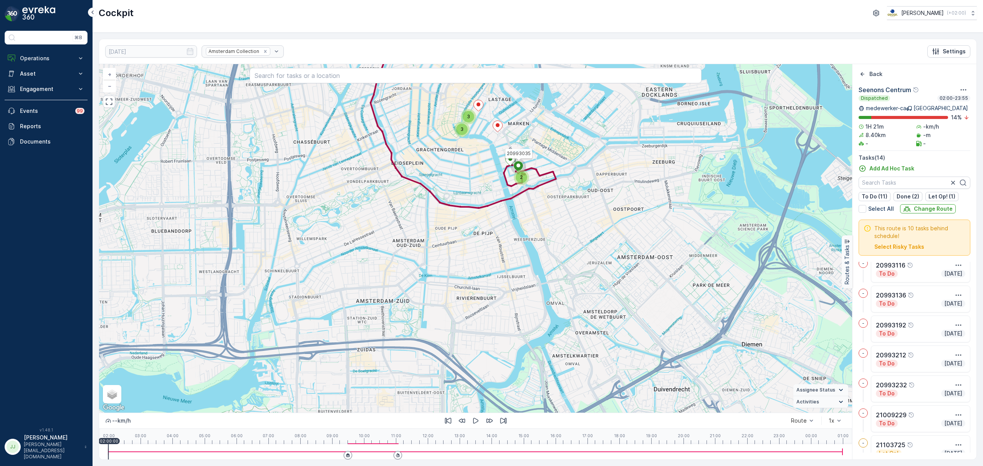
drag, startPoint x: 477, startPoint y: 294, endPoint x: 461, endPoint y: 277, distance: 23.3
click at [464, 263] on div "2 2 3 3 20993035 + − Satellite Roadmap Terrain Hybrid Leaflet Keyboard shortcut…" at bounding box center [475, 238] width 753 height 348
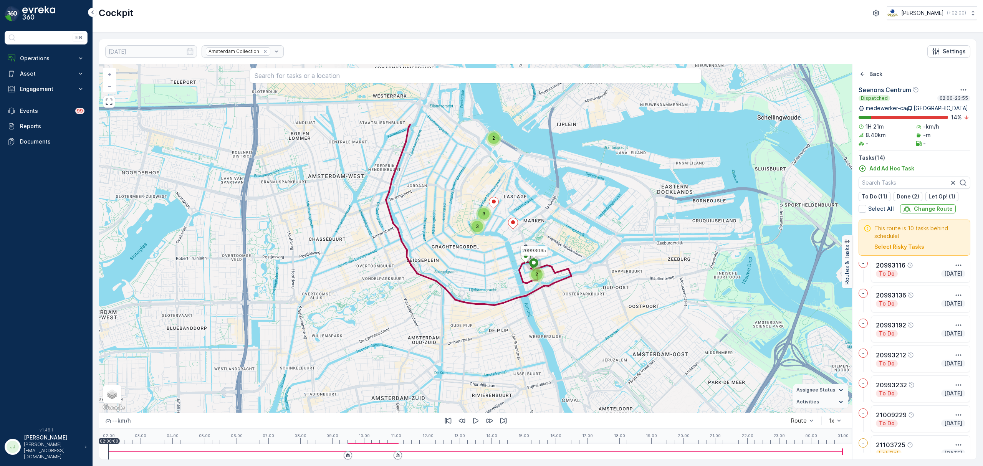
drag, startPoint x: 456, startPoint y: 290, endPoint x: 469, endPoint y: 371, distance: 81.6
click at [469, 371] on div "2 2 3 3 20993035 + − Satellite Roadmap Terrain Hybrid Leaflet Keyboard shortcut…" at bounding box center [475, 238] width 753 height 348
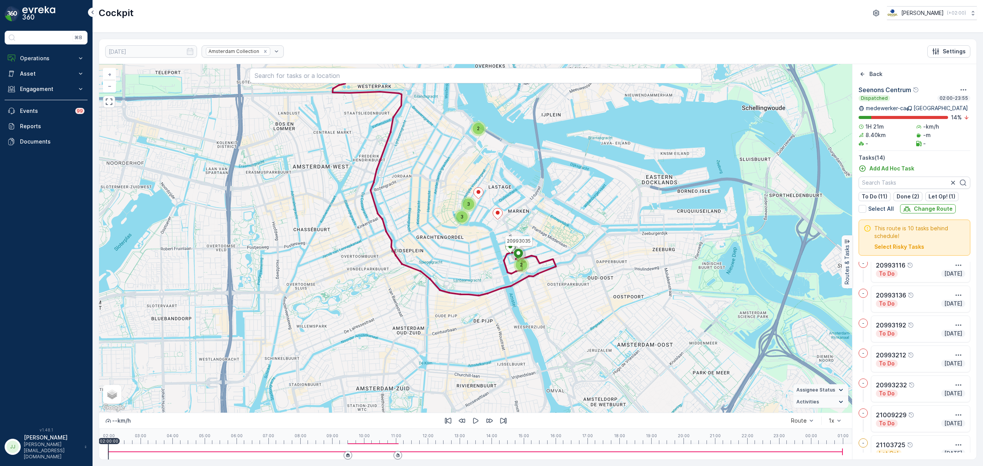
drag, startPoint x: 465, startPoint y: 361, endPoint x: 446, endPoint y: 349, distance: 22.9
click at [449, 352] on div "2 2 3 3 20993035 + − Satellite Roadmap Terrain Hybrid Leaflet Keyboard shortcut…" at bounding box center [475, 238] width 753 height 348
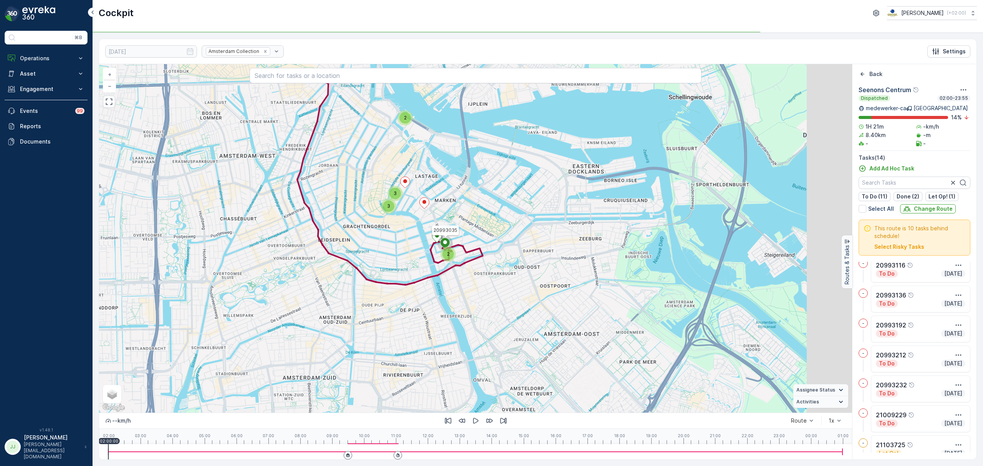
click at [453, 345] on div "2 2 3 3 20993035 + − Satellite Roadmap Terrain Hybrid Leaflet Keyboard shortcut…" at bounding box center [475, 238] width 753 height 348
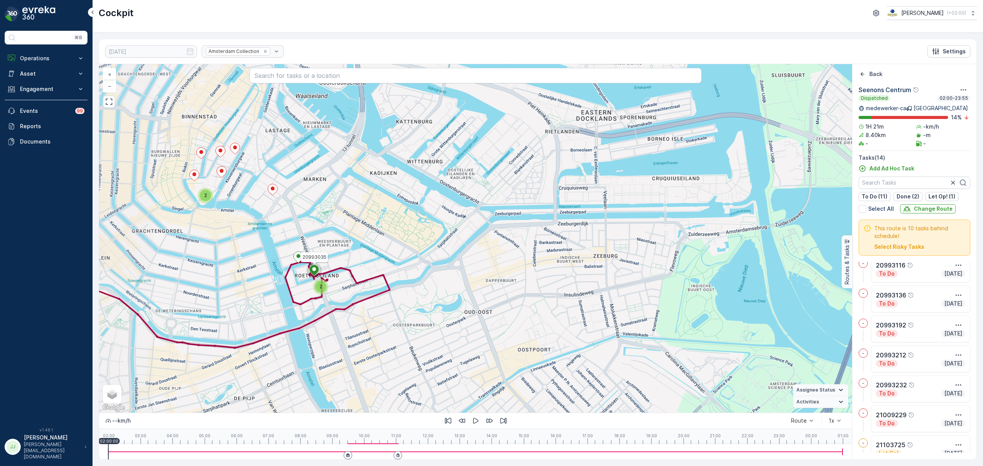
drag, startPoint x: 602, startPoint y: 240, endPoint x: 717, endPoint y: 252, distance: 115.8
click at [690, 252] on div "2 2 2 20993035 + − Satellite Roadmap Terrain Hybrid Leaflet Keyboard shortcuts …" at bounding box center [475, 238] width 753 height 348
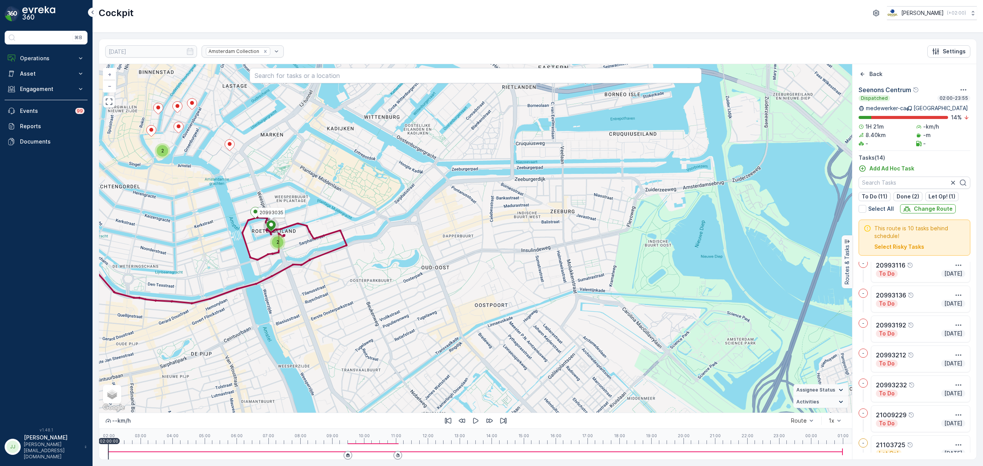
drag, startPoint x: 604, startPoint y: 298, endPoint x: 598, endPoint y: 289, distance: 10.2
click at [598, 289] on div "2 2 2 20993035 + − Satellite Roadmap Terrain Hybrid Leaflet Keyboard shortcuts …" at bounding box center [475, 238] width 753 height 348
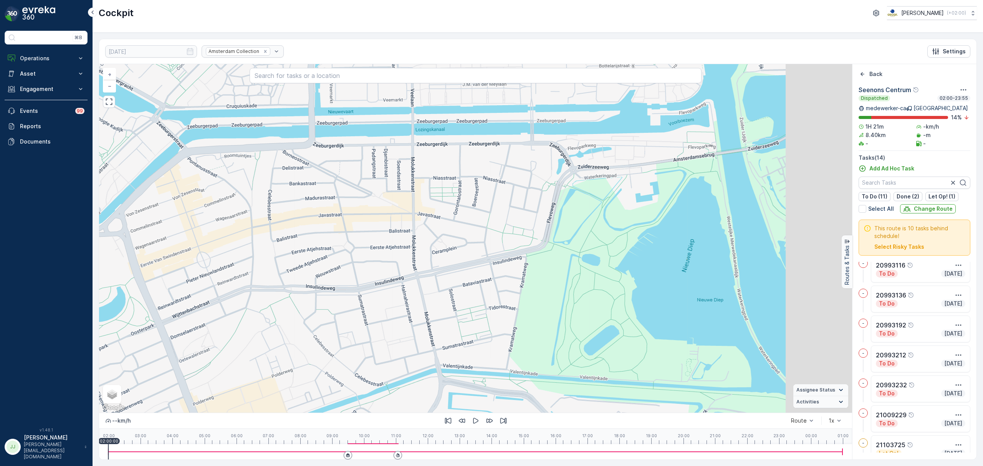
drag, startPoint x: 581, startPoint y: 298, endPoint x: 548, endPoint y: 334, distance: 48.4
click at [548, 334] on div "2 20993035 + − Satellite Roadmap Terrain Hybrid Leaflet Keyboard shortcuts Map …" at bounding box center [475, 238] width 753 height 348
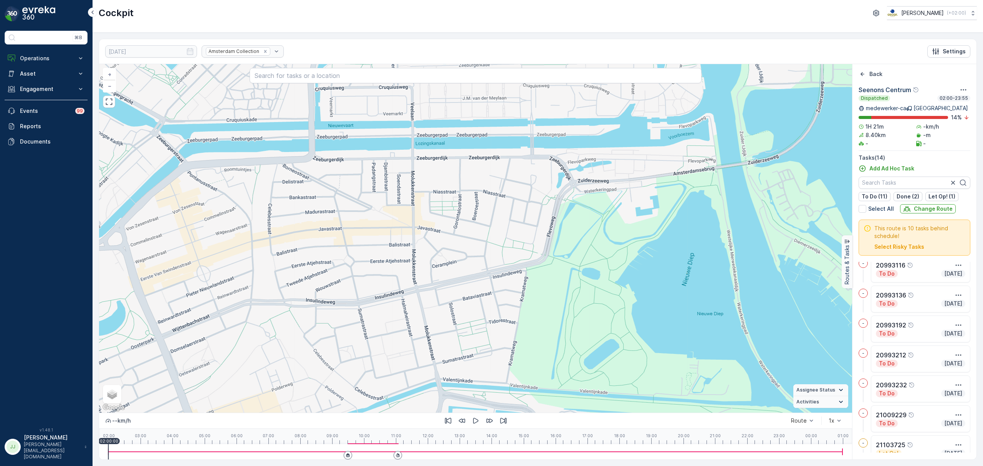
drag, startPoint x: 507, startPoint y: 332, endPoint x: 494, endPoint y: 368, distance: 37.4
click at [496, 371] on div "2 20993035 + − Satellite Roadmap Terrain Hybrid Leaflet Keyboard shortcuts Map …" at bounding box center [475, 238] width 753 height 348
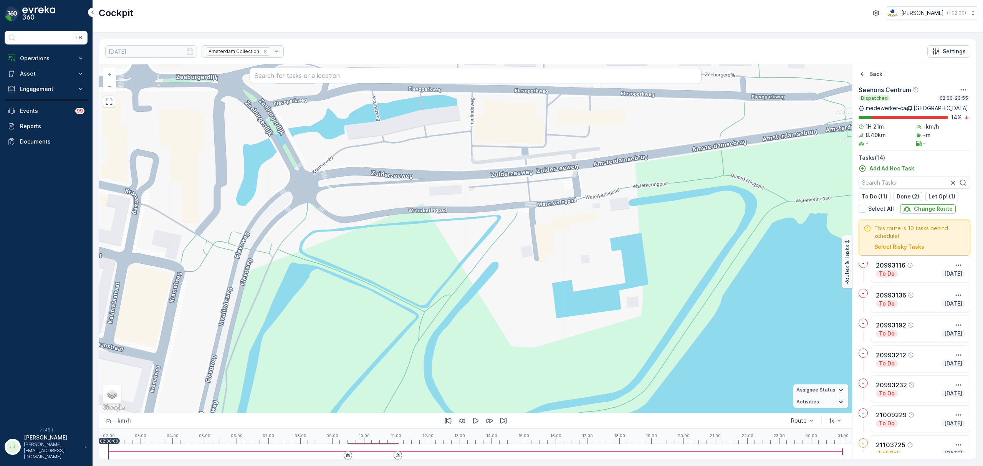
drag, startPoint x: 614, startPoint y: 256, endPoint x: 590, endPoint y: 284, distance: 37.2
click at [590, 284] on div "2 20993035 + − Satellite Roadmap Terrain Hybrid Leaflet Keyboard shortcuts Map …" at bounding box center [475, 238] width 753 height 348
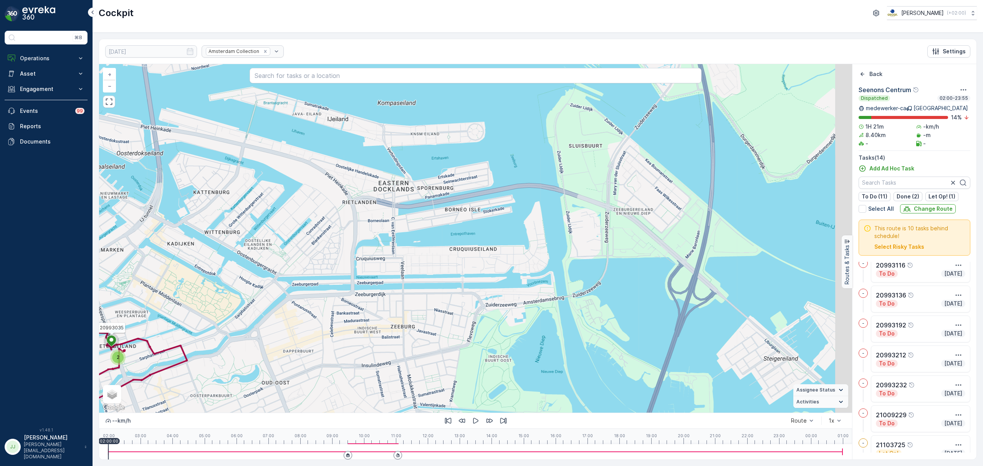
drag, startPoint x: 671, startPoint y: 248, endPoint x: 608, endPoint y: 278, distance: 70.2
click at [608, 278] on div "2 2 2 20993035 + − Satellite Roadmap Terrain Hybrid Leaflet Keyboard shortcuts …" at bounding box center [475, 238] width 753 height 348
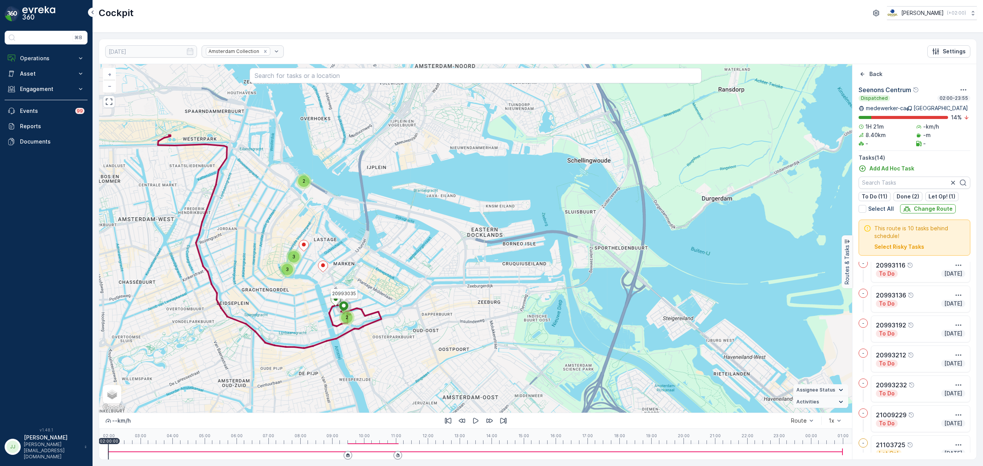
drag, startPoint x: 682, startPoint y: 273, endPoint x: 663, endPoint y: 276, distance: 19.3
click at [663, 276] on div "2 2 3 3 20993035 + − Satellite Roadmap Terrain Hybrid Leaflet Keyboard shortcut…" at bounding box center [475, 238] width 753 height 348
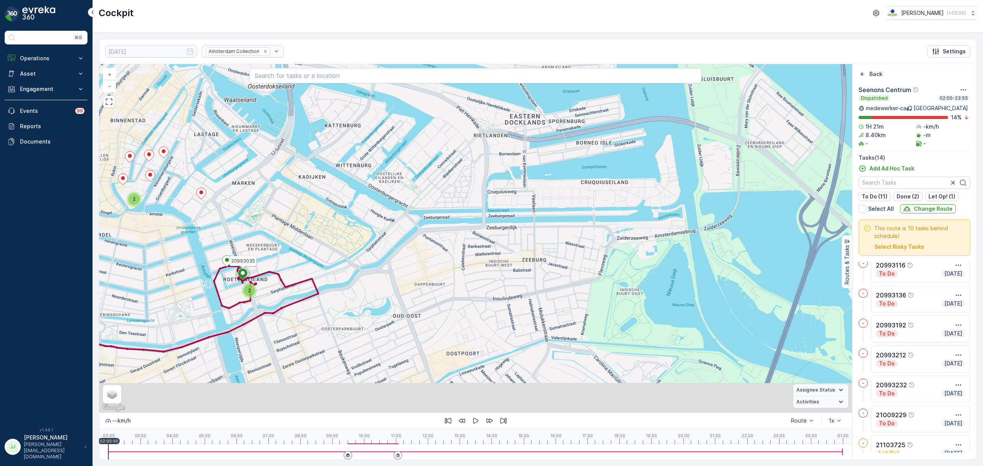
click at [521, 290] on div "2 2 2 20993035 + − Satellite Roadmap Terrain Hybrid Leaflet Keyboard shortcuts …" at bounding box center [475, 238] width 753 height 348
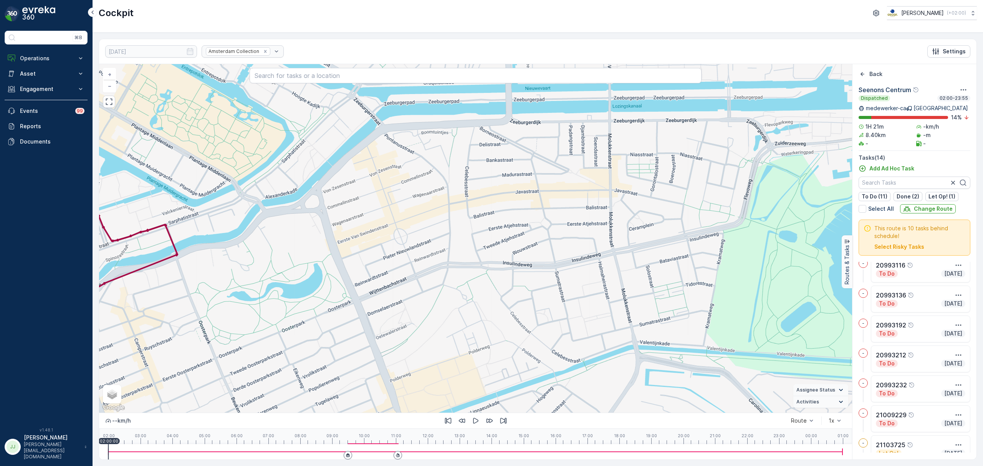
drag, startPoint x: 567, startPoint y: 289, endPoint x: 579, endPoint y: 282, distance: 14.1
click at [579, 282] on div "2 2 2 20993035 + − Satellite Roadmap Terrain Hybrid Leaflet Keyboard shortcuts …" at bounding box center [475, 238] width 753 height 348
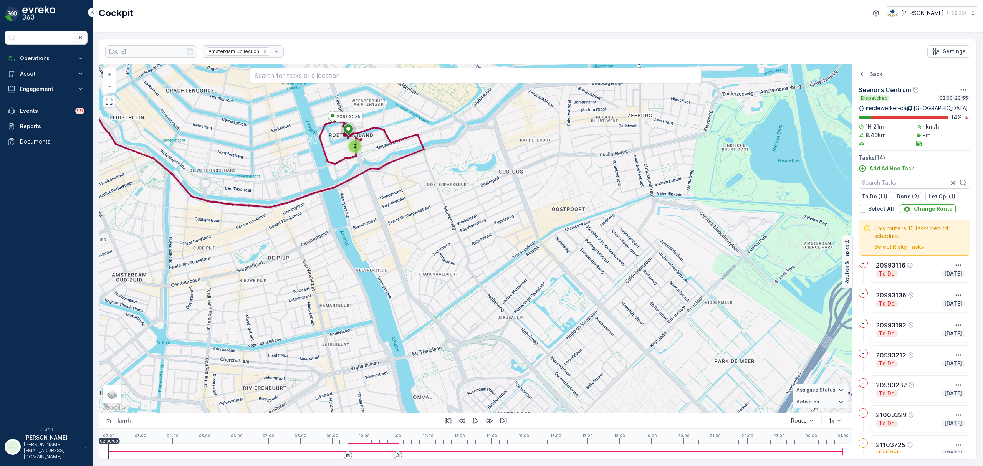
drag, startPoint x: 401, startPoint y: 273, endPoint x: 496, endPoint y: 314, distance: 103.2
click at [496, 314] on div "2 2 2 20993035 + − Satellite Roadmap Terrain Hybrid Leaflet Keyboard shortcuts …" at bounding box center [475, 238] width 753 height 348
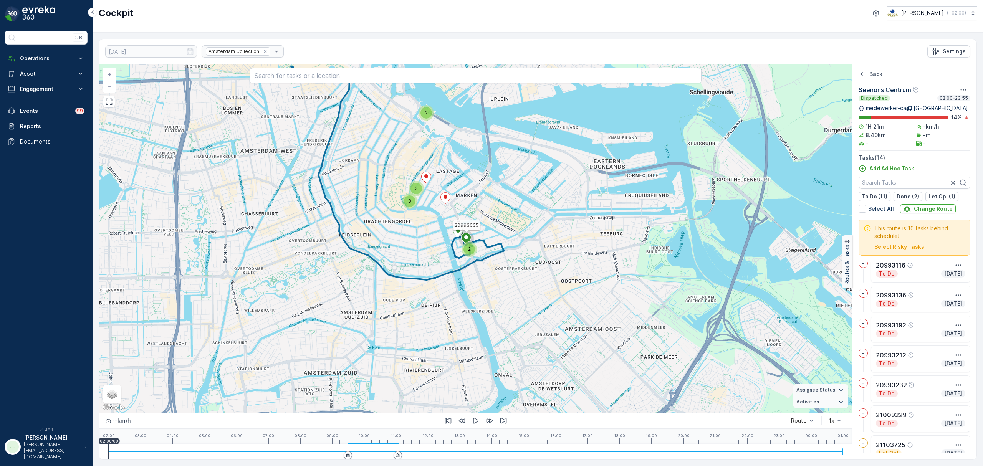
click at [490, 208] on div "2 3 3 2 20993035 + − Satellite Roadmap Terrain Hybrid Leaflet Keyboard shortcut…" at bounding box center [475, 238] width 753 height 348
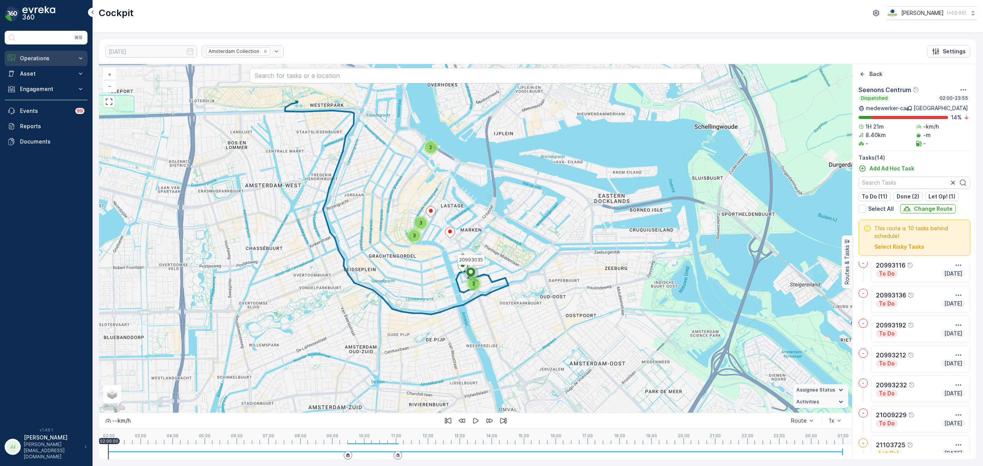
click at [26, 57] on p "Operations" at bounding box center [46, 58] width 52 height 8
click at [431, 154] on div "2" at bounding box center [430, 147] width 15 height 15
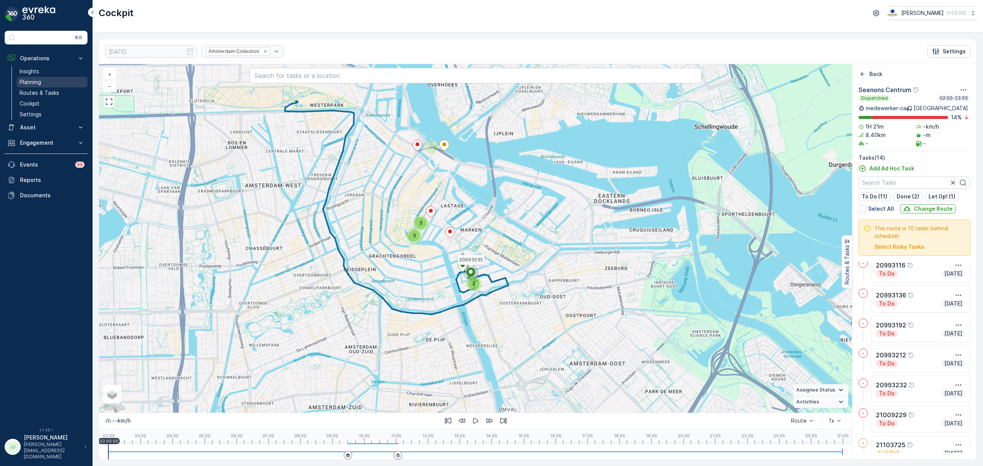
click at [33, 82] on p "Planning" at bounding box center [30, 82] width 21 height 8
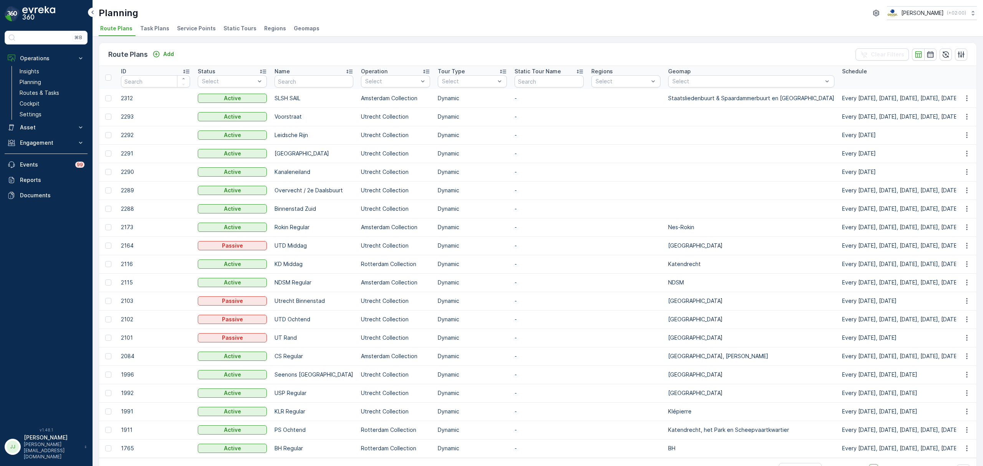
click at [186, 31] on span "Service Points" at bounding box center [196, 29] width 39 height 8
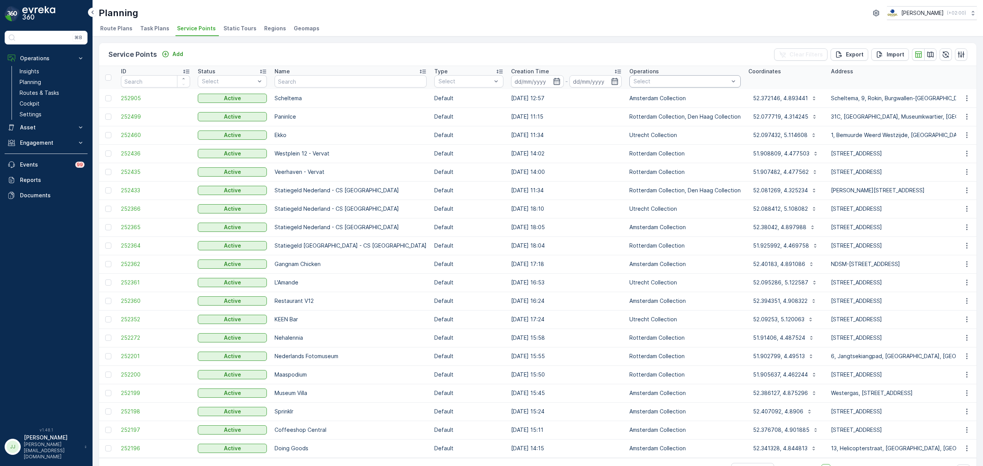
click at [632, 80] on div at bounding box center [680, 81] width 97 height 6
click at [327, 86] on input "text" at bounding box center [350, 81] width 152 height 12
type input "q"
type input "[PERSON_NAME]"
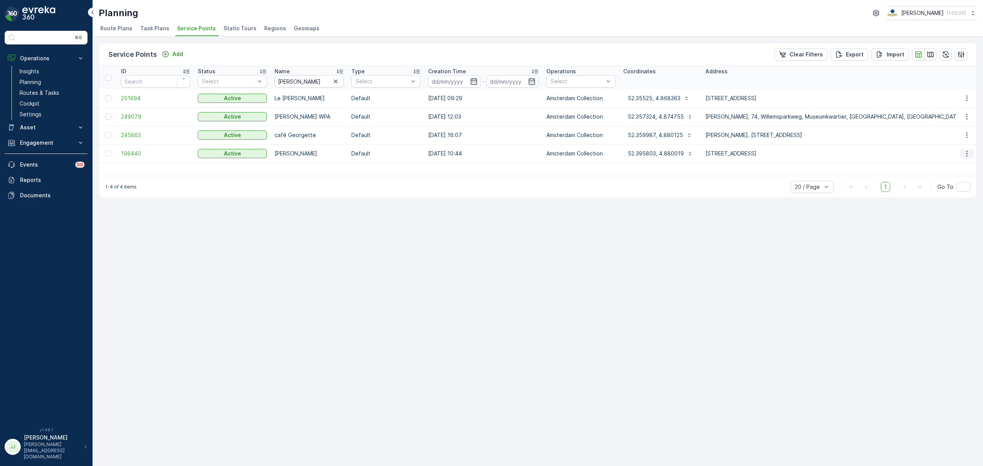
click at [966, 155] on icon "button" at bounding box center [967, 154] width 8 height 8
click at [946, 177] on span "Edit Service Point" at bounding box center [944, 176] width 46 height 8
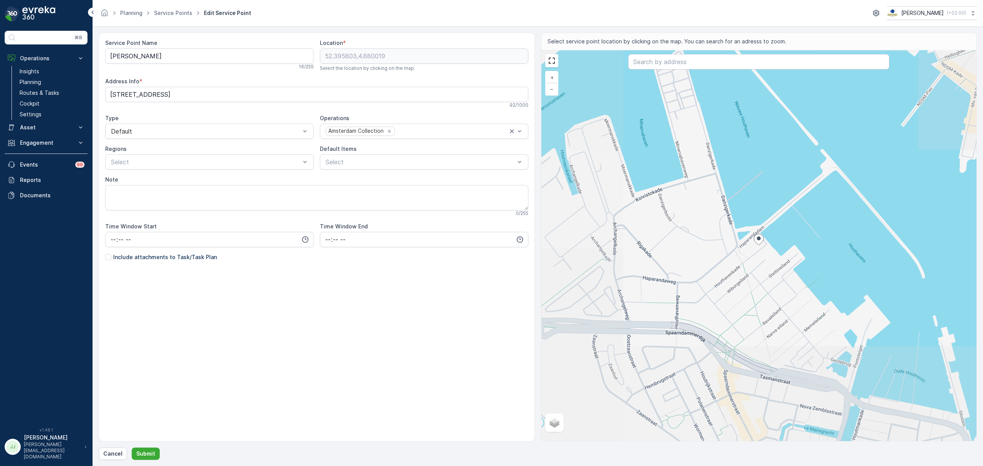
drag, startPoint x: 101, startPoint y: 60, endPoint x: 168, endPoint y: 48, distance: 68.0
click at [104, 60] on div "Service Point Name [PERSON_NAME][GEOGRAPHIC_DATA] 16 / 255 Location * [GEOGRAPH…" at bounding box center [317, 237] width 436 height 409
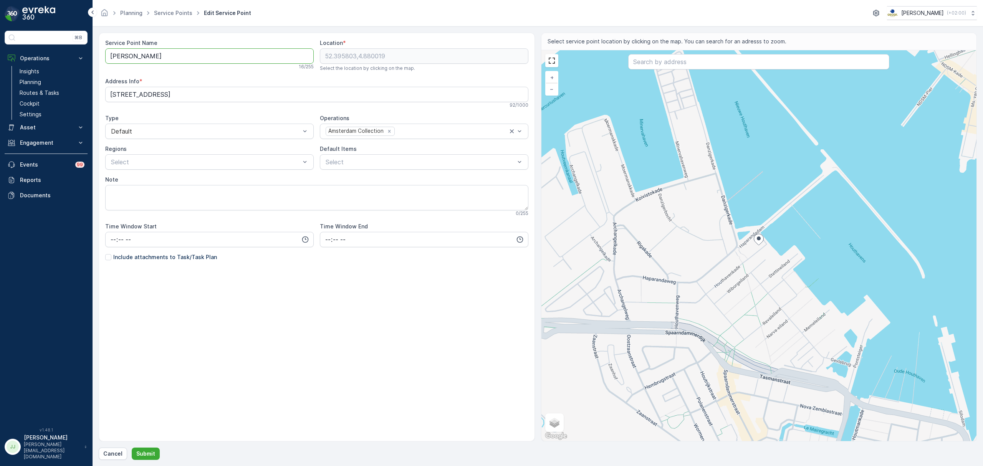
drag, startPoint x: 151, startPoint y: 56, endPoint x: 139, endPoint y: 58, distance: 12.5
click at [91, 59] on div "⌘B Operations Insights Planning Routes & Tasks Cockpit Settings Asset Assets En…" at bounding box center [491, 233] width 983 height 466
click at [166, 58] on Name "Brasserie [PERSON_NAME]" at bounding box center [209, 55] width 208 height 15
drag, startPoint x: 225, startPoint y: 52, endPoint x: 166, endPoint y: 53, distance: 58.3
click at [166, 53] on Name "Brasserie [PERSON_NAME]" at bounding box center [209, 55] width 208 height 15
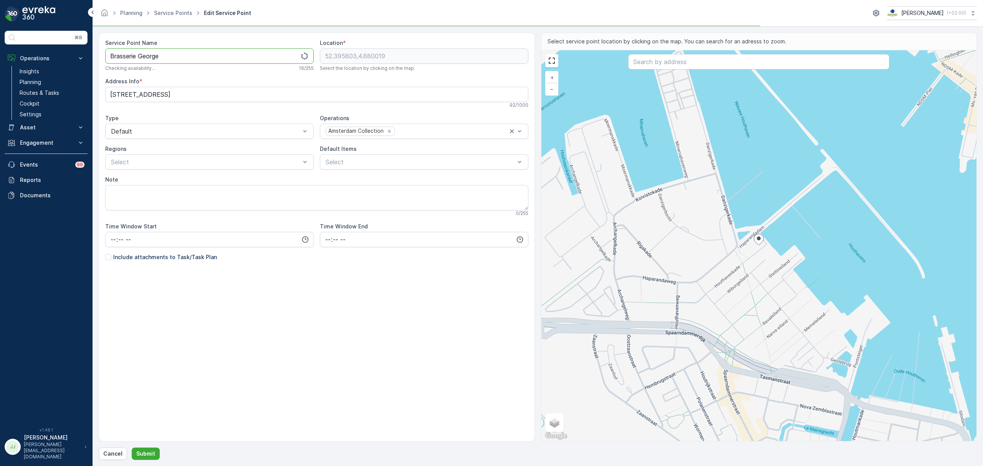
type Name "Brasserie George"
click at [105, 259] on div "Service Point Name Brasserie George This name is available 16 / 255 Location * …" at bounding box center [317, 237] width 436 height 409
click at [106, 259] on div at bounding box center [108, 257] width 6 height 6
click at [105, 253] on input "Include attachments to Task/Task Plan" at bounding box center [105, 253] width 0 height 0
click at [144, 457] on p "Submit" at bounding box center [145, 454] width 19 height 8
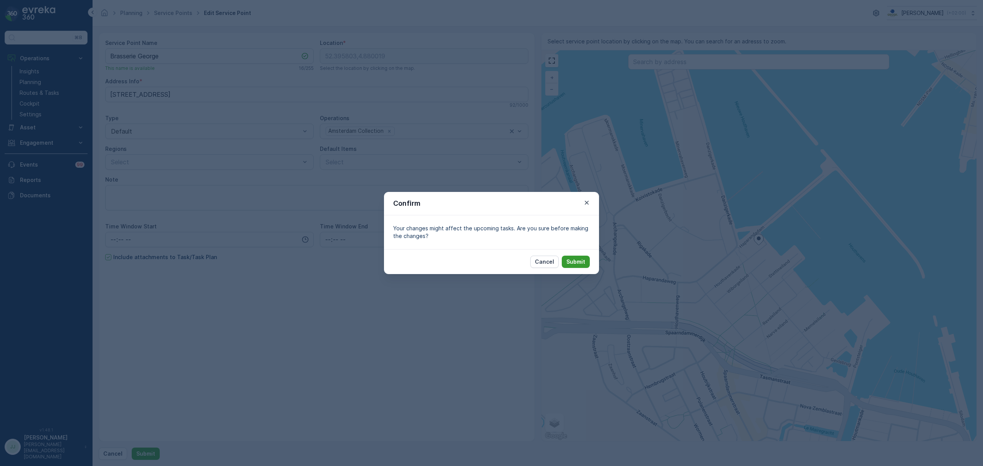
click at [583, 265] on p "Submit" at bounding box center [575, 262] width 19 height 8
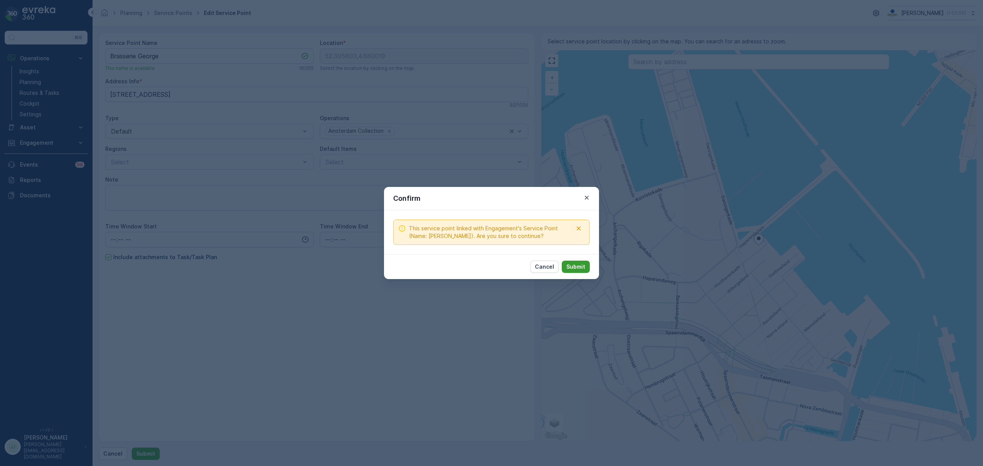
click at [571, 266] on p "Submit" at bounding box center [575, 267] width 19 height 8
